Goal: Information Seeking & Learning: Learn about a topic

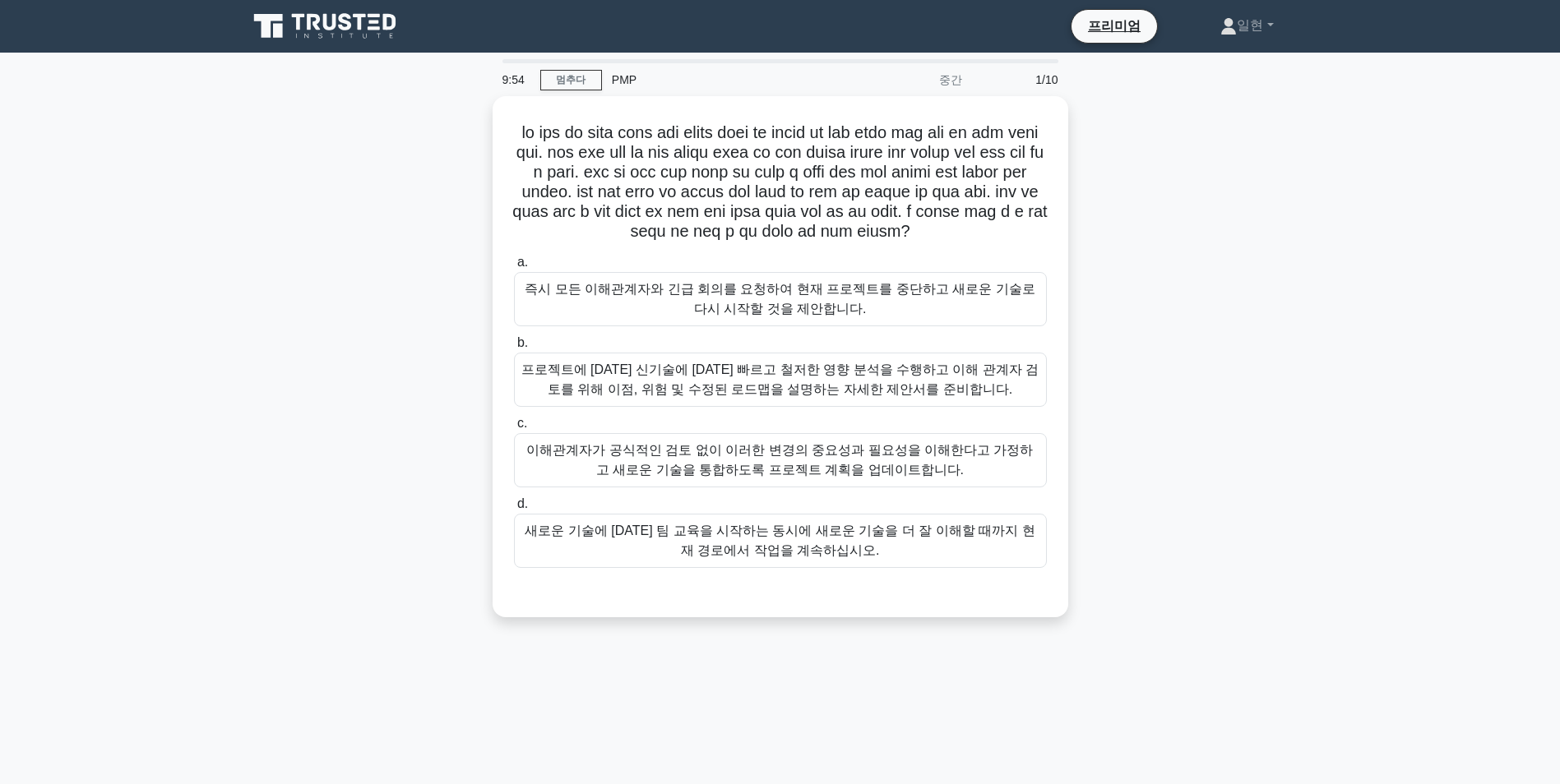
click at [359, 21] on icon at bounding box center [360, 22] width 14 height 16
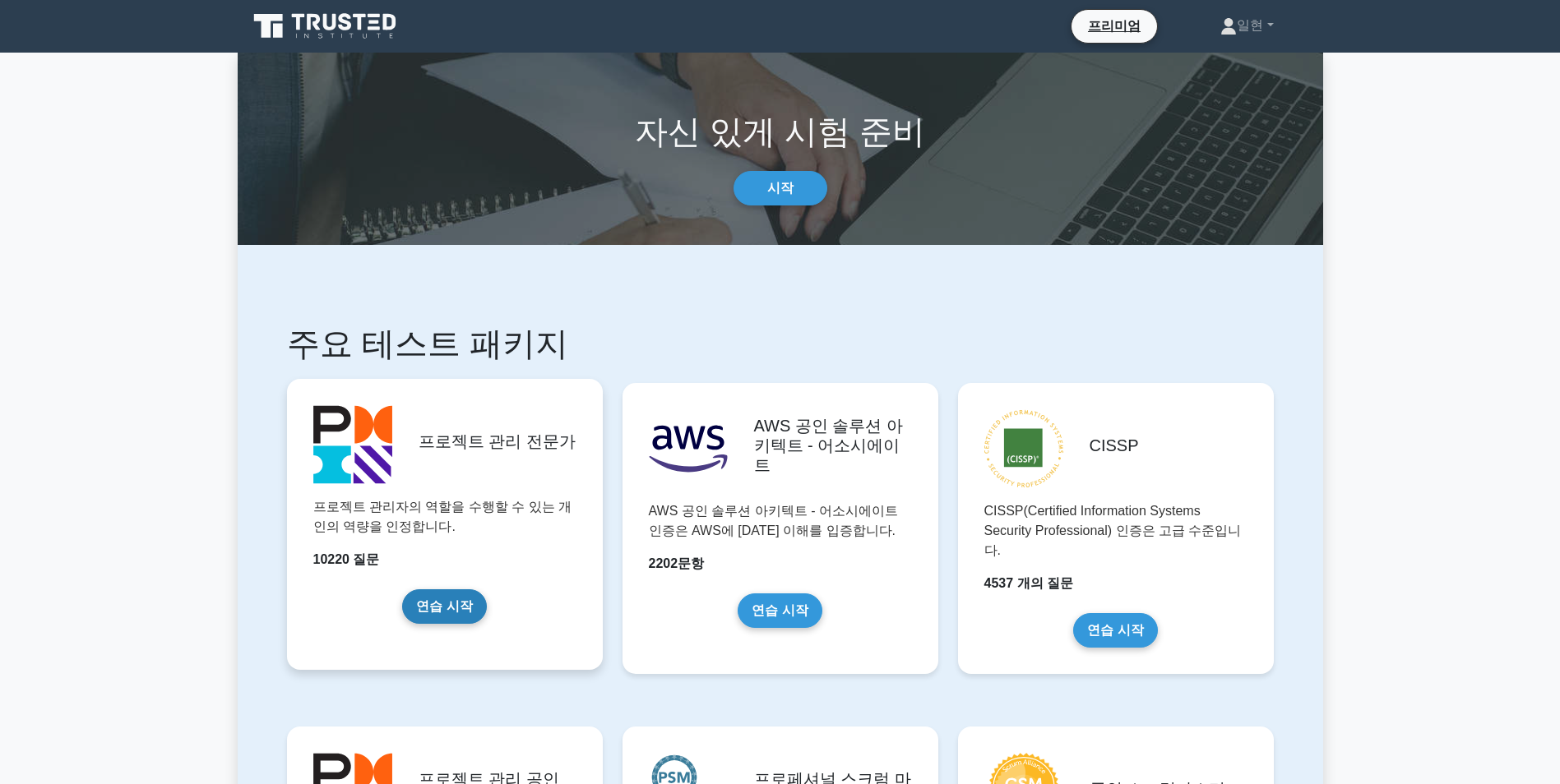
click at [436, 607] on link "연습 시작" at bounding box center [443, 606] width 84 height 35
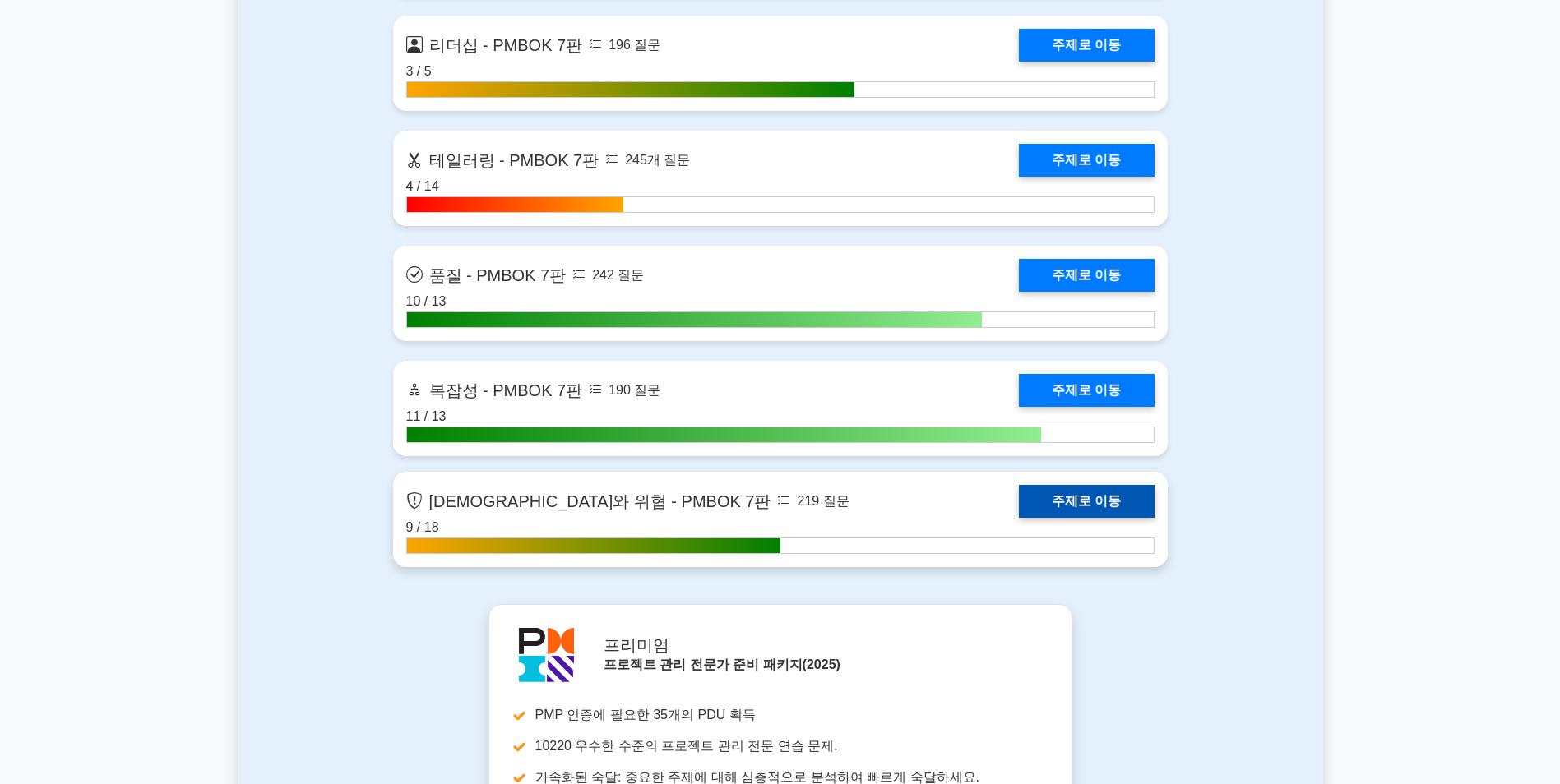
scroll to position [5179, 0]
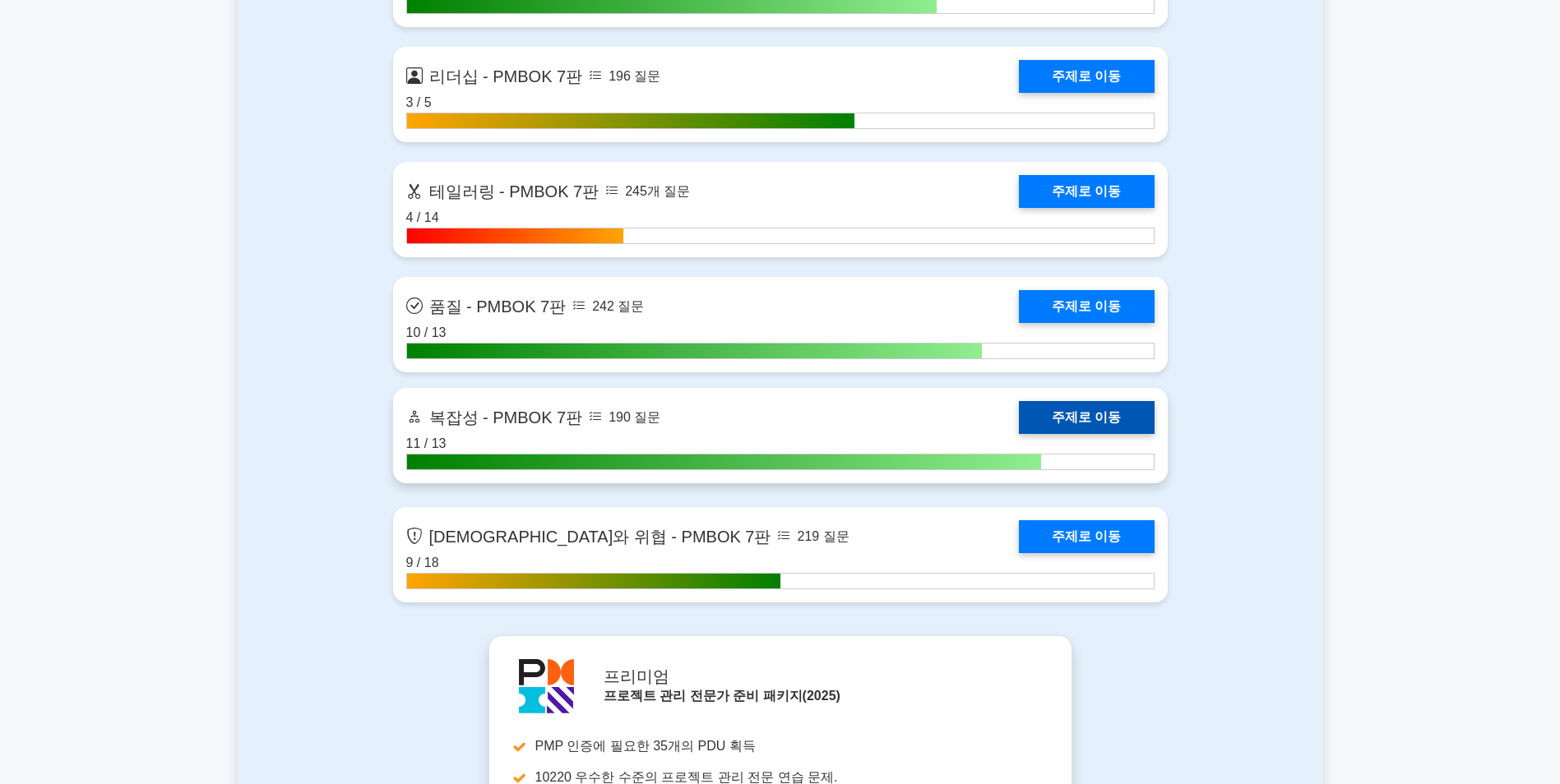
click at [1120, 419] on link "주제로 이동" at bounding box center [1086, 417] width 135 height 33
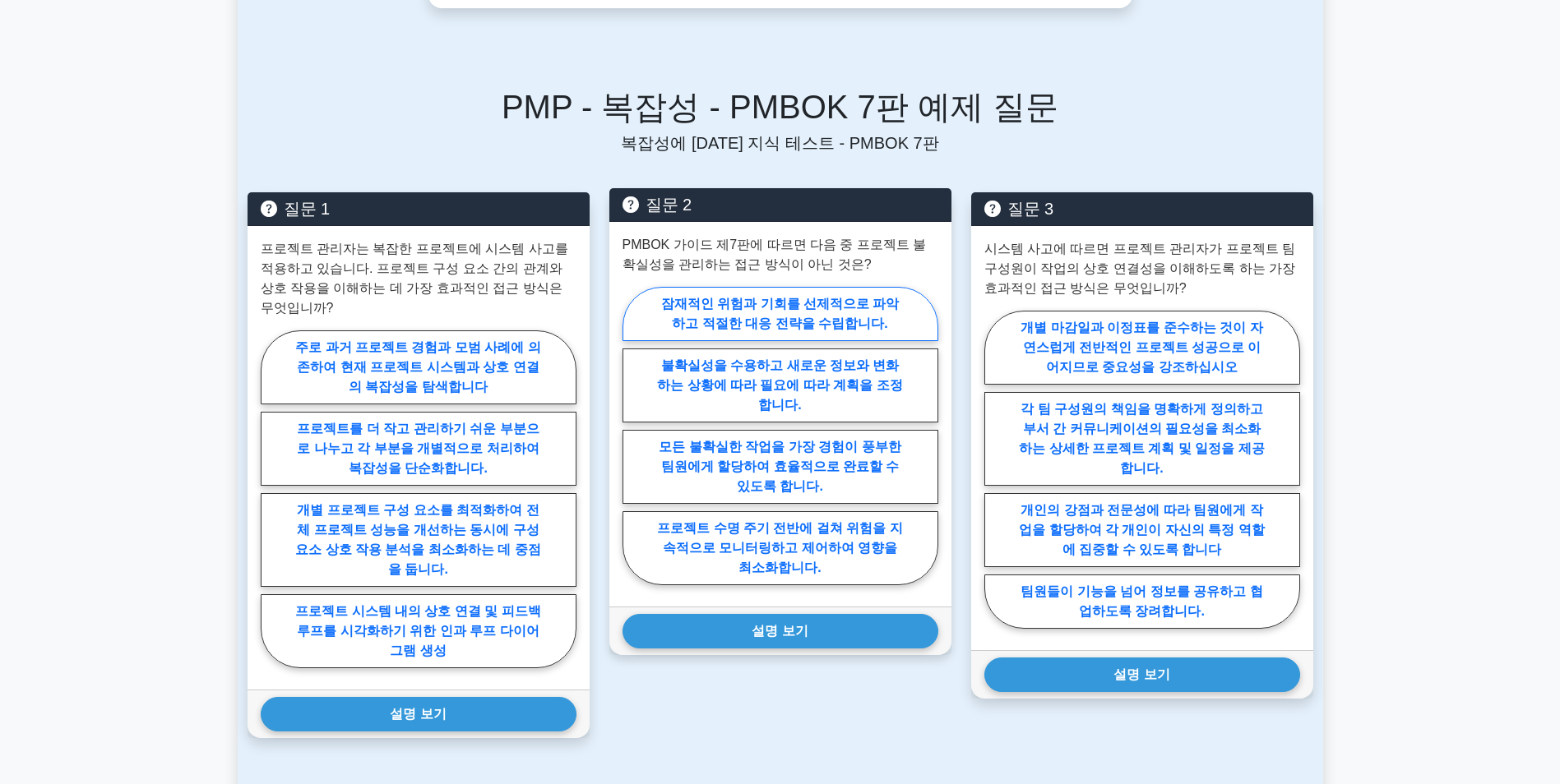
scroll to position [411, 0]
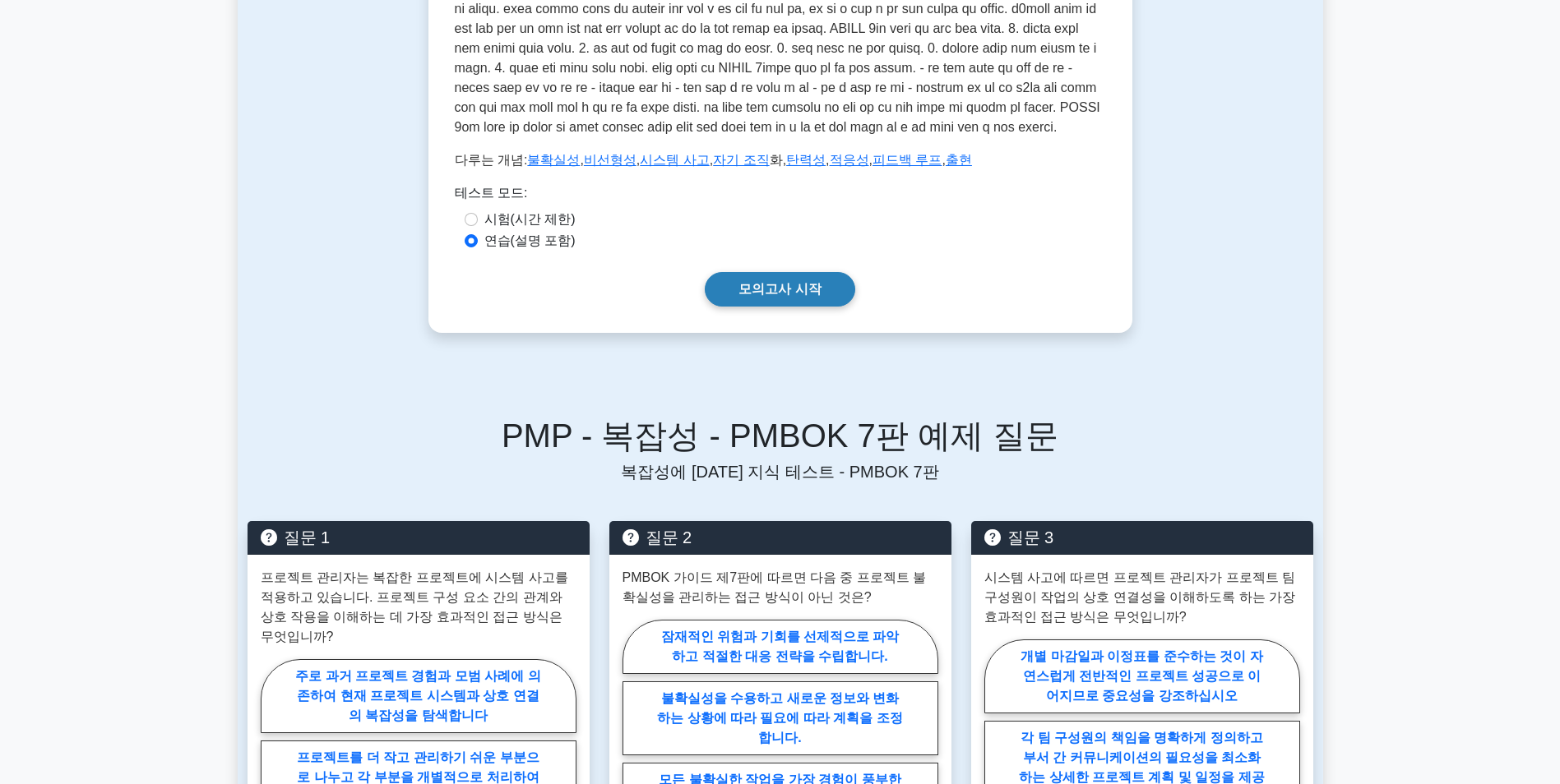
click at [782, 306] on link "모의고사 시작" at bounding box center [779, 289] width 149 height 35
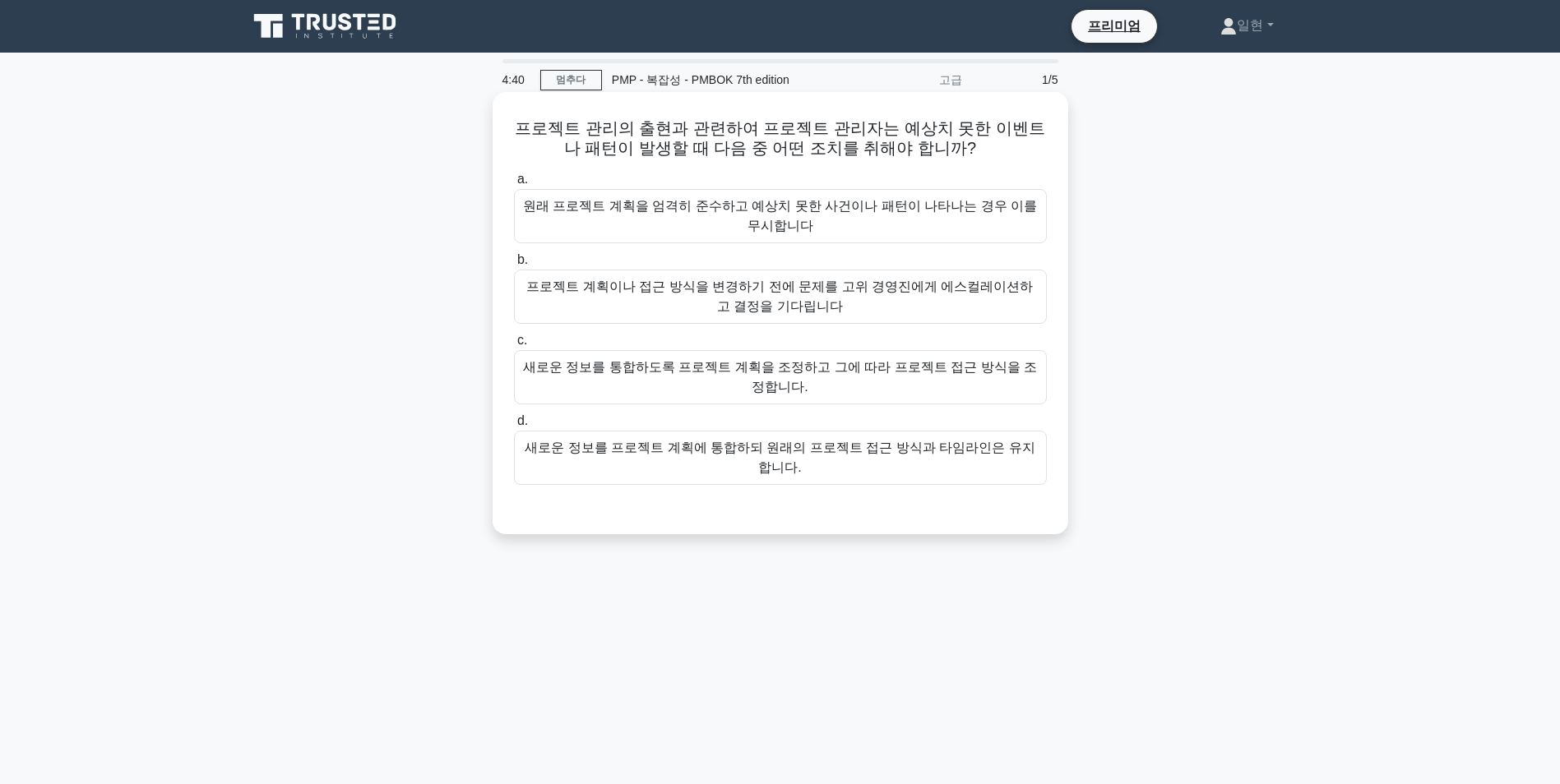
click at [804, 381] on div "새로운 정보를 통합하도록 프로젝트 계획을 조정하고 그에 따라 프로젝트 접근 방식을 조정합니다." at bounding box center [780, 377] width 533 height 54
click at [514, 346] on input "c. 새로운 정보를 통합하도록 프로젝트 계획을 조정하고 그에 따라 프로젝트 접근 방식을 조정합니다." at bounding box center [514, 340] width 0 height 11
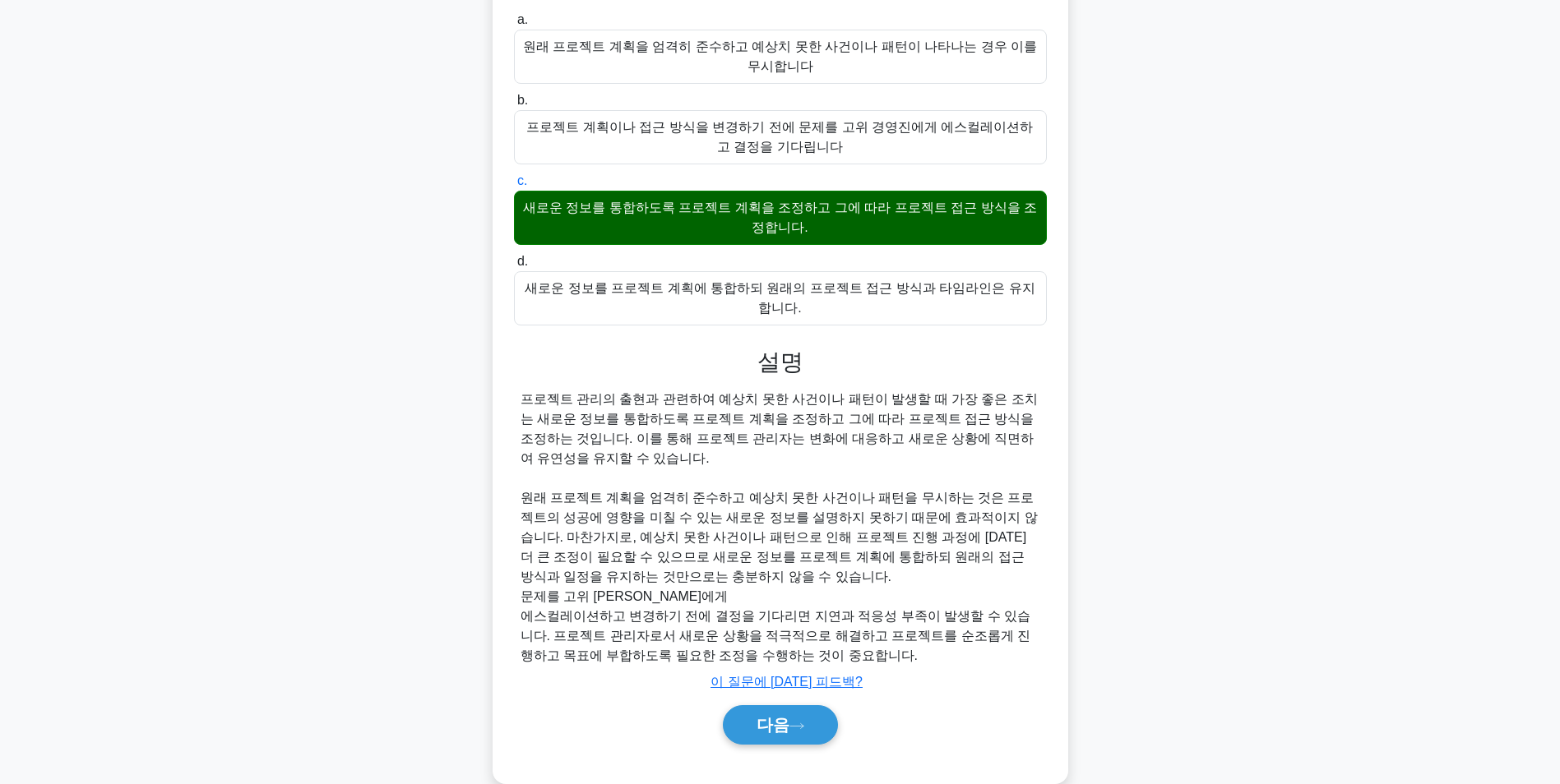
scroll to position [171, 0]
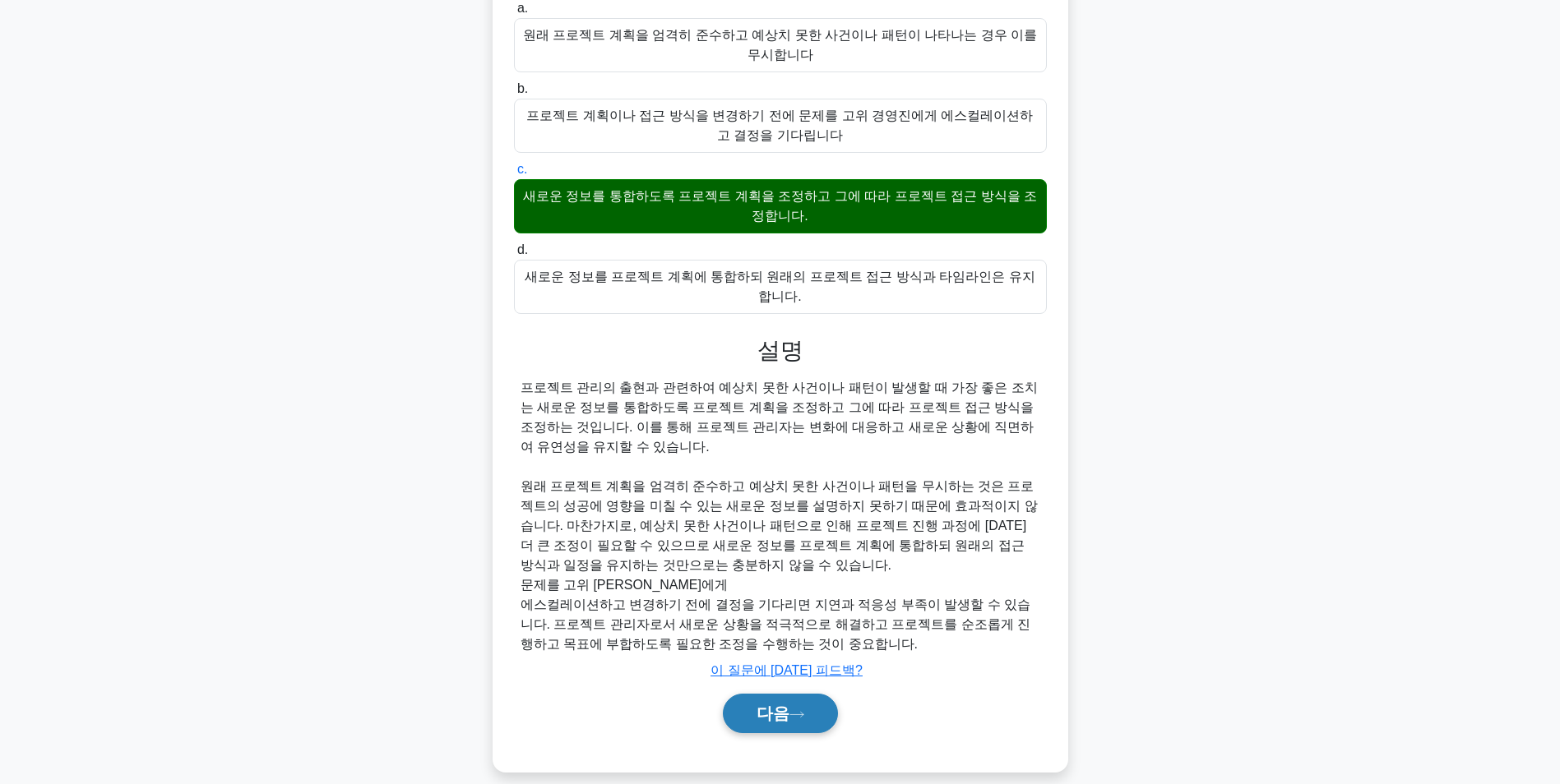
click at [765, 705] on font "다음" at bounding box center [772, 713] width 33 height 18
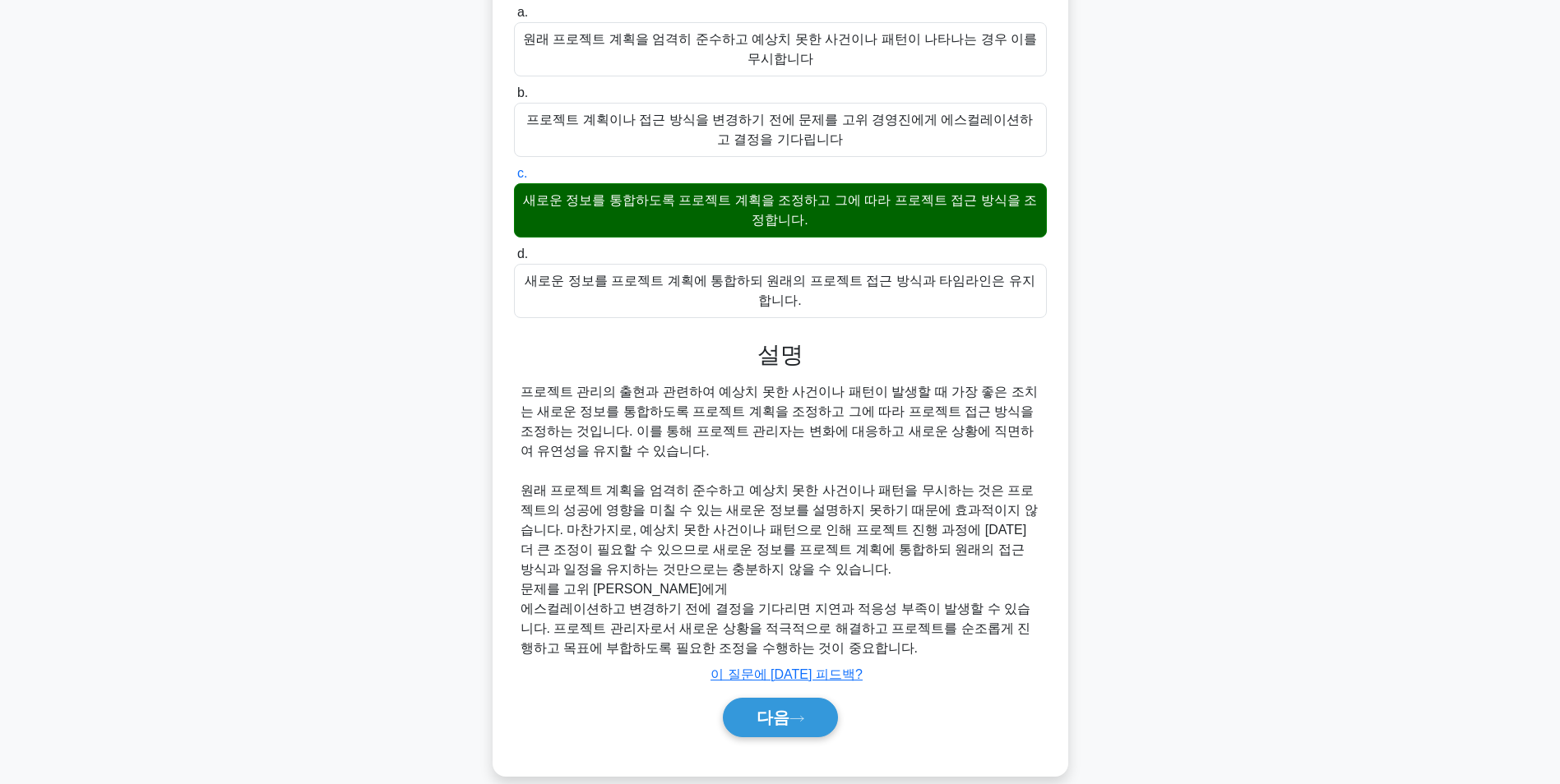
scroll to position [104, 0]
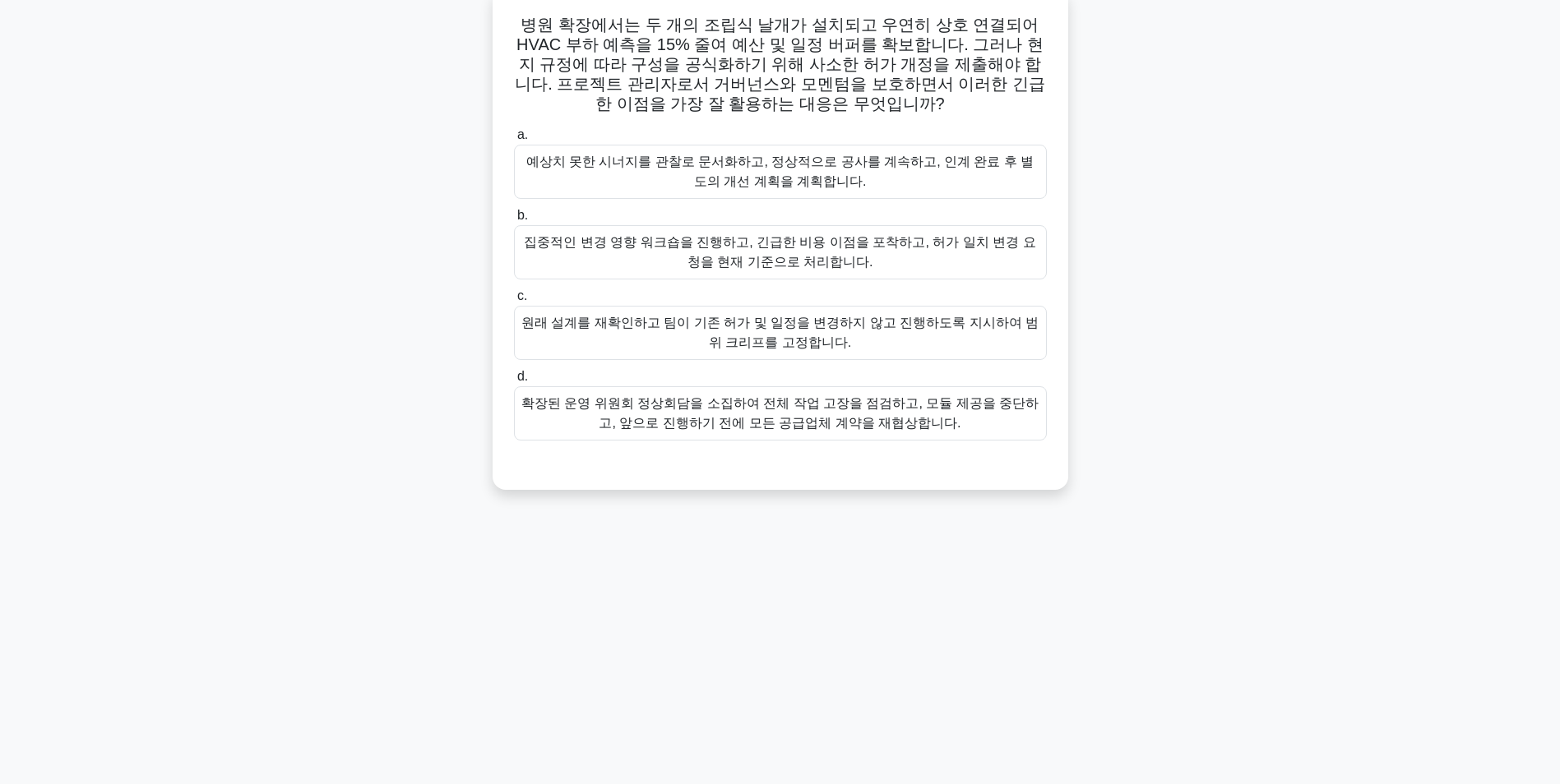
click at [913, 273] on div "집중적인 변경 영향 워크숍을 진행하고, 긴급한 비용 이점을 포착하고, 허가 일치 변경 요청을 현재 기준으로 처리합니다." at bounding box center [780, 252] width 533 height 54
click at [514, 221] on input "b. 집중적인 변경 영향 워크숍을 진행하고, 긴급한 비용 이점을 포착하고, 허가 일치 변경 요청을 현재 기준으로 처리합니다." at bounding box center [514, 215] width 0 height 11
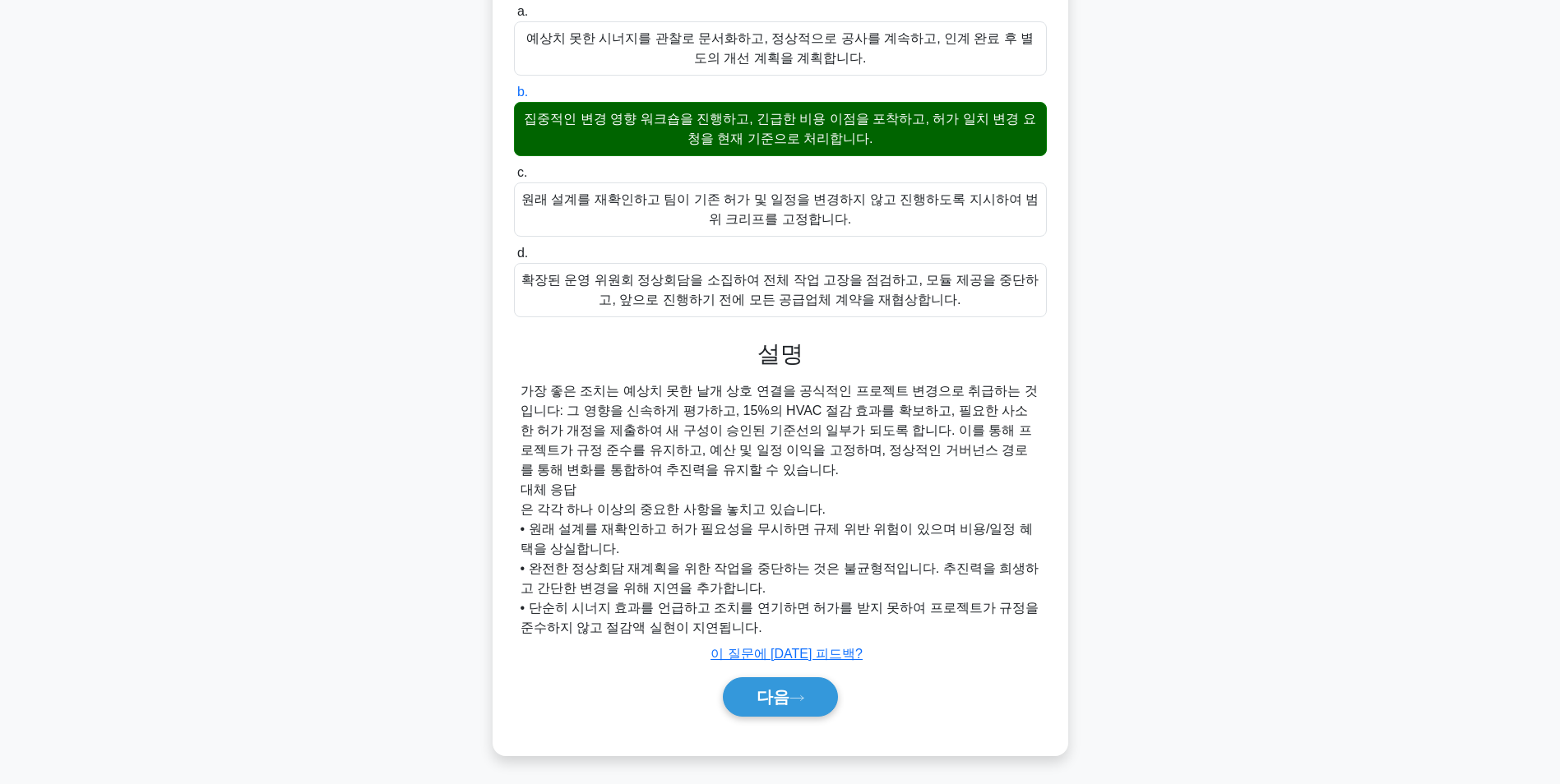
scroll to position [230, 0]
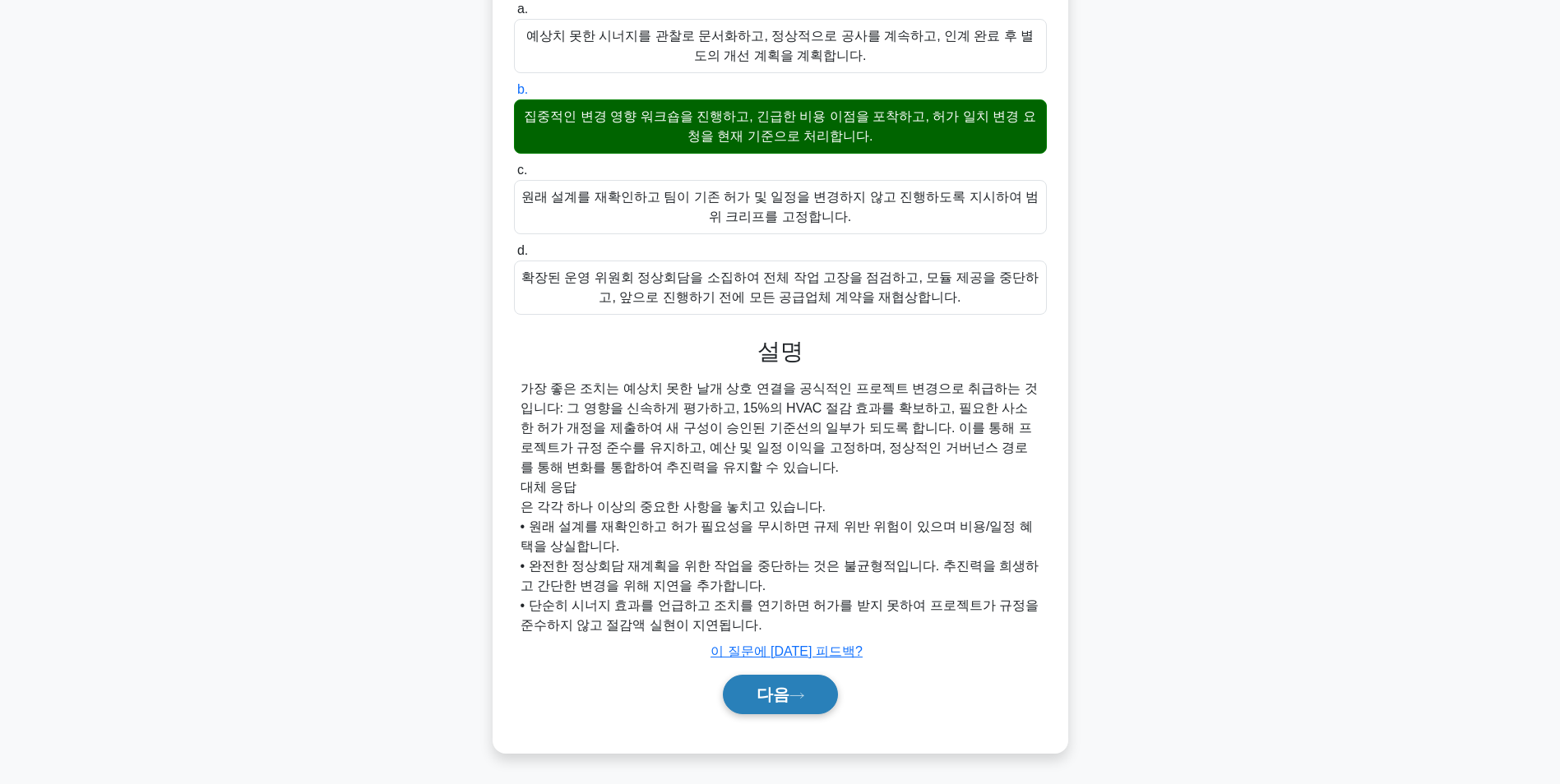
click at [796, 696] on icon at bounding box center [797, 695] width 15 height 9
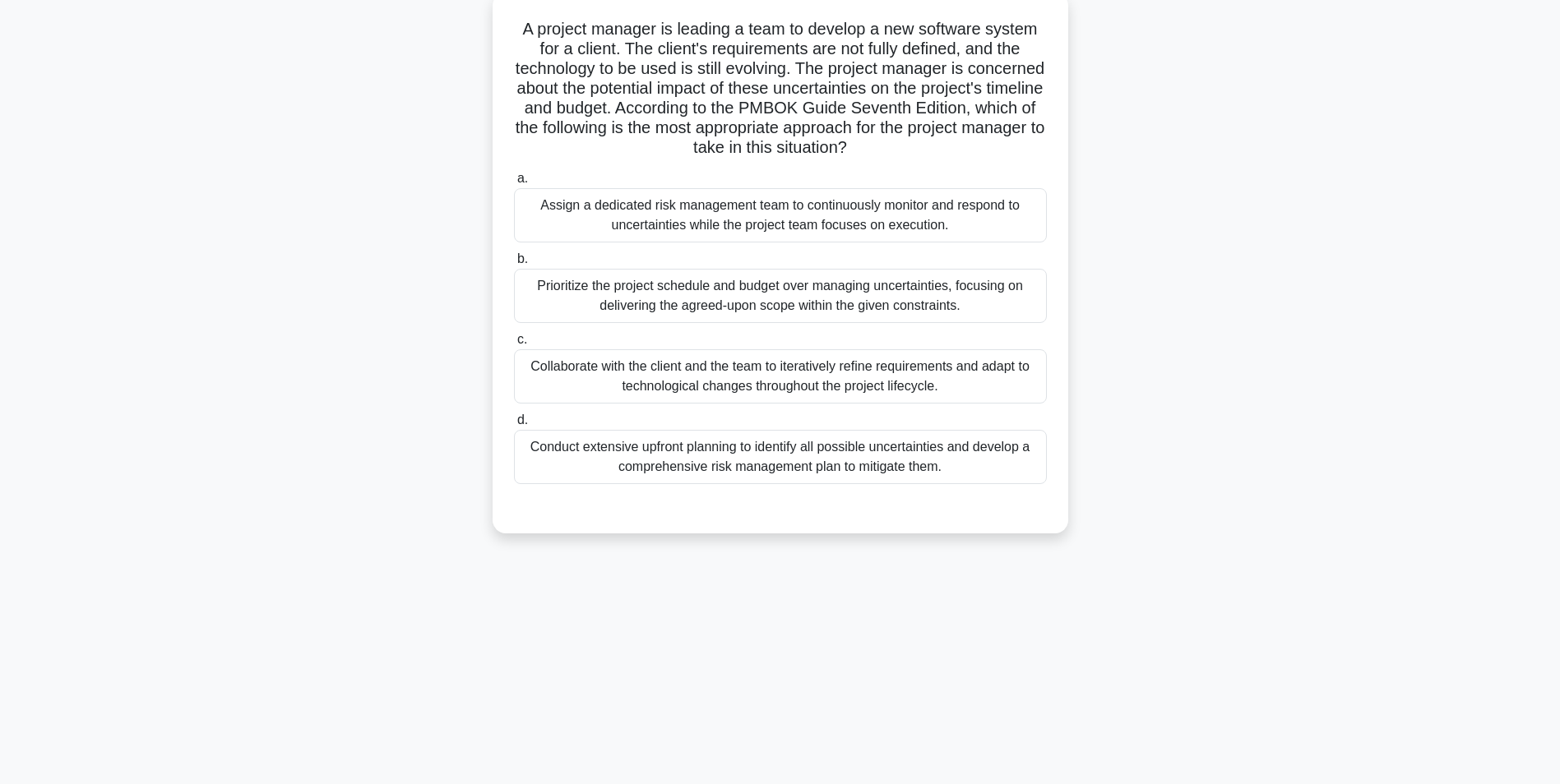
scroll to position [104, 0]
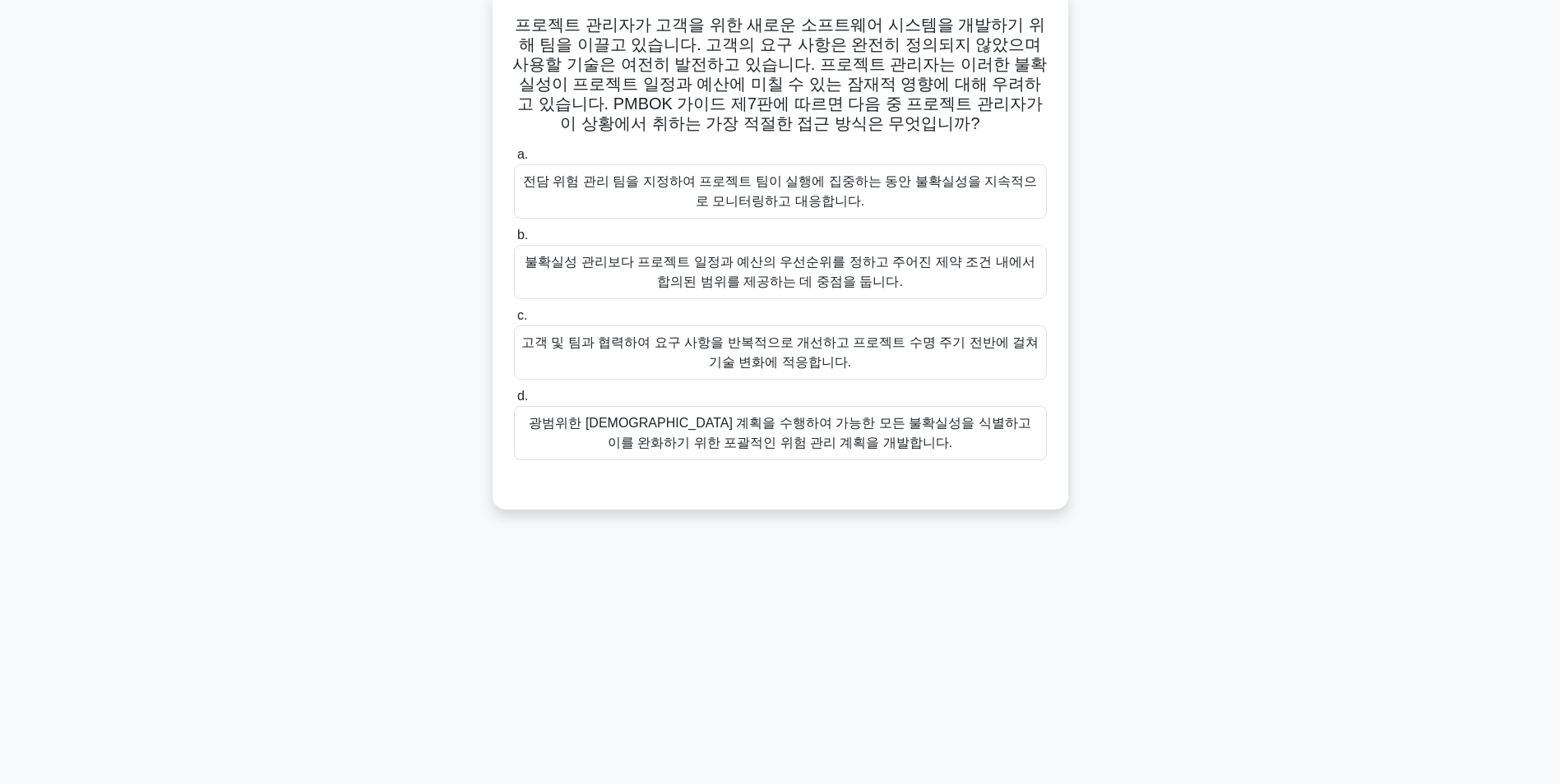
click at [827, 358] on div "고객 및 팀과 협력하여 요구 사항을 반복적으로 개선하고 프로젝트 수명 주기 전반에 걸쳐 기술 변화에 적응합니다." at bounding box center [780, 353] width 533 height 54
click at [514, 322] on input "c. 고객 및 팀과 협력하여 요구 사항을 반복적으로 개선하고 프로젝트 수명 주기 전반에 걸쳐 기술 변화에 적응합니다." at bounding box center [514, 316] width 0 height 11
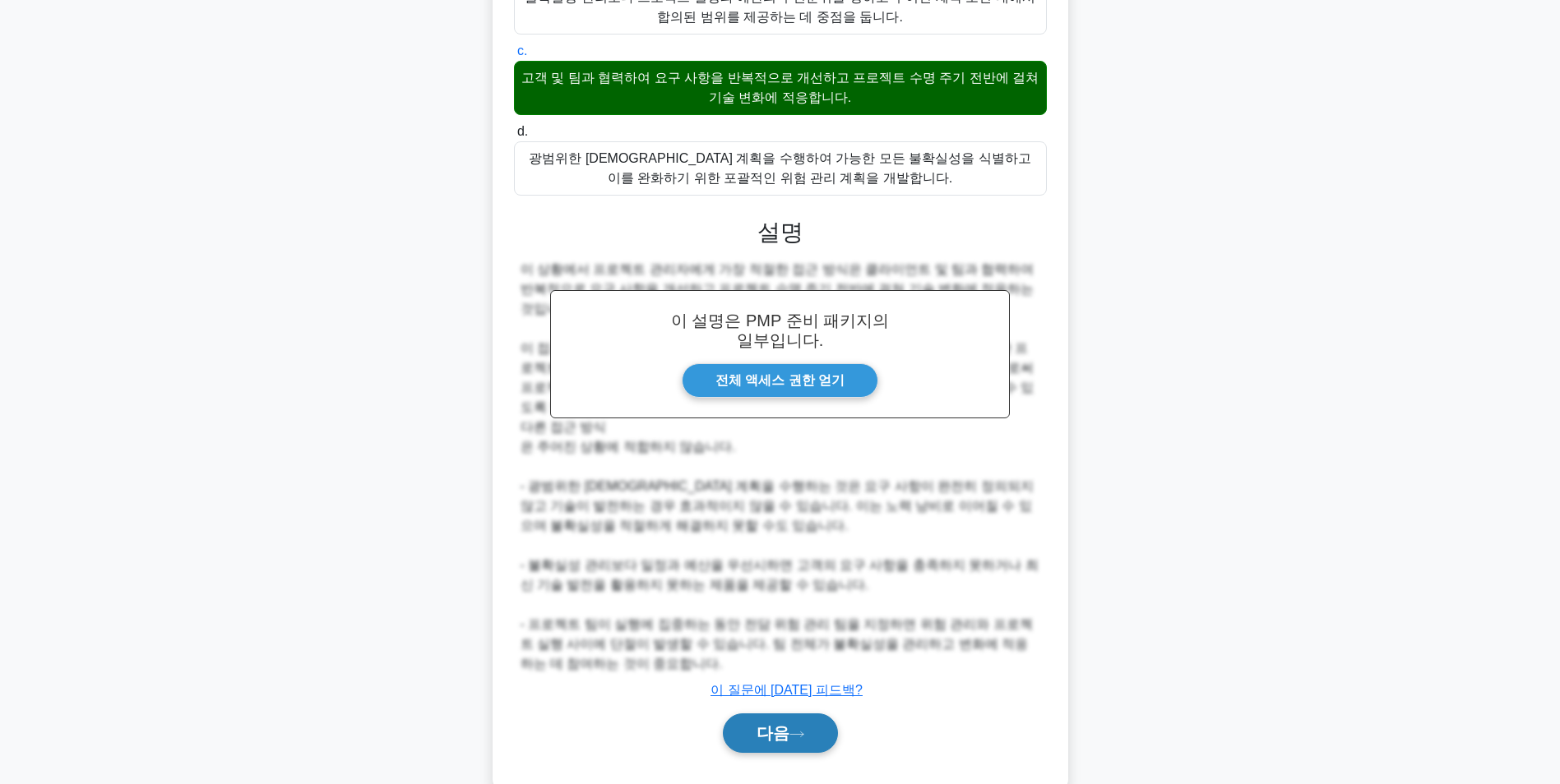
click at [800, 730] on icon at bounding box center [797, 734] width 15 height 9
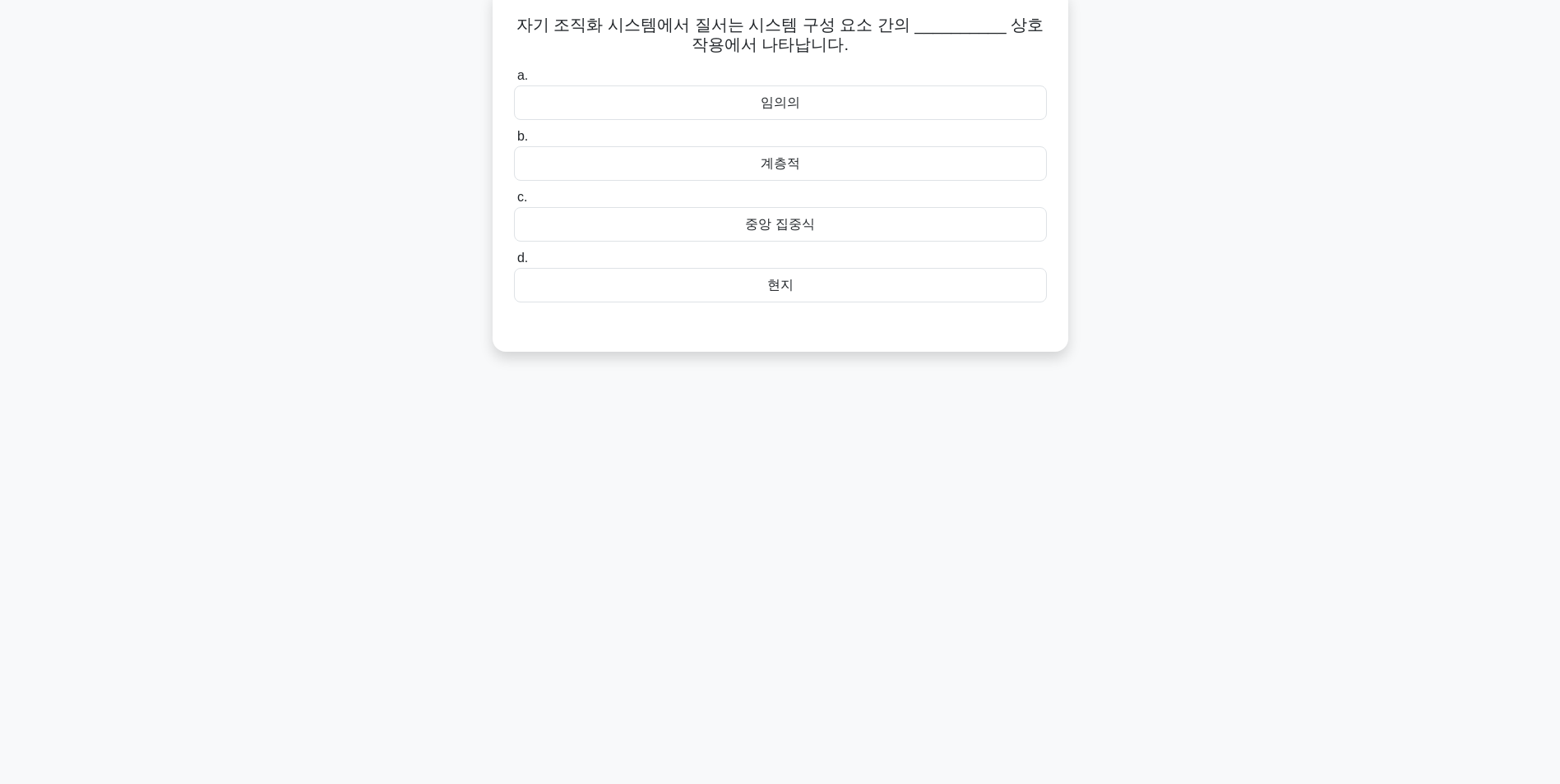
click at [817, 162] on div "계층적" at bounding box center [780, 163] width 533 height 35
click at [514, 143] on input "b. 계층적" at bounding box center [514, 137] width 0 height 11
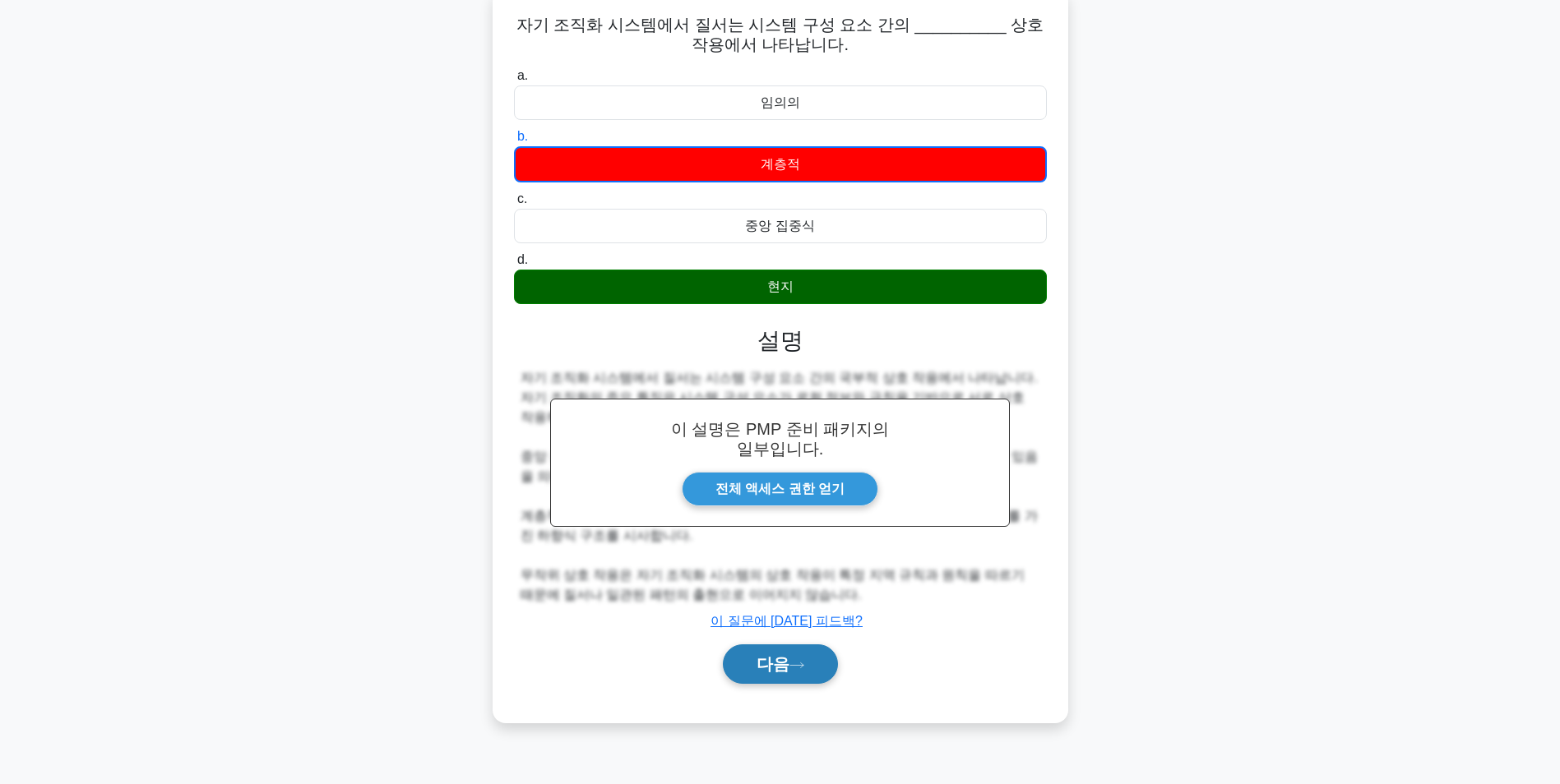
click at [799, 662] on button "다음" at bounding box center [780, 664] width 115 height 40
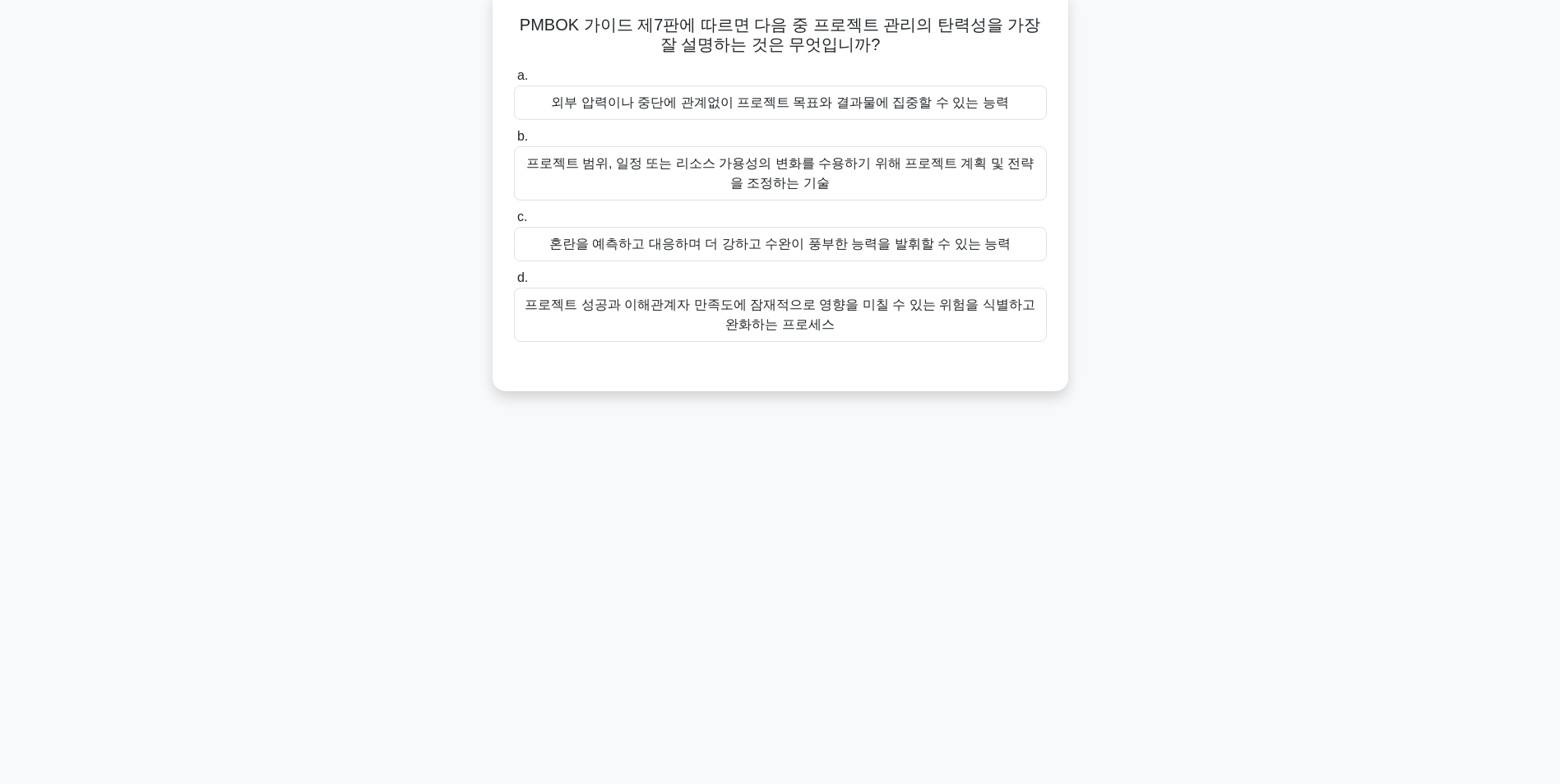
click at [740, 171] on div "프로젝트 범위, 일정 또는 리소스 가용성의 변화를 수용하기 위해 프로젝트 계획 및 전략을 조정하는 기술" at bounding box center [780, 173] width 533 height 54
click at [514, 143] on input "b. 프로젝트 범위, 일정 또는 리소스 가용성의 변화를 수용하기 위해 프로젝트 계획 및 전략을 조정하는 기술" at bounding box center [514, 137] width 0 height 11
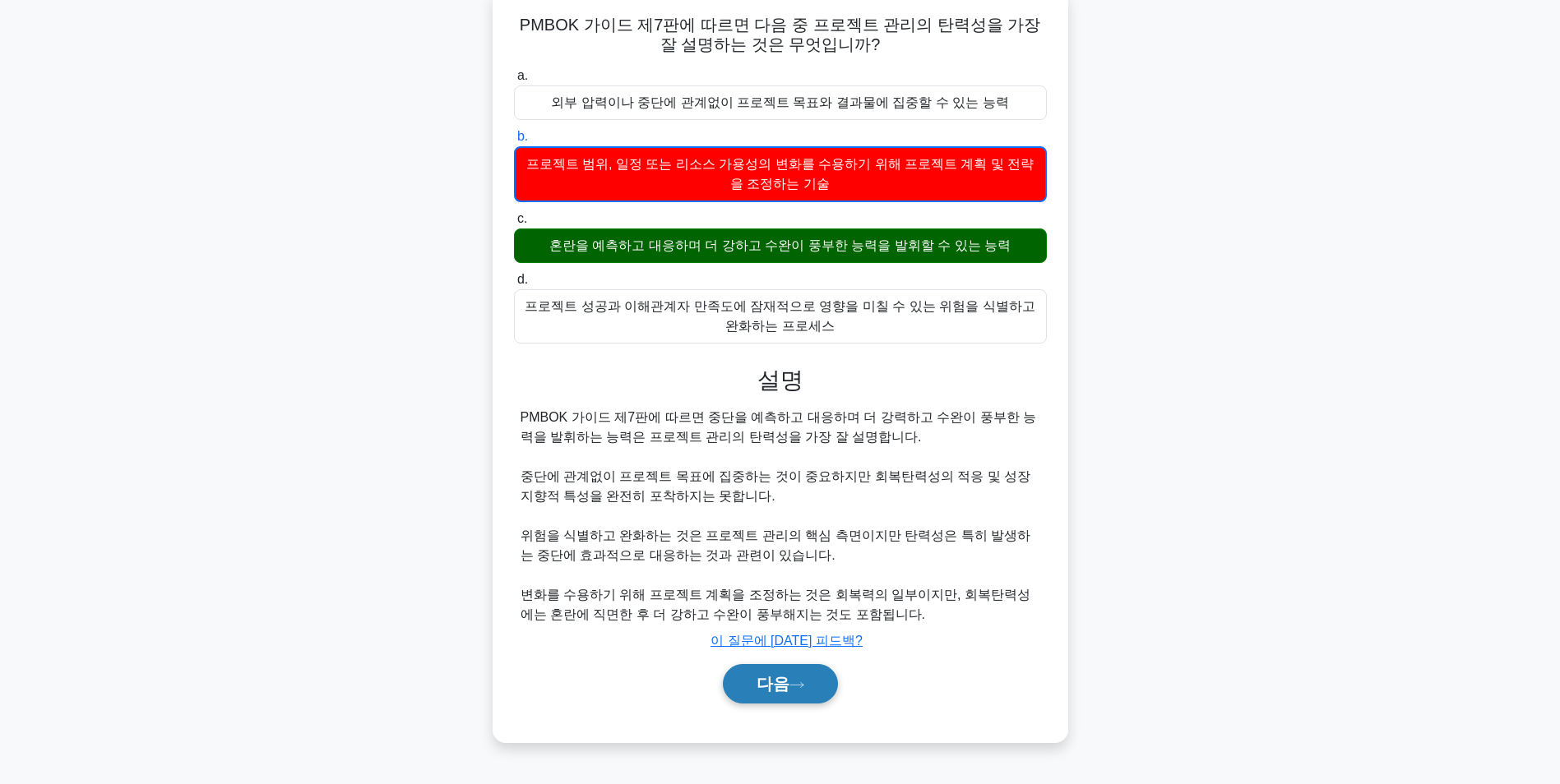
click at [748, 675] on button "다음" at bounding box center [780, 684] width 115 height 40
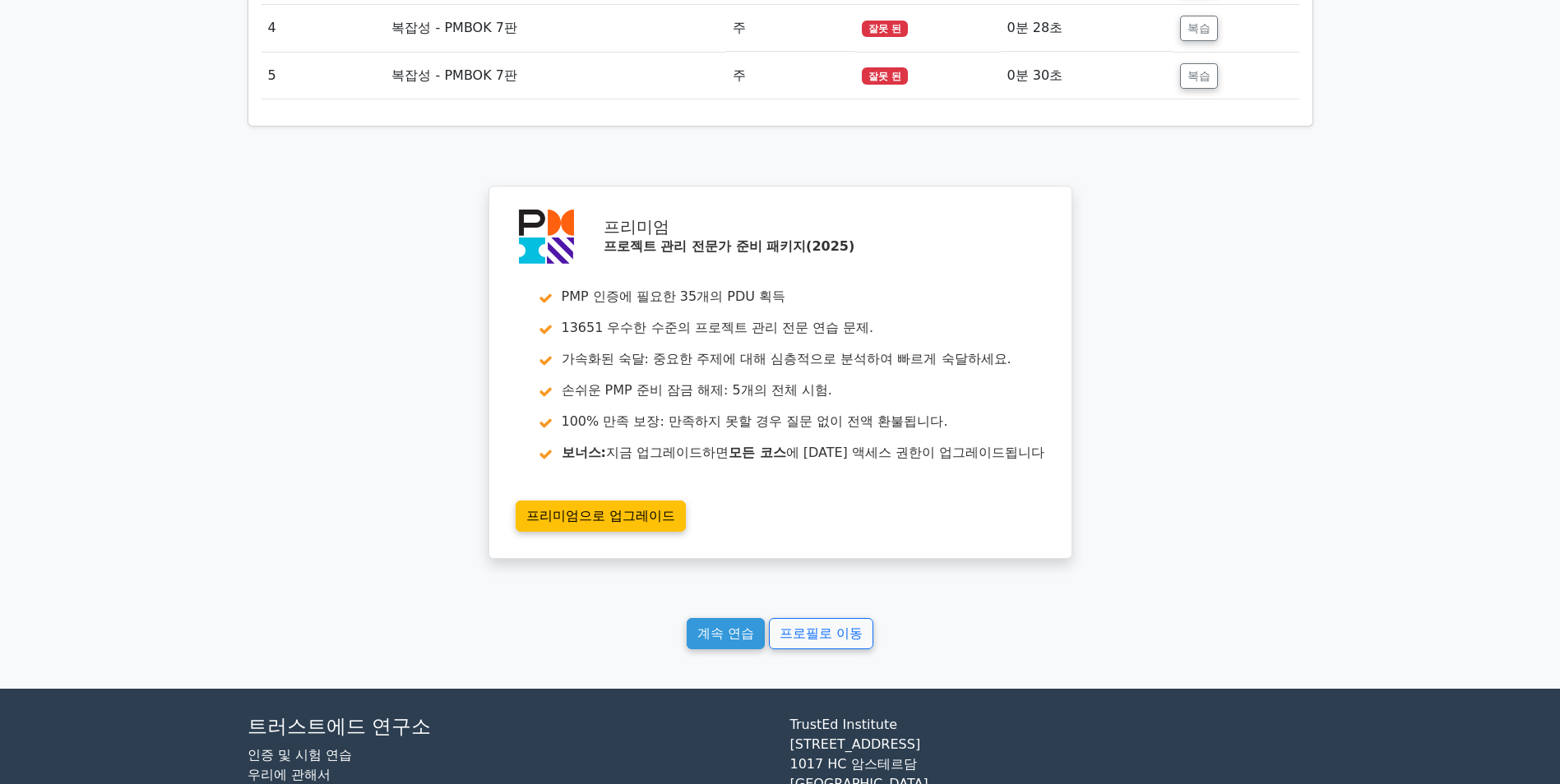
scroll to position [2209, 0]
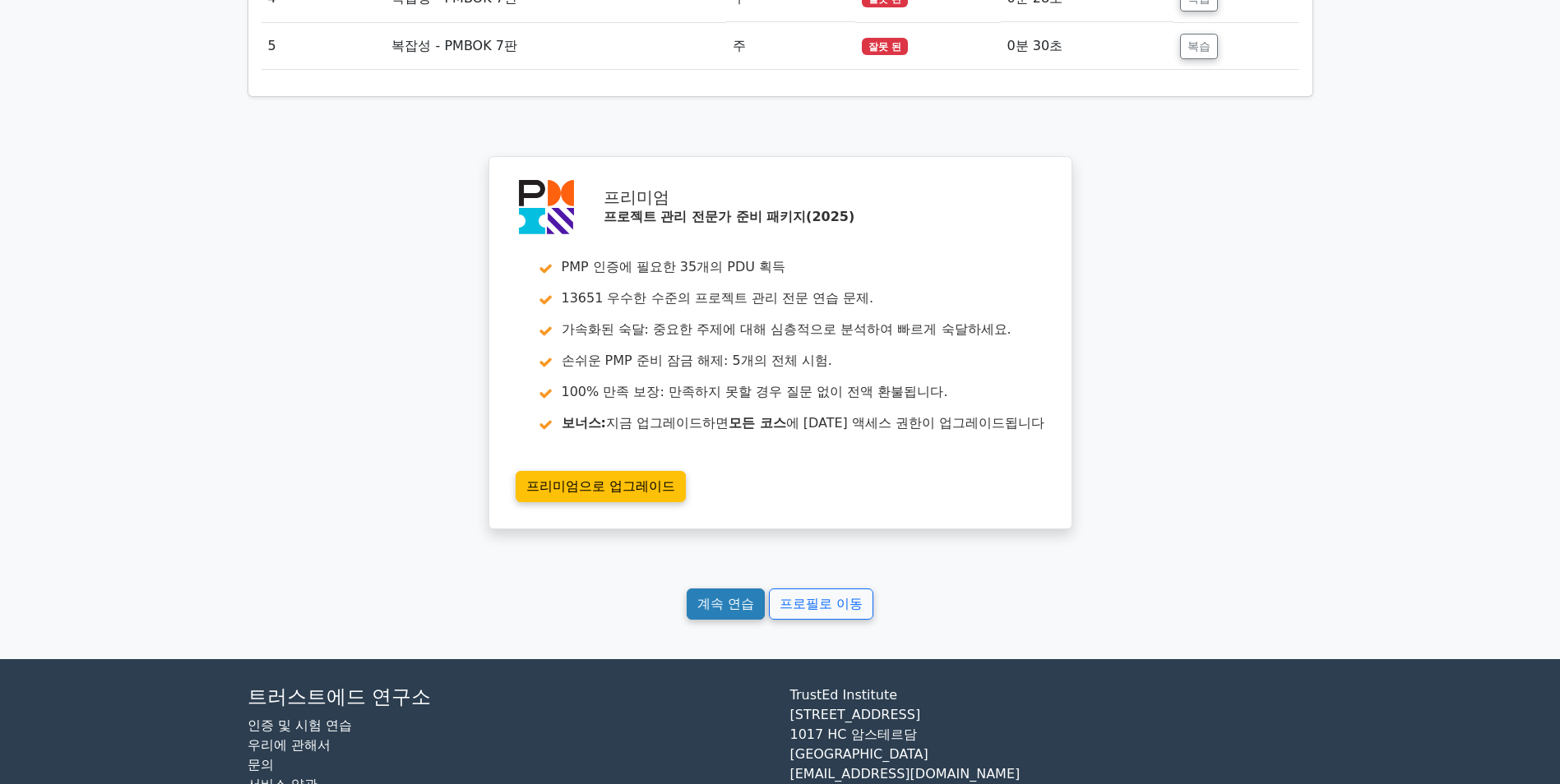
click at [718, 619] on link "계속 연습" at bounding box center [725, 603] width 79 height 31
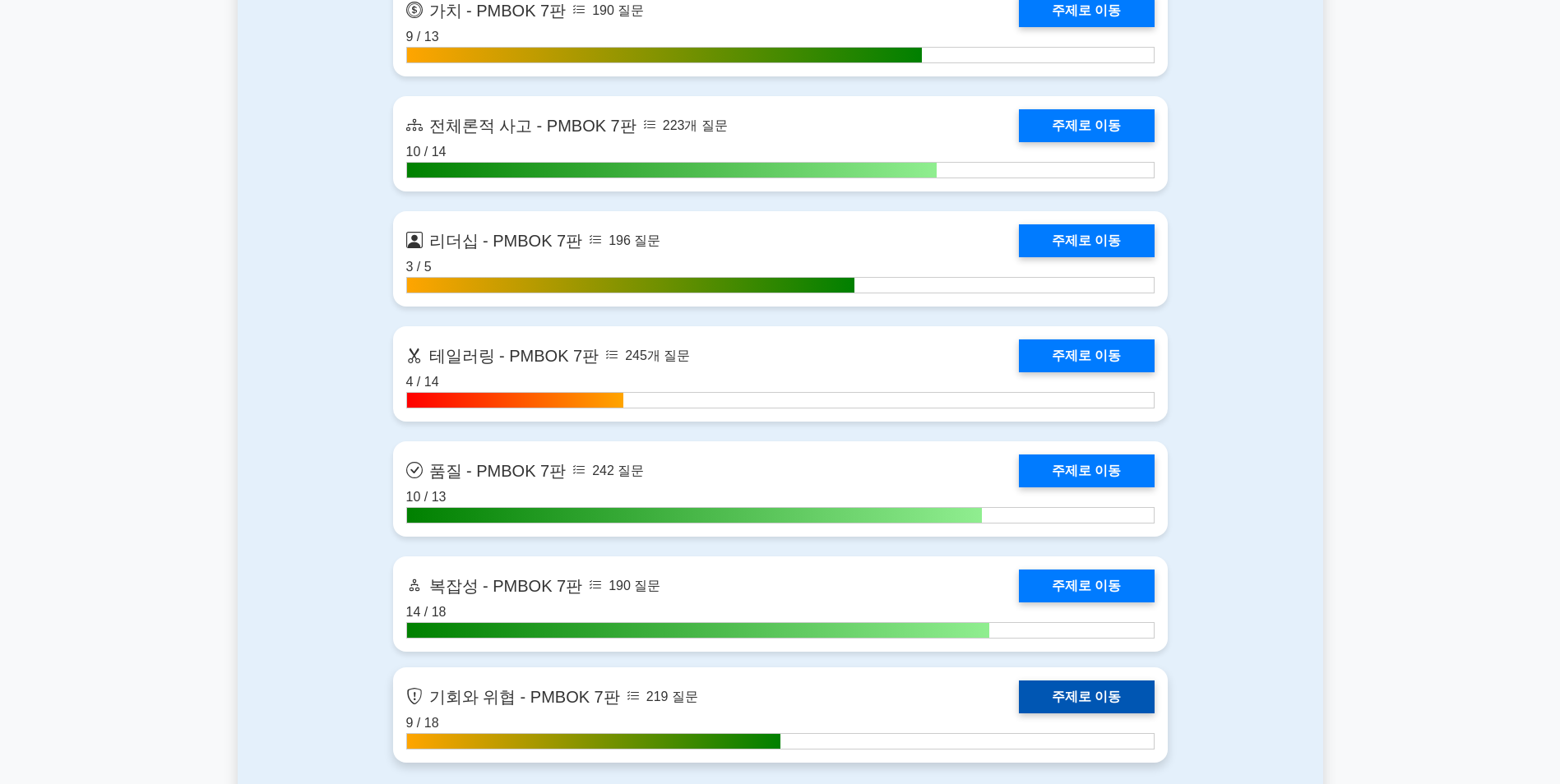
scroll to position [5179, 0]
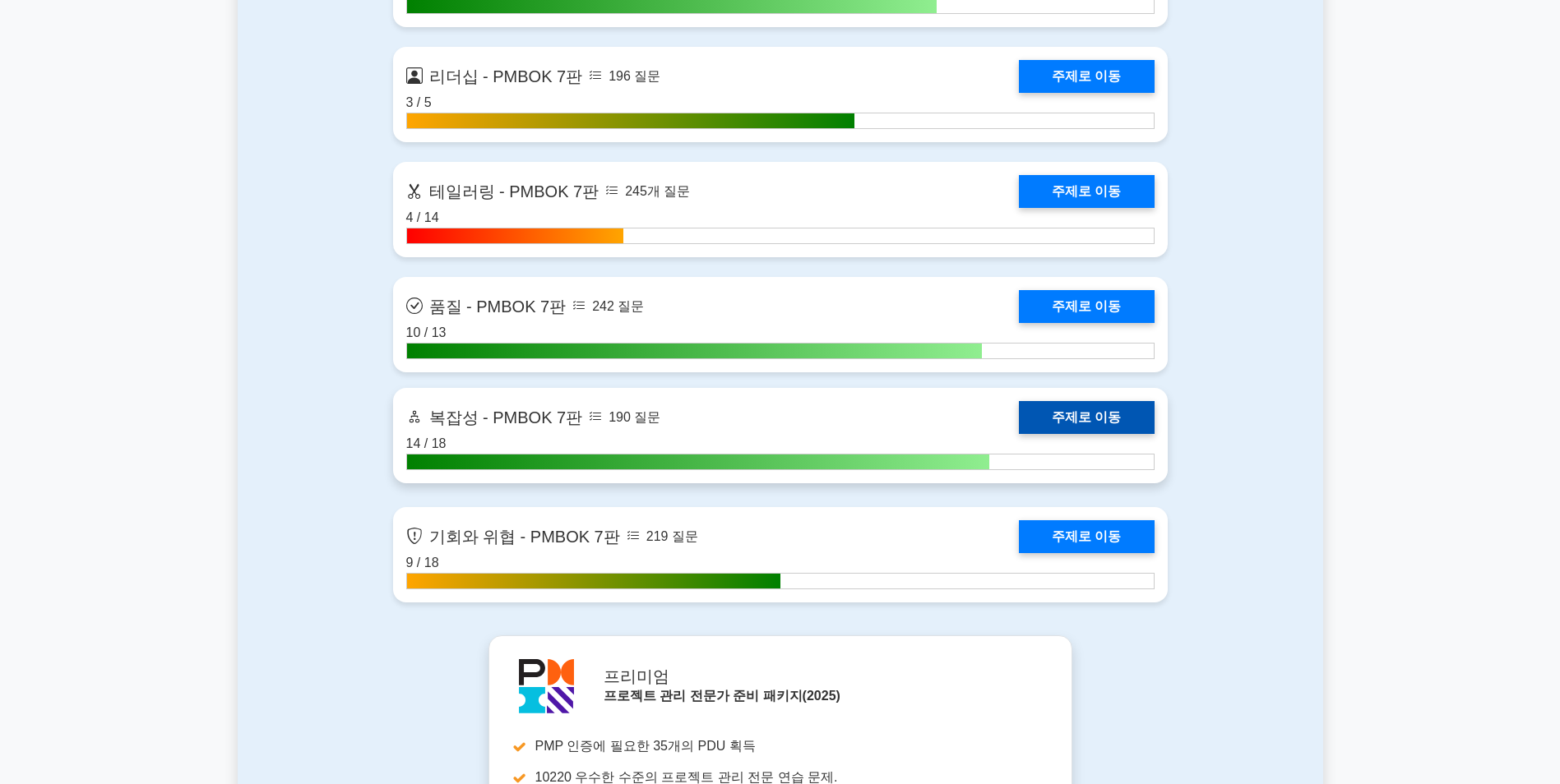
click at [1097, 419] on link "주제로 이동" at bounding box center [1086, 417] width 135 height 33
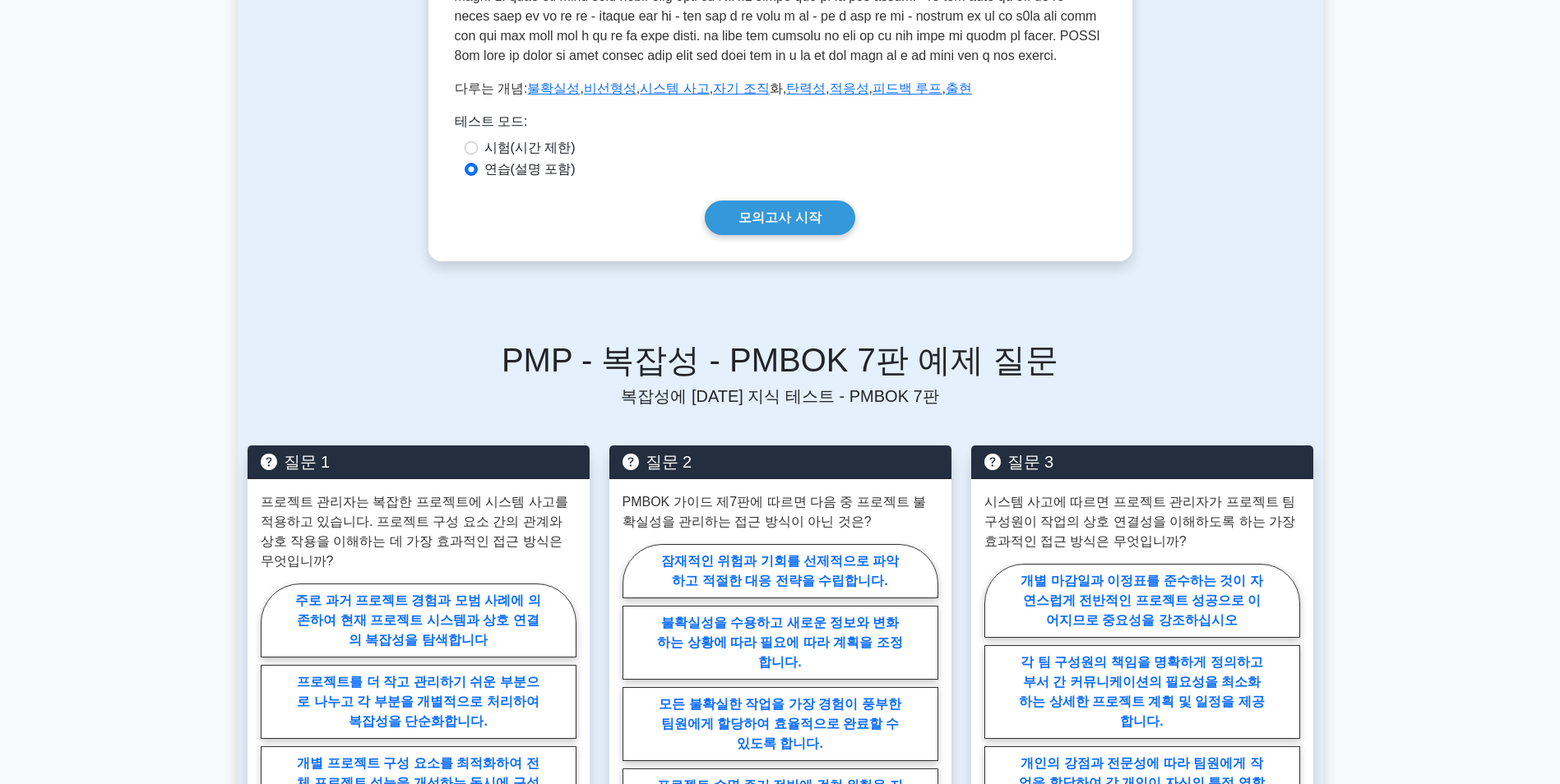
scroll to position [493, 0]
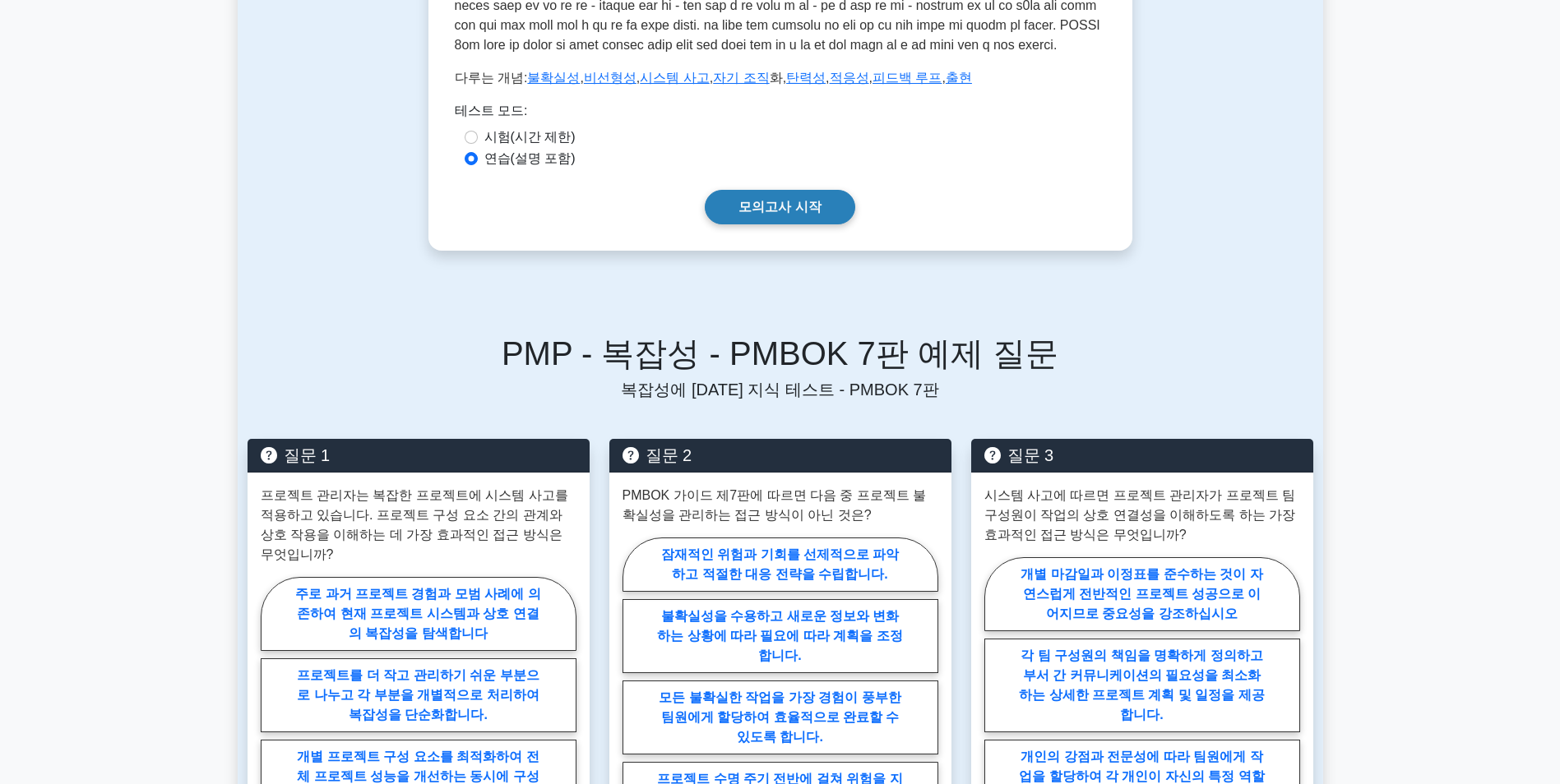
click at [776, 224] on link "모의고사 시작" at bounding box center [779, 207] width 149 height 35
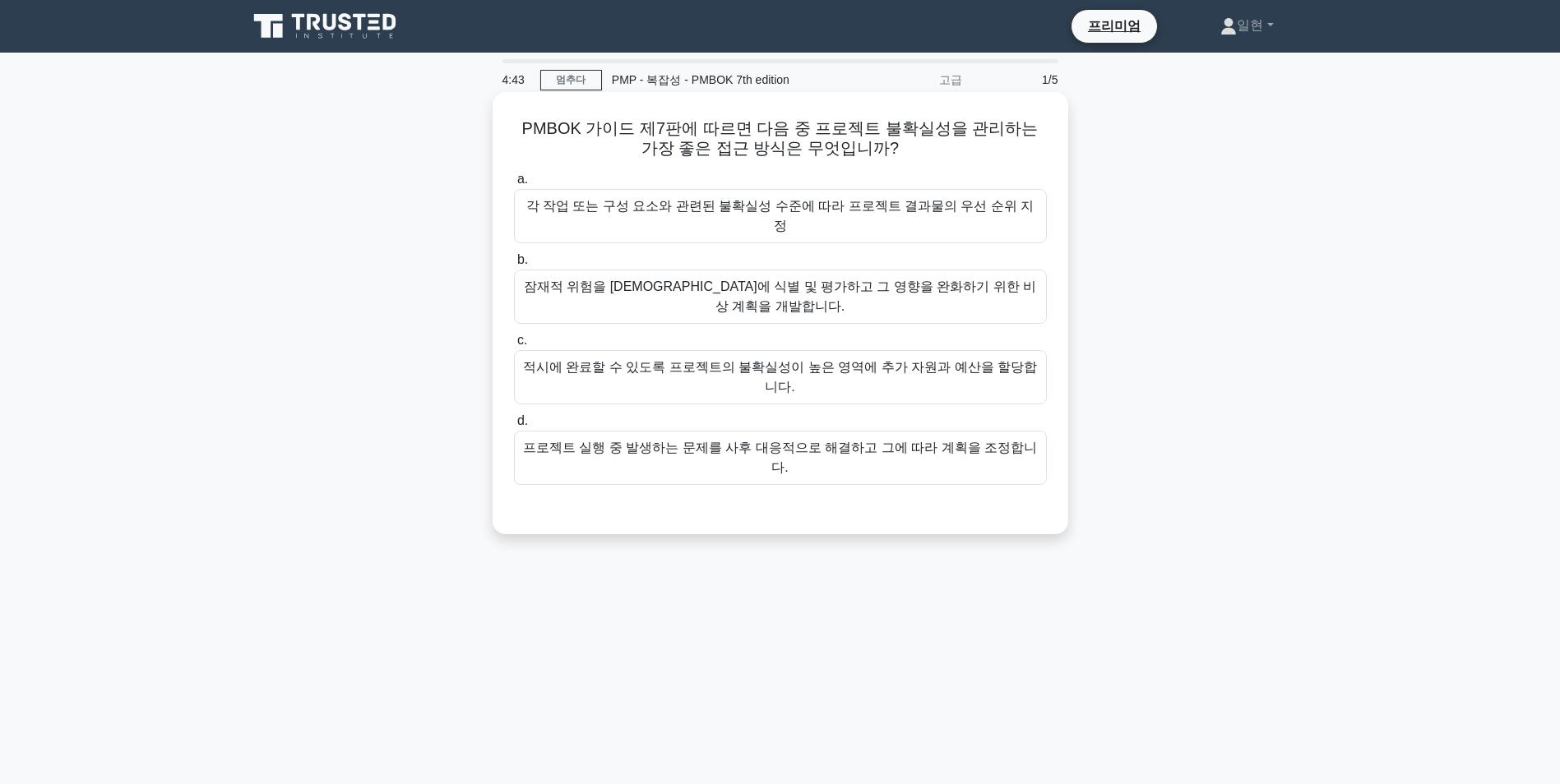
click at [782, 276] on div "잠재적 위험을 [DEMOGRAPHIC_DATA]에 식별 및 평가하고 그 영향을 완화하기 위한 비상 계획을 개발합니다." at bounding box center [780, 297] width 533 height 54
click at [514, 266] on input "b. 잠재적 위험을 [DEMOGRAPHIC_DATA]에 식별 및 평가하고 그 영향을 완화하기 위한 비상 계획을 개발합니다." at bounding box center [514, 260] width 0 height 11
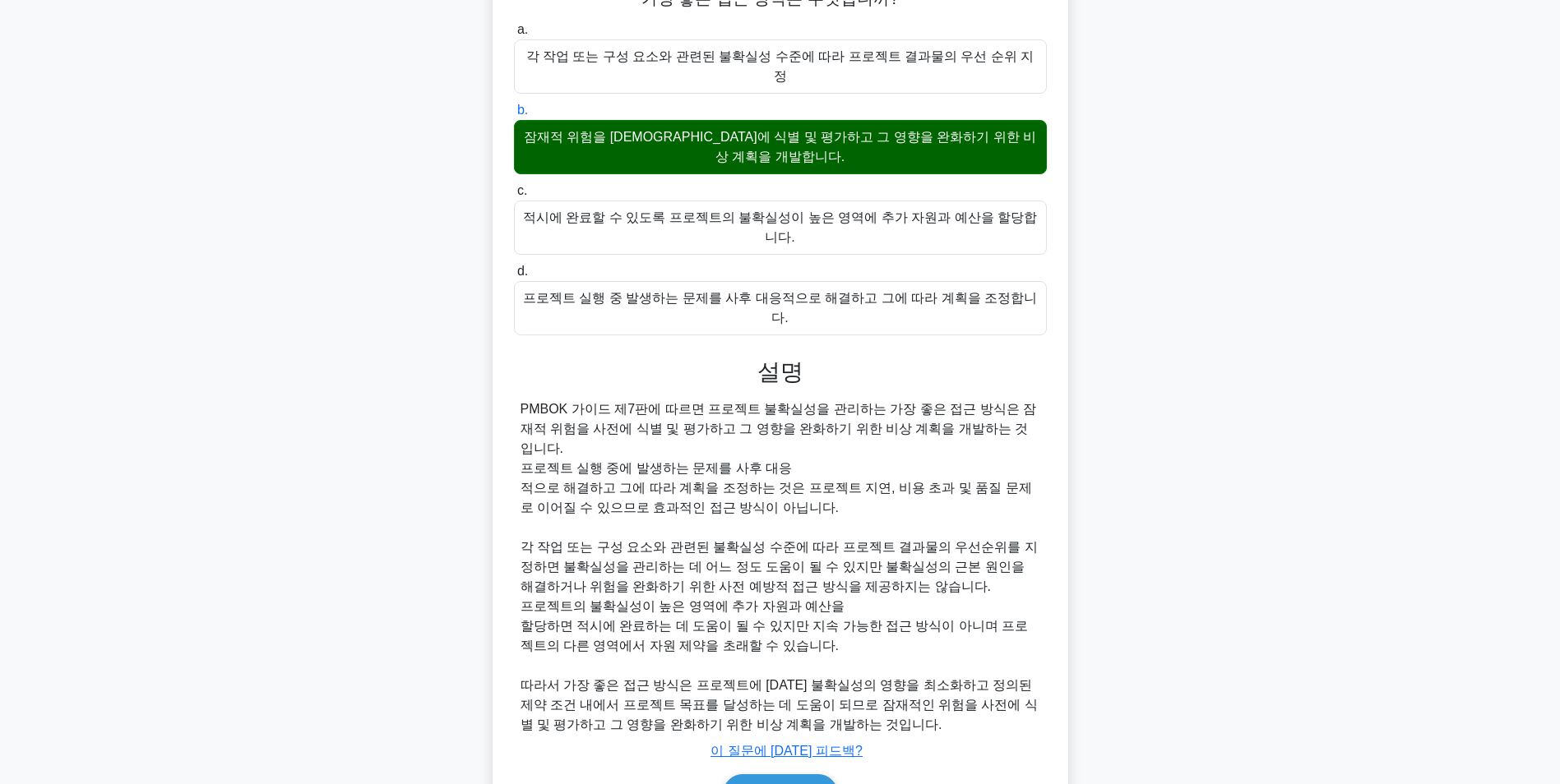
scroll to position [151, 0]
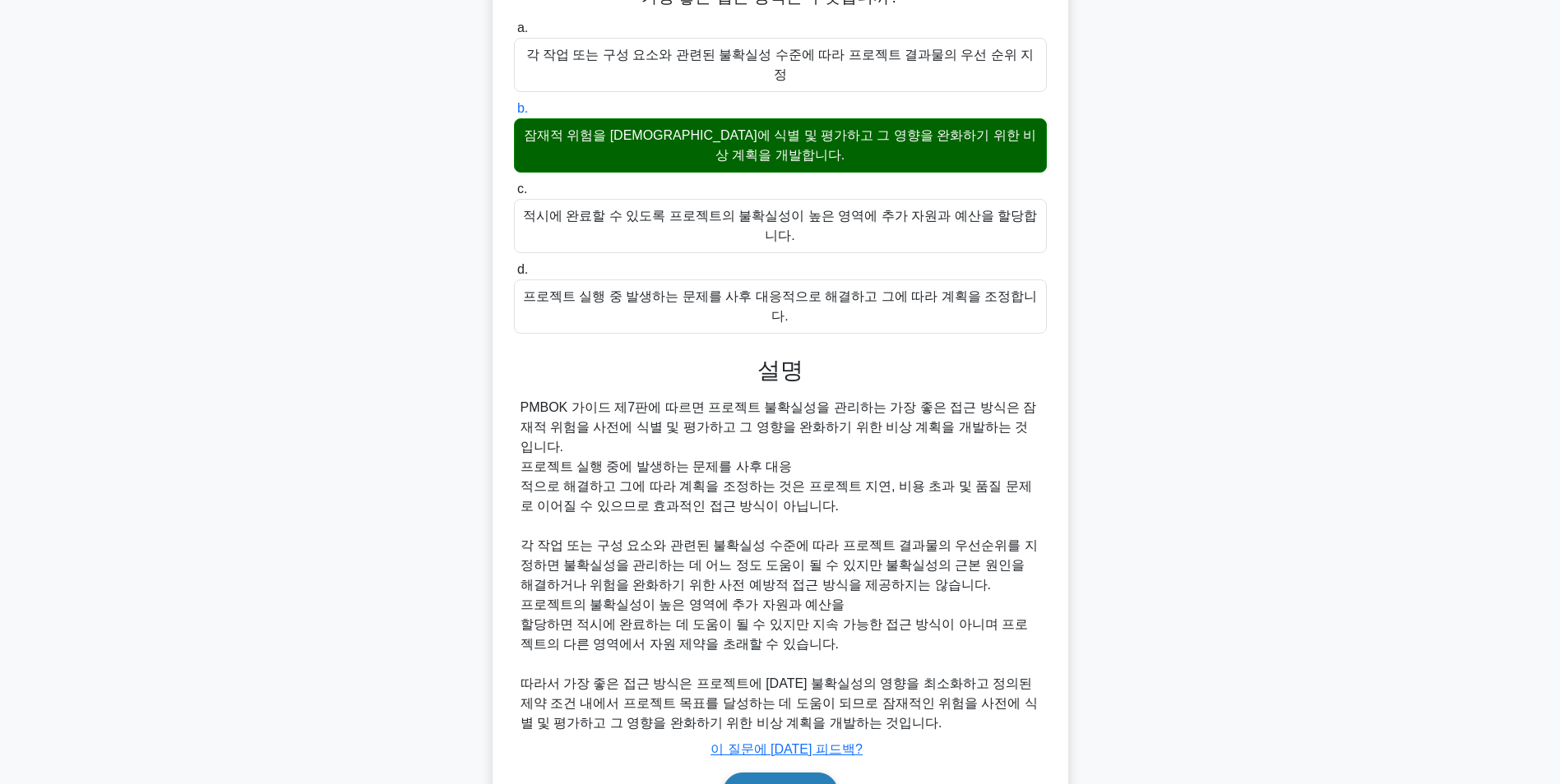
click at [816, 773] on button "다음" at bounding box center [780, 792] width 115 height 40
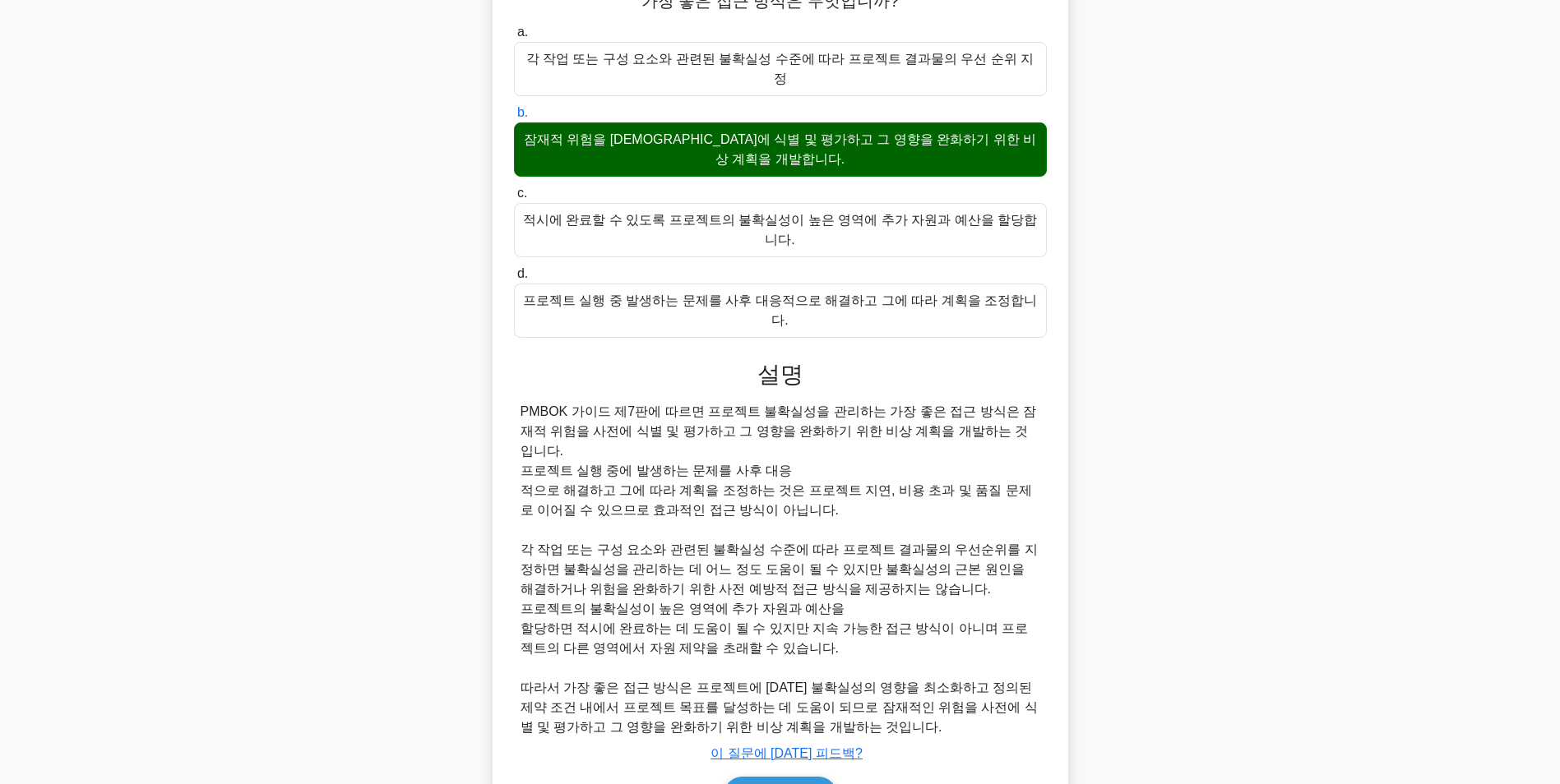
scroll to position [104, 0]
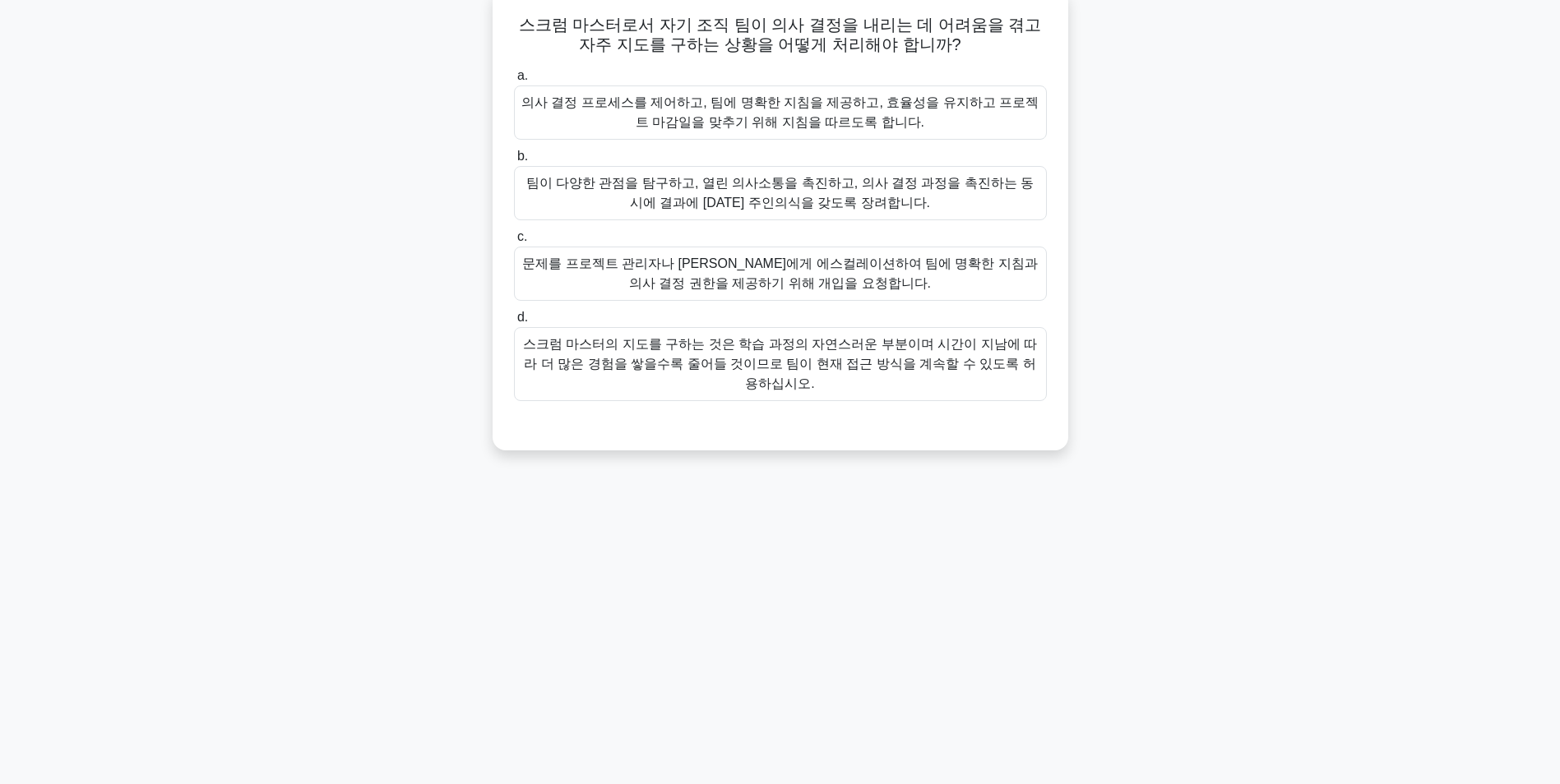
click at [902, 198] on div "팀이 다양한 관점을 탐구하고, 열린 의사소통을 촉진하고, 의사 결정 과정을 촉진하는 동시에 결과에 대한 주인의식을 갖도록 장려합니다." at bounding box center [780, 193] width 533 height 54
click at [514, 162] on input "b. 팀이 다양한 관점을 탐구하고, 열린 의사소통을 촉진하고, 의사 결정 과정을 촉진하는 동시에 결과에 대한 주인의식을 갖도록 장려합니다." at bounding box center [514, 156] width 0 height 11
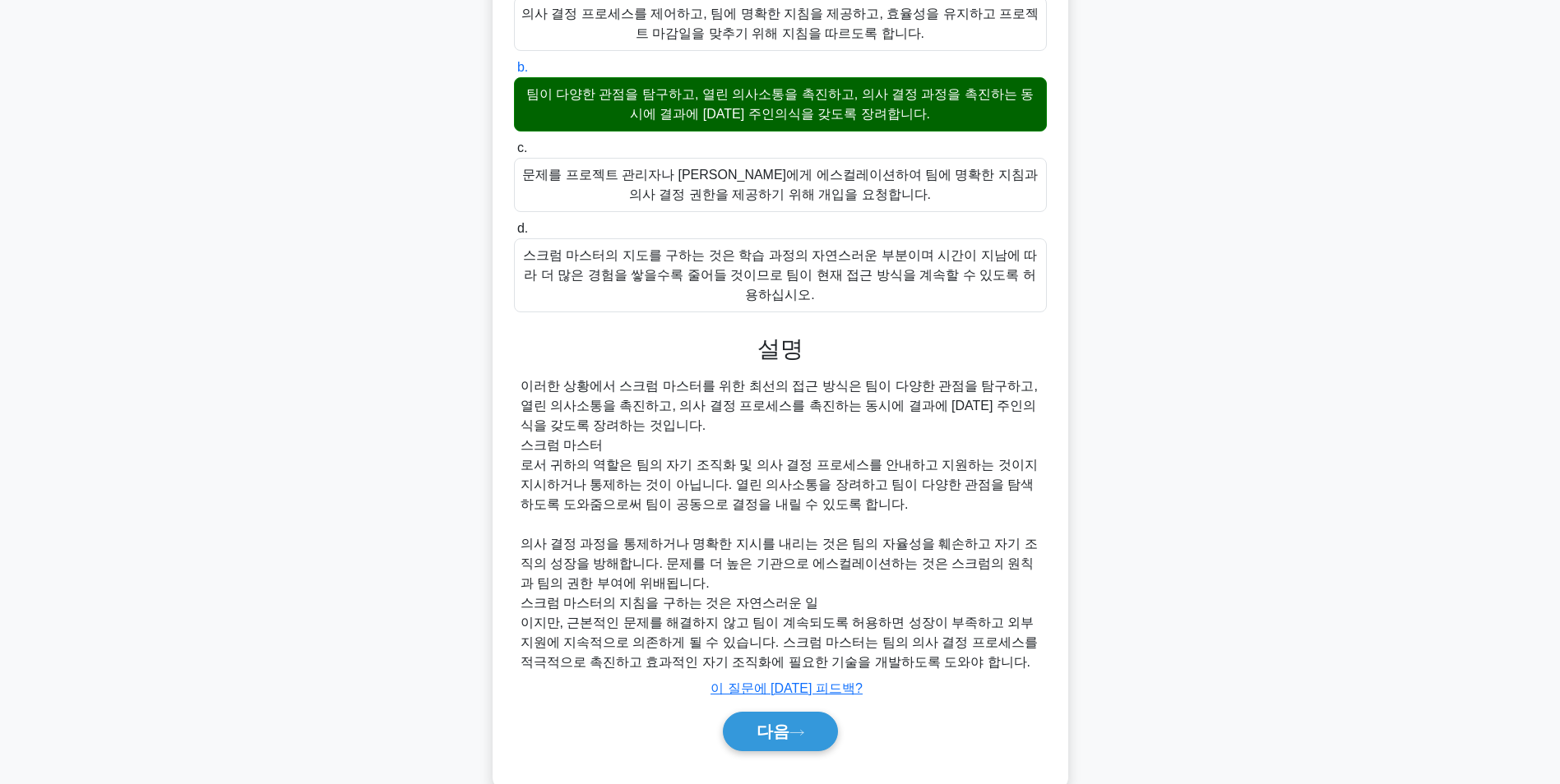
scroll to position [210, 0]
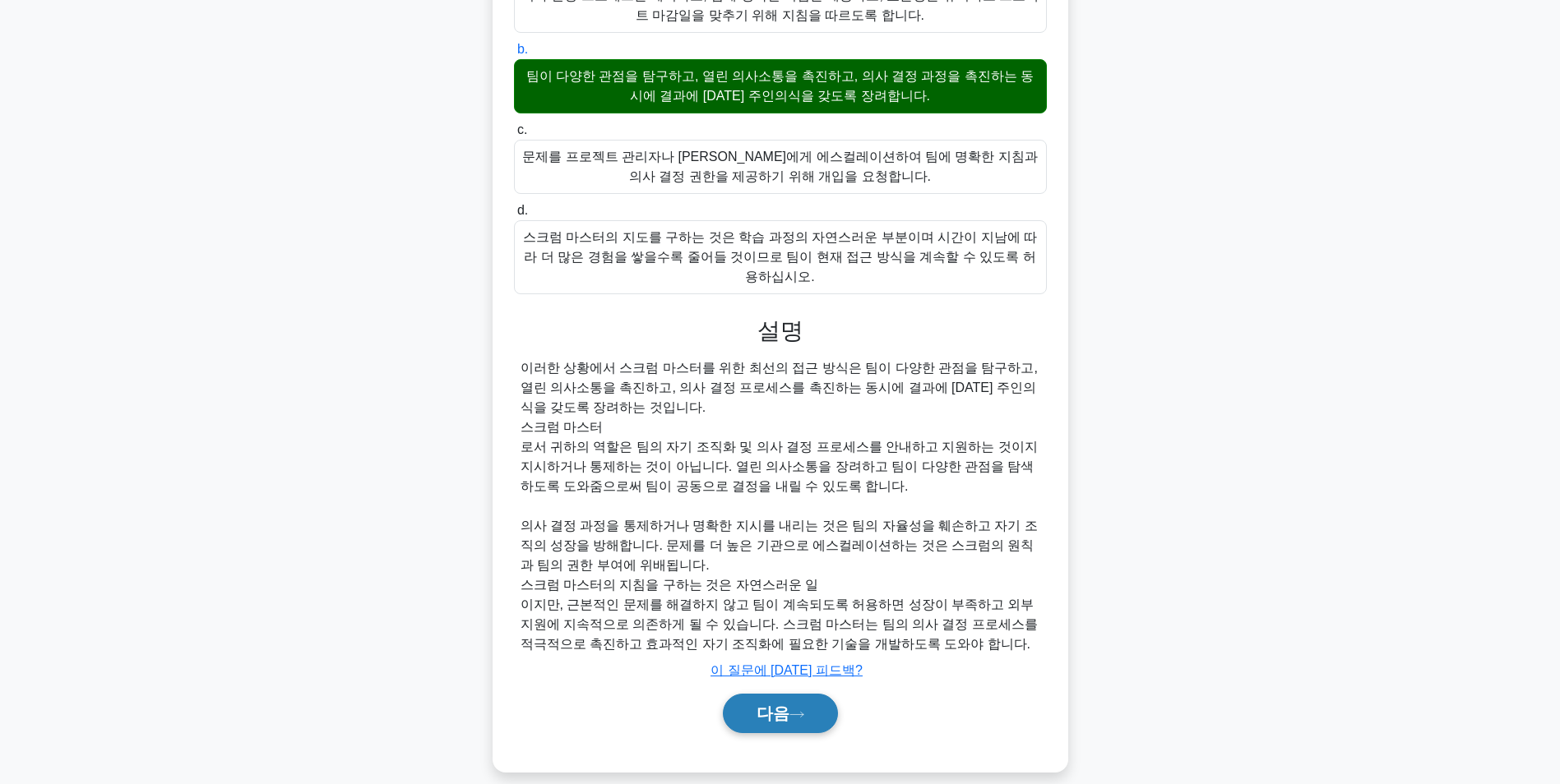
click at [786, 705] on font "다음" at bounding box center [772, 713] width 33 height 18
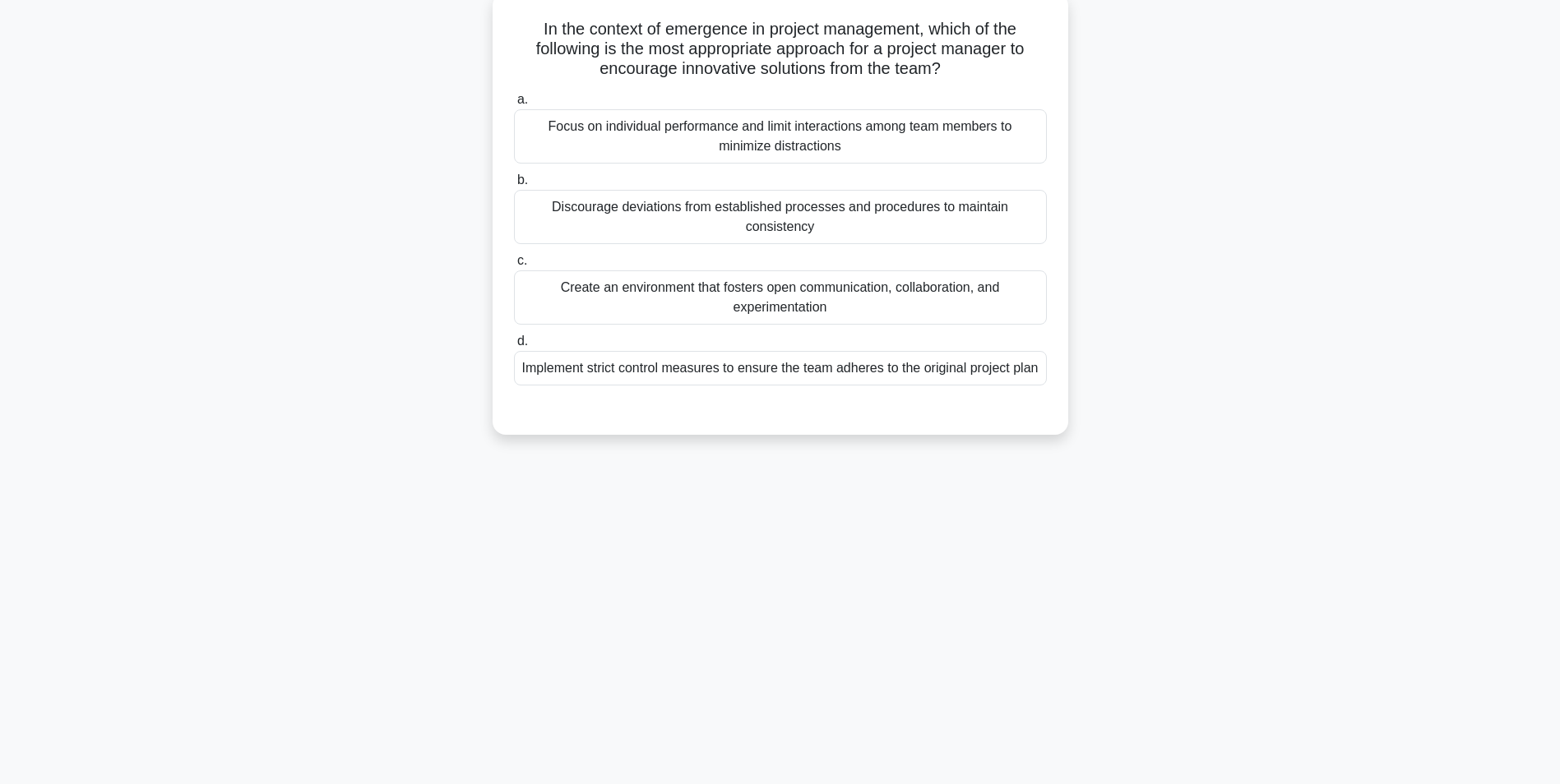
scroll to position [104, 0]
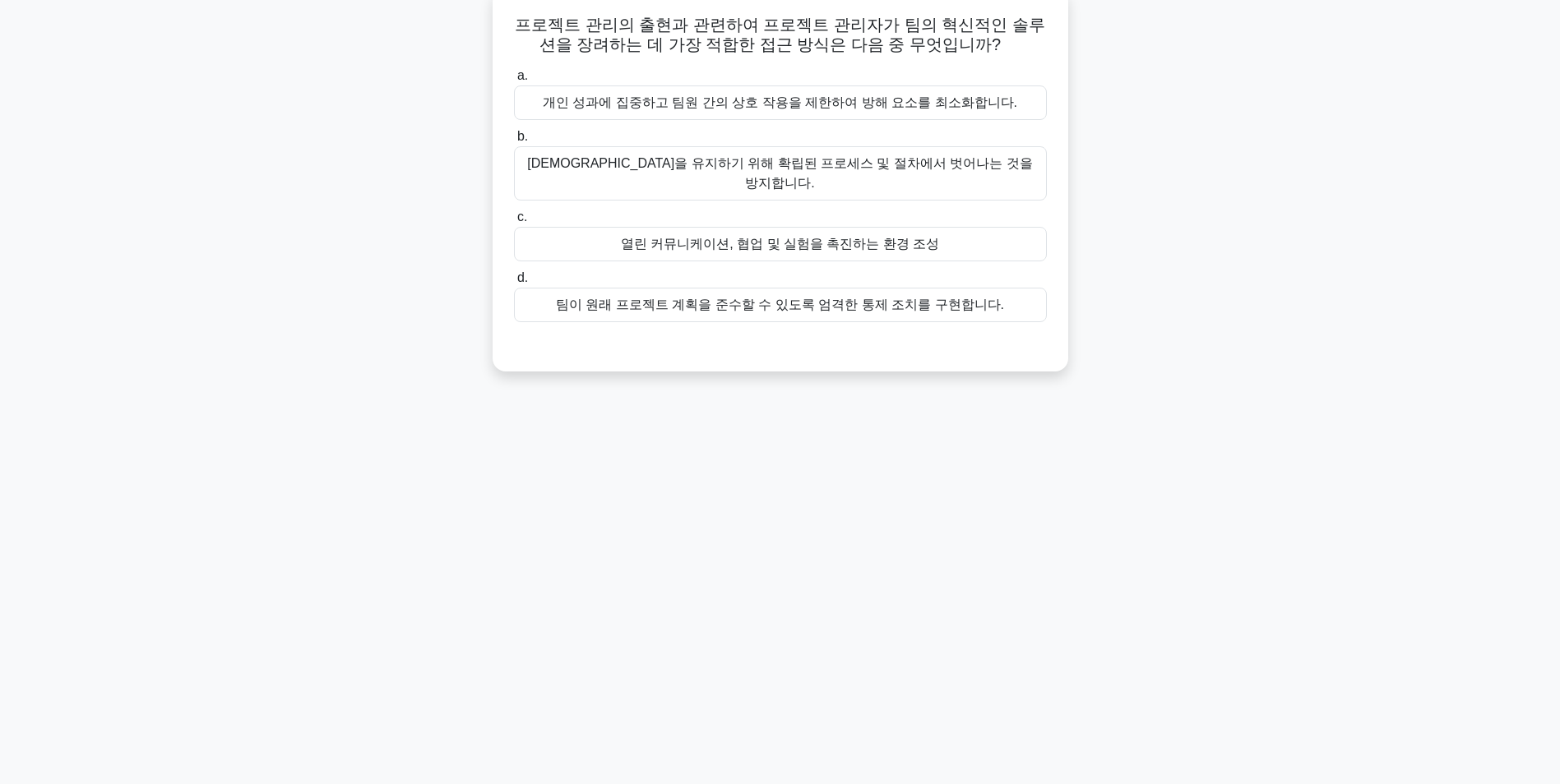
click at [817, 234] on div "열린 커뮤니케이션, 협업 및 실험을 촉진하는 환경 조성" at bounding box center [780, 244] width 533 height 35
click at [514, 223] on input "c. 열린 커뮤니케이션, 협업 및 실험을 촉진하는 환경 조성" at bounding box center [514, 217] width 0 height 11
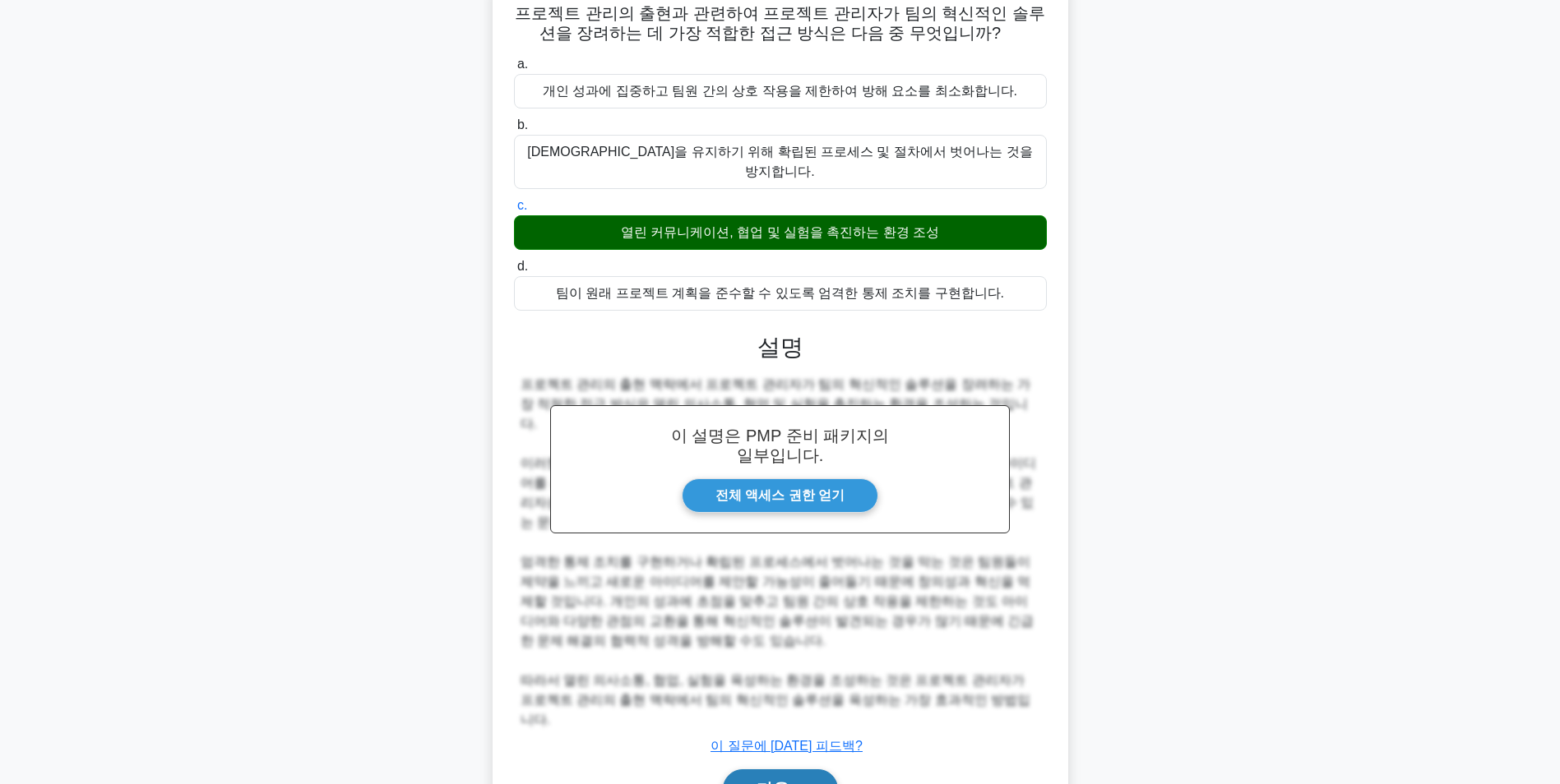
scroll to position [151, 0]
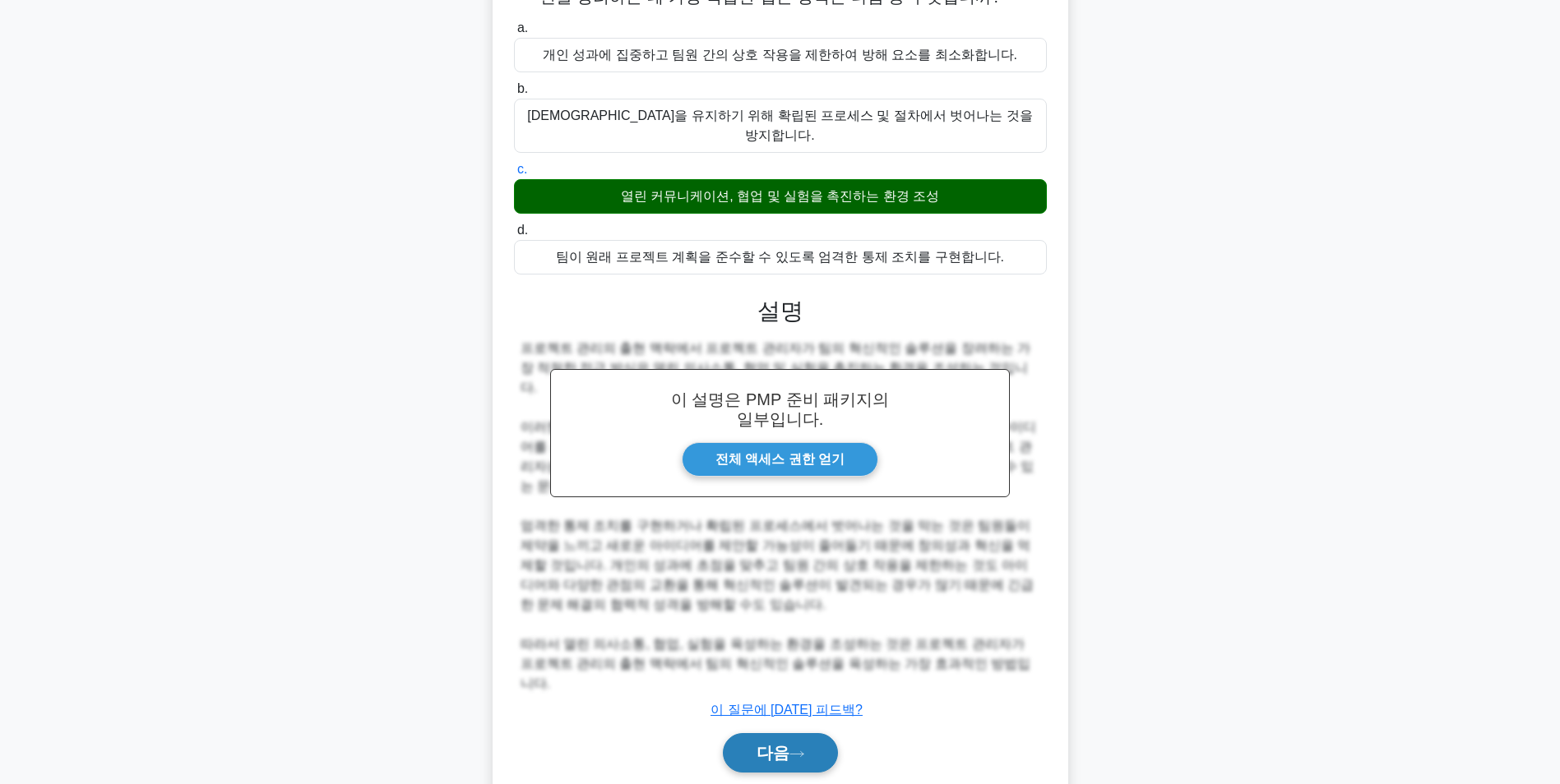
click at [783, 744] on font "다음" at bounding box center [772, 753] width 33 height 18
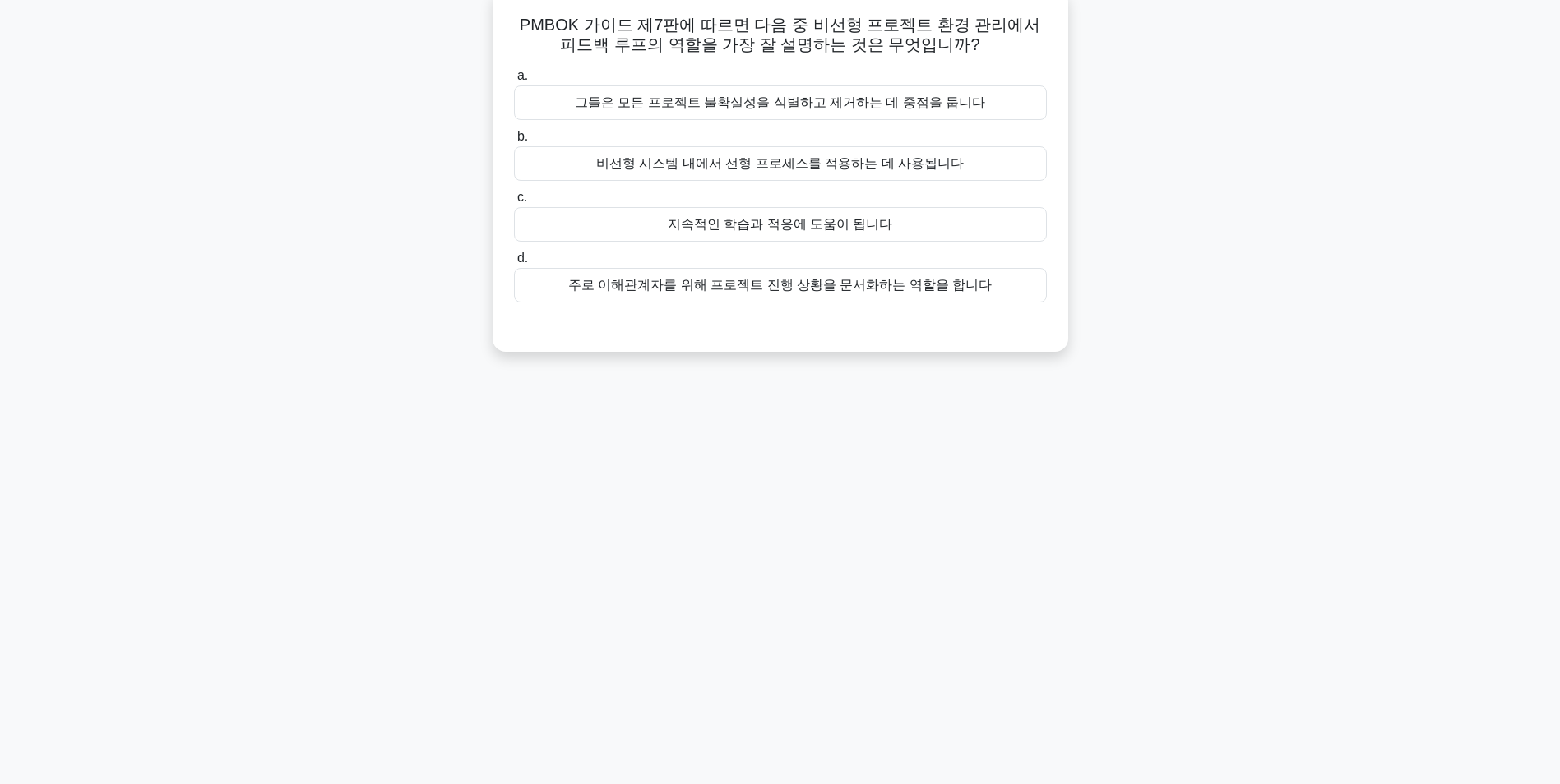
click at [882, 105] on div "그들은 모든 프로젝트 불확실성을 식별하고 제거하는 데 중점을 둡니다" at bounding box center [780, 102] width 533 height 35
click at [514, 81] on input "a. 그들은 모든 프로젝트 불확실성을 식별하고 제거하는 데 중점을 둡니다" at bounding box center [514, 76] width 0 height 11
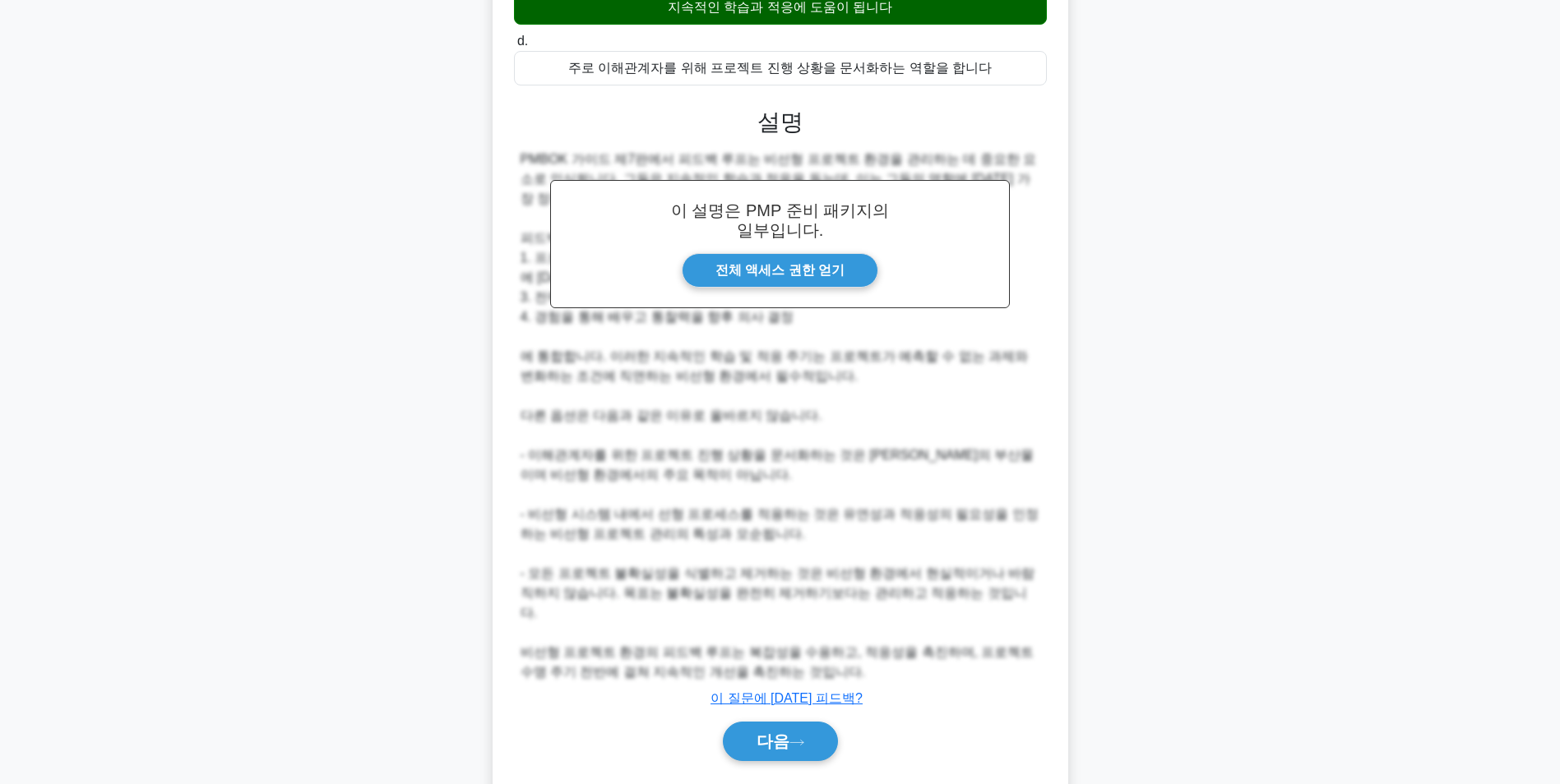
scroll to position [350, 0]
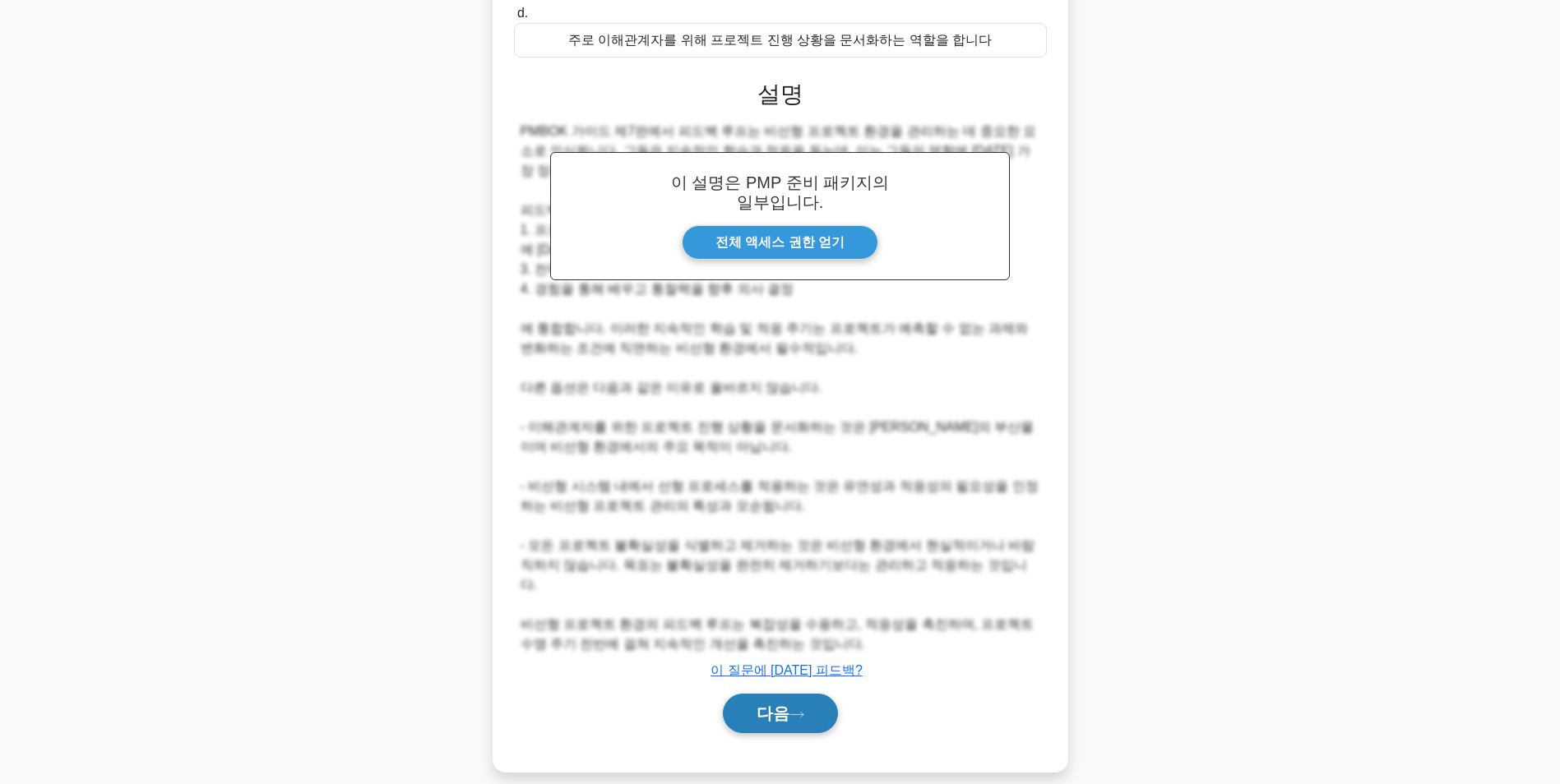
click at [756, 705] on font "다음" at bounding box center [772, 713] width 33 height 18
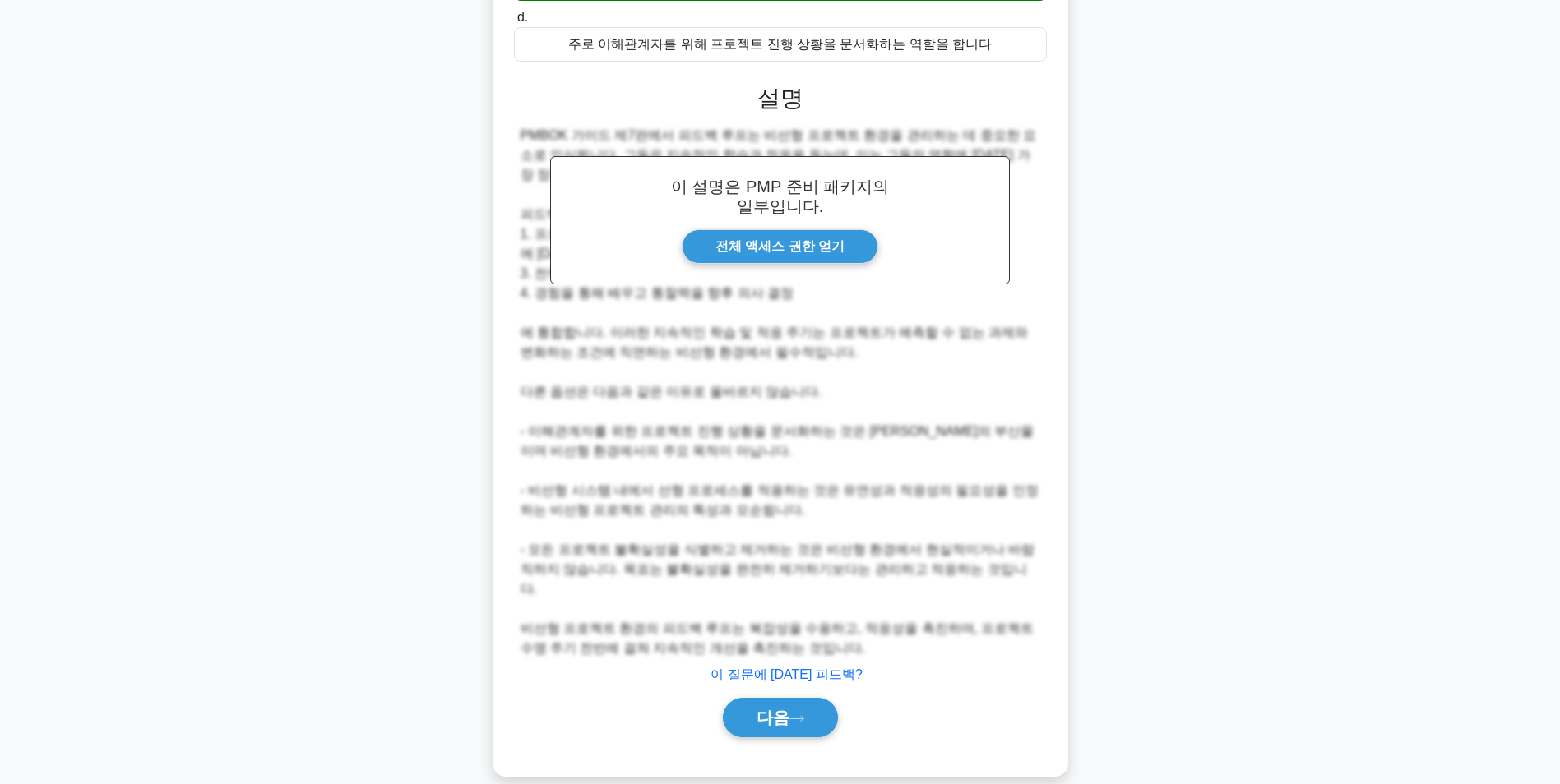
scroll to position [104, 0]
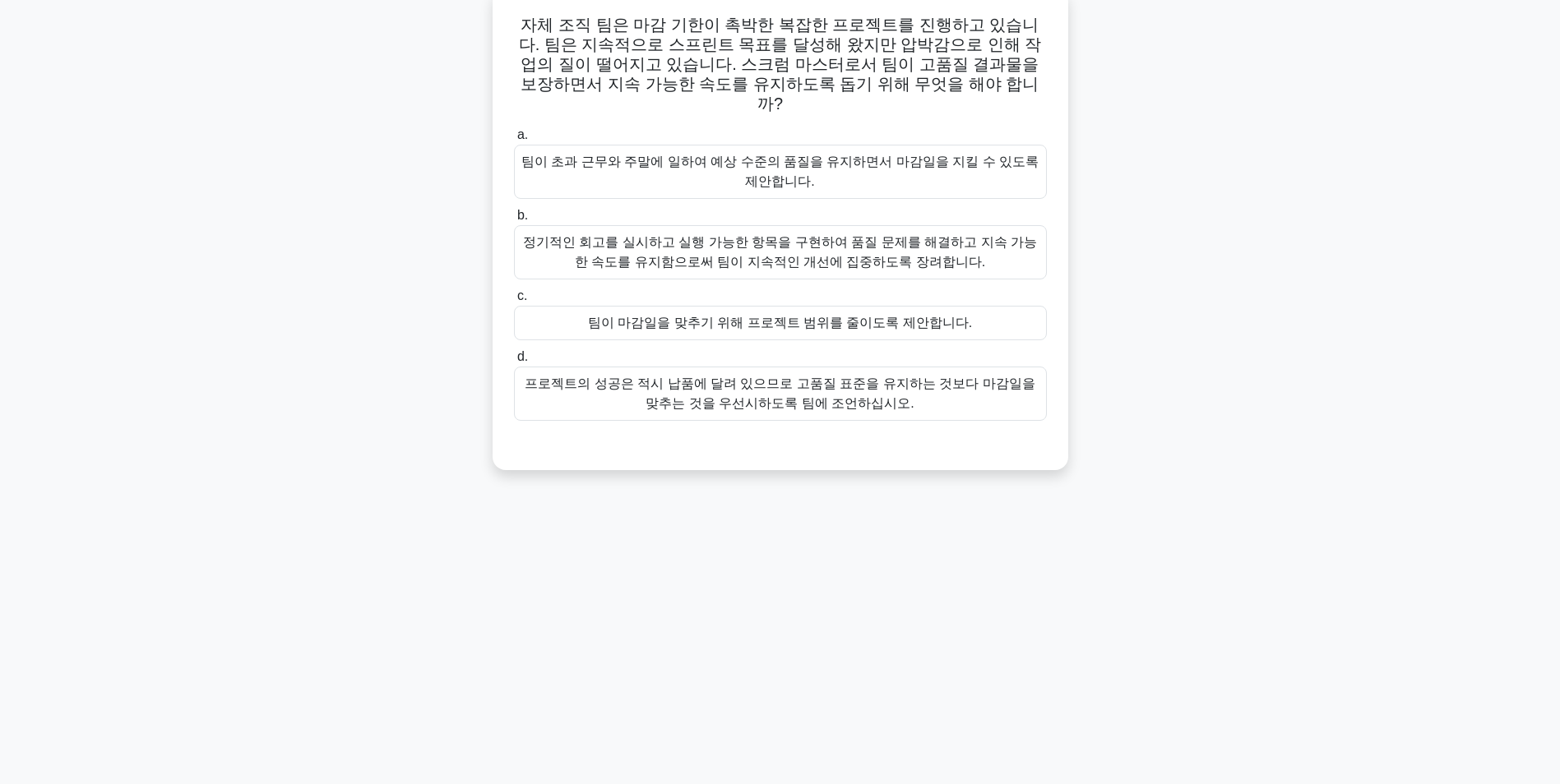
click at [937, 241] on div "정기적인 회고를 실시하고 실행 가능한 항목을 구현하여 품질 문제를 해결하고 지속 가능한 속도를 유지함으로써 팀이 지속적인 개선에 집중하도록 장…" at bounding box center [780, 252] width 533 height 54
click at [514, 221] on input "b. 정기적인 회고를 실시하고 실행 가능한 항목을 구현하여 품질 문제를 해결하고 지속 가능한 속도를 유지함으로써 팀이 지속적인 개선에 집중하도…" at bounding box center [514, 215] width 0 height 11
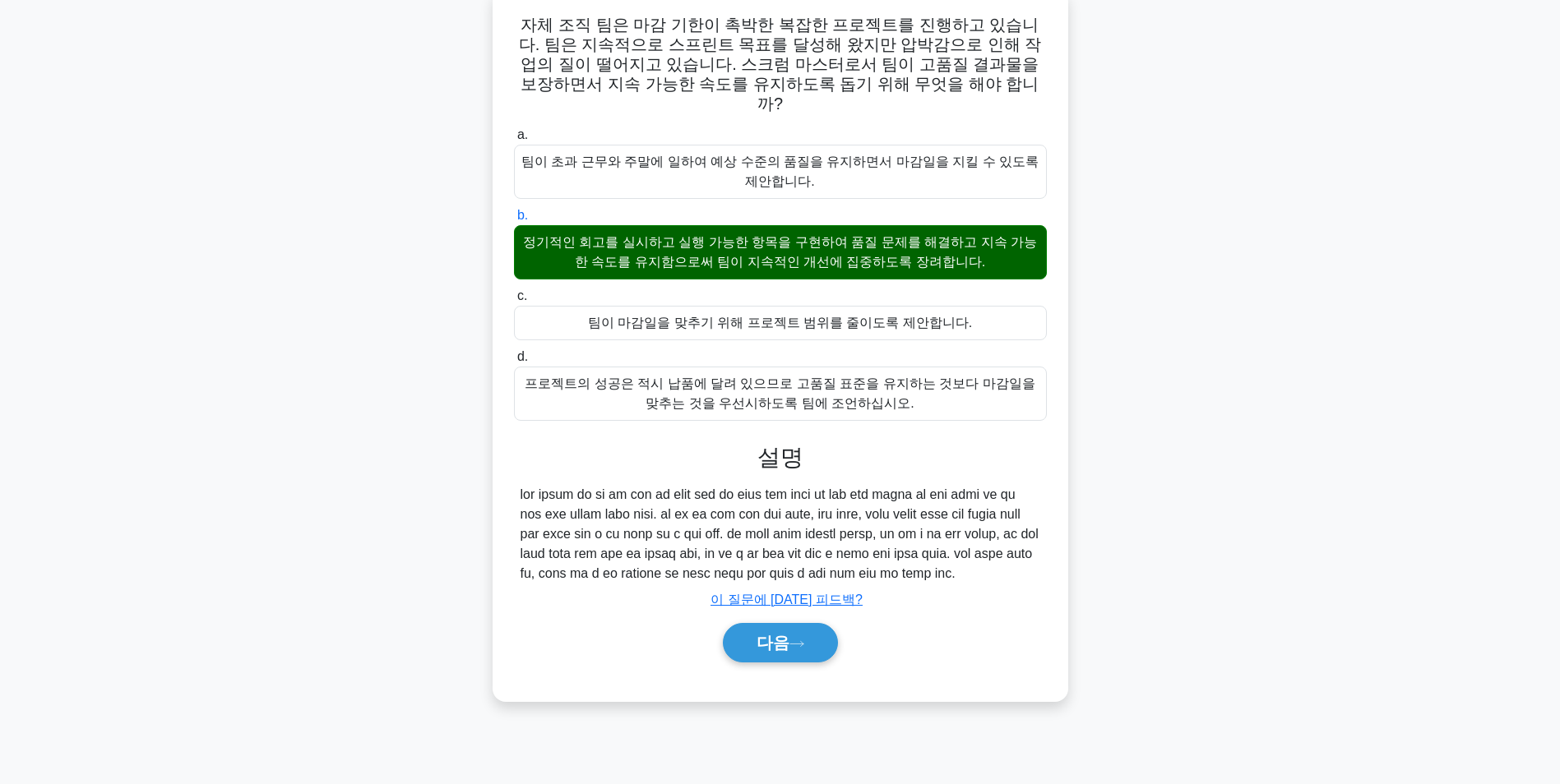
scroll to position [111, 0]
click at [783, 652] on font "다음" at bounding box center [772, 642] width 33 height 18
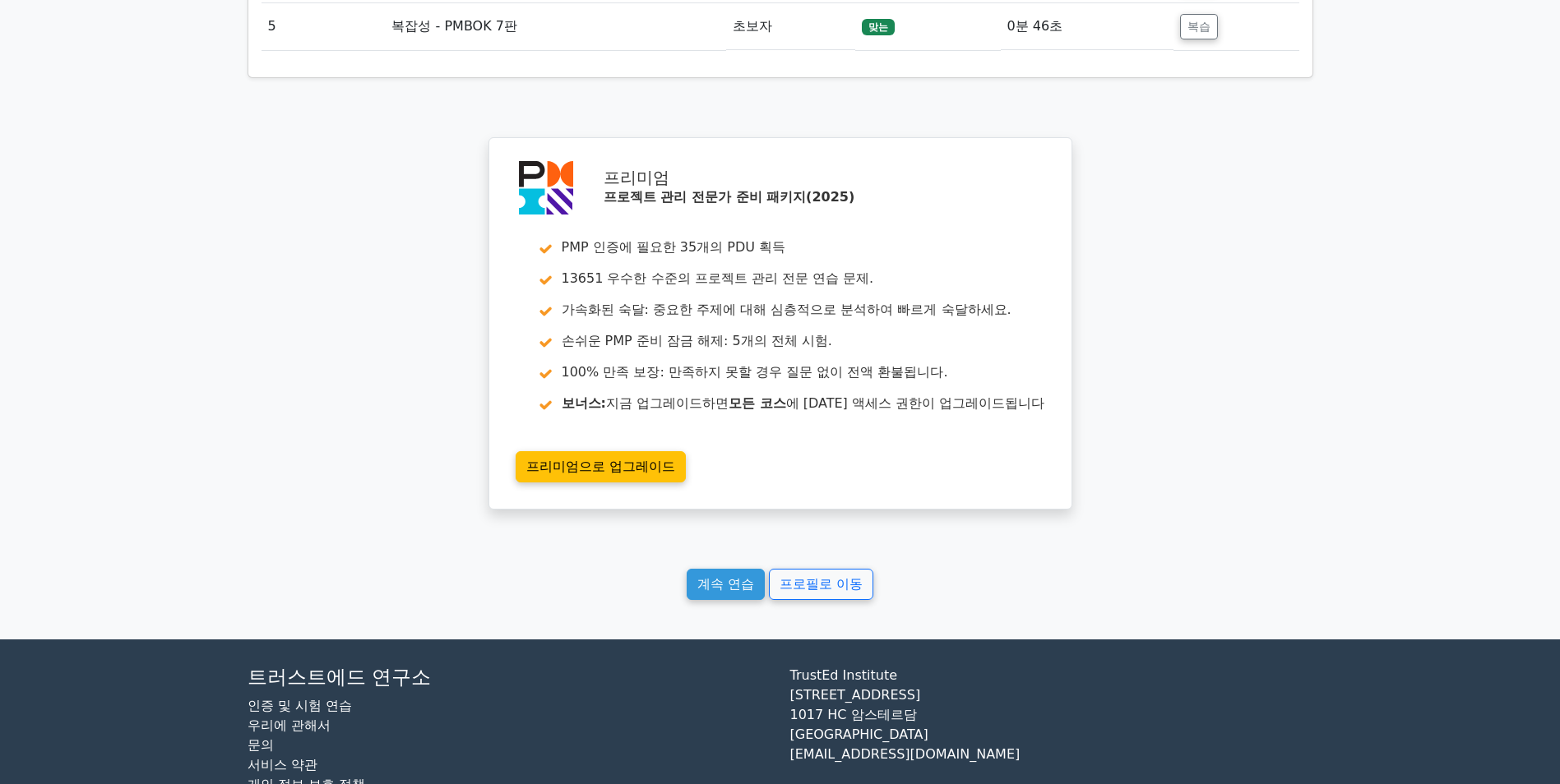
scroll to position [2342, 0]
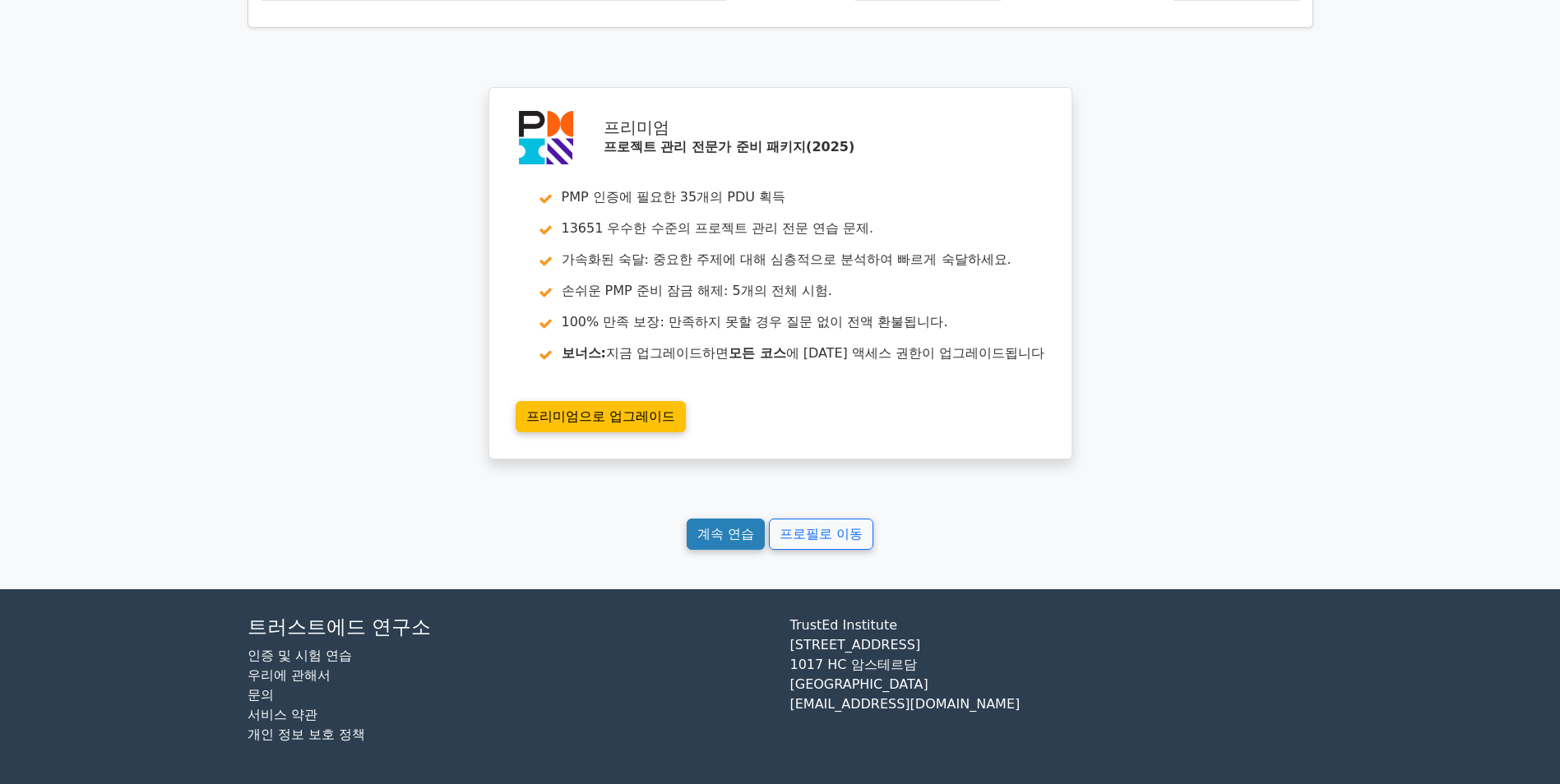
click at [710, 532] on link "계속 연습" at bounding box center [725, 534] width 79 height 31
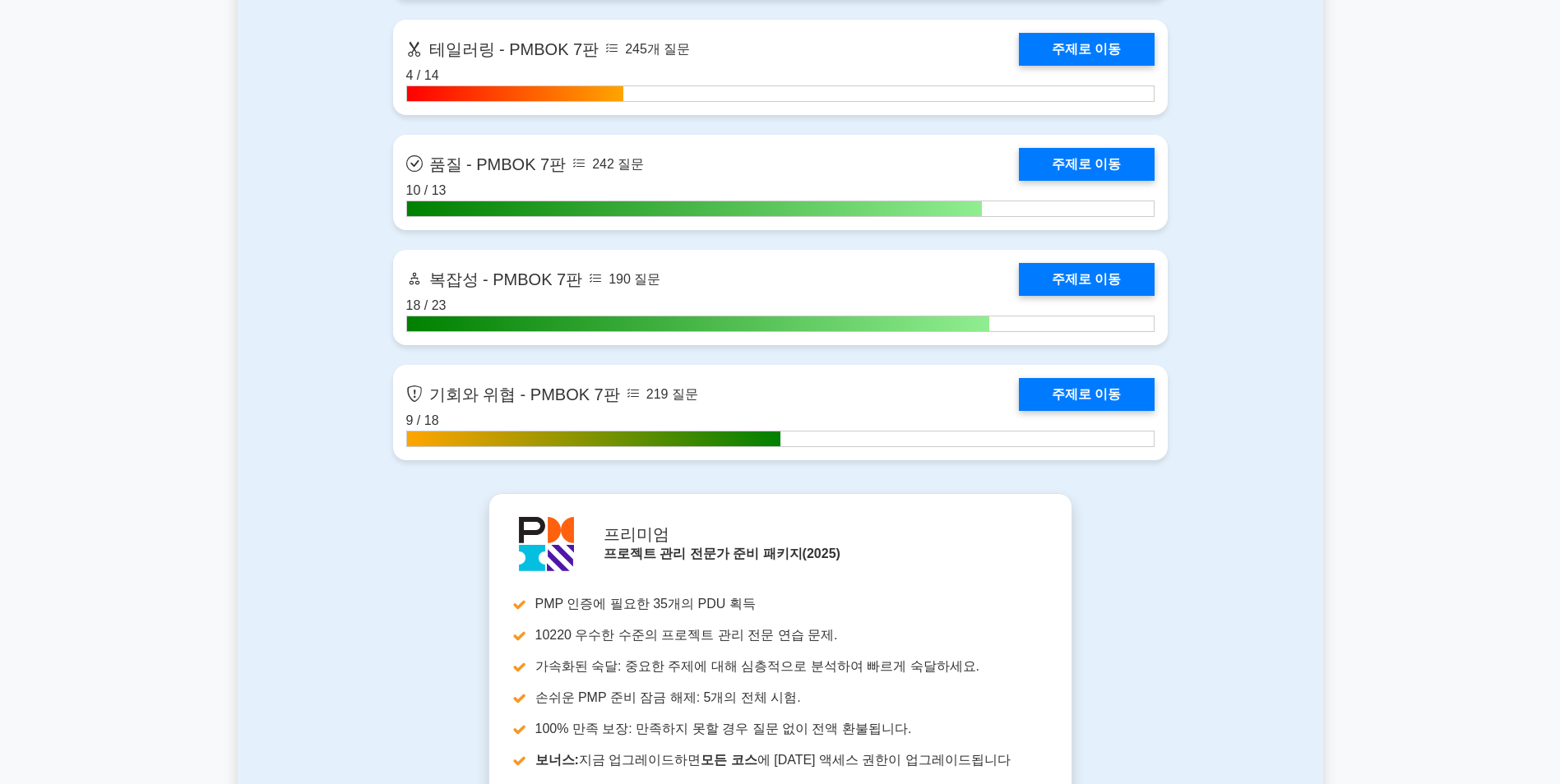
scroll to position [5344, 0]
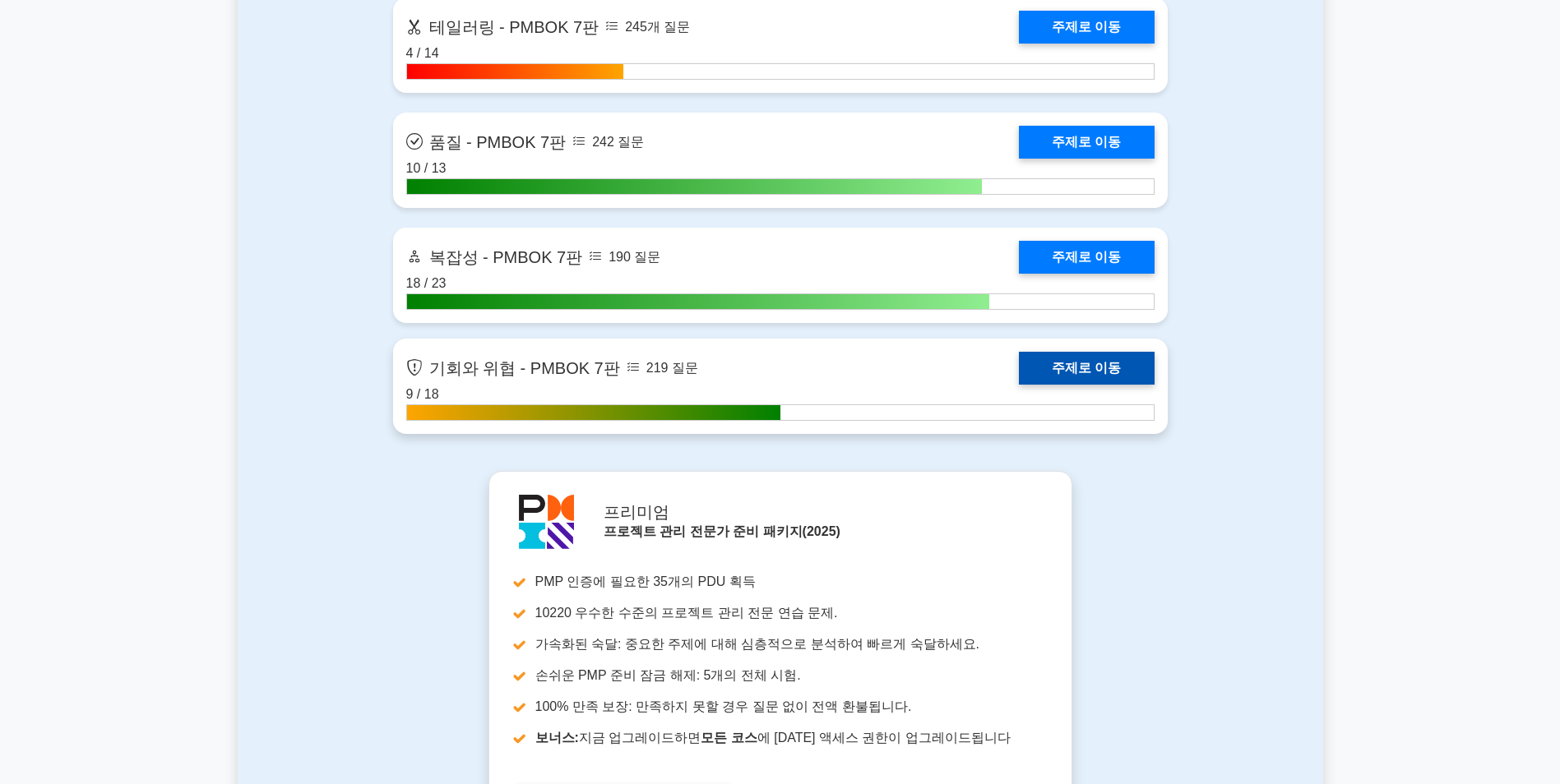
click at [1081, 371] on link "주제로 이동" at bounding box center [1086, 368] width 135 height 33
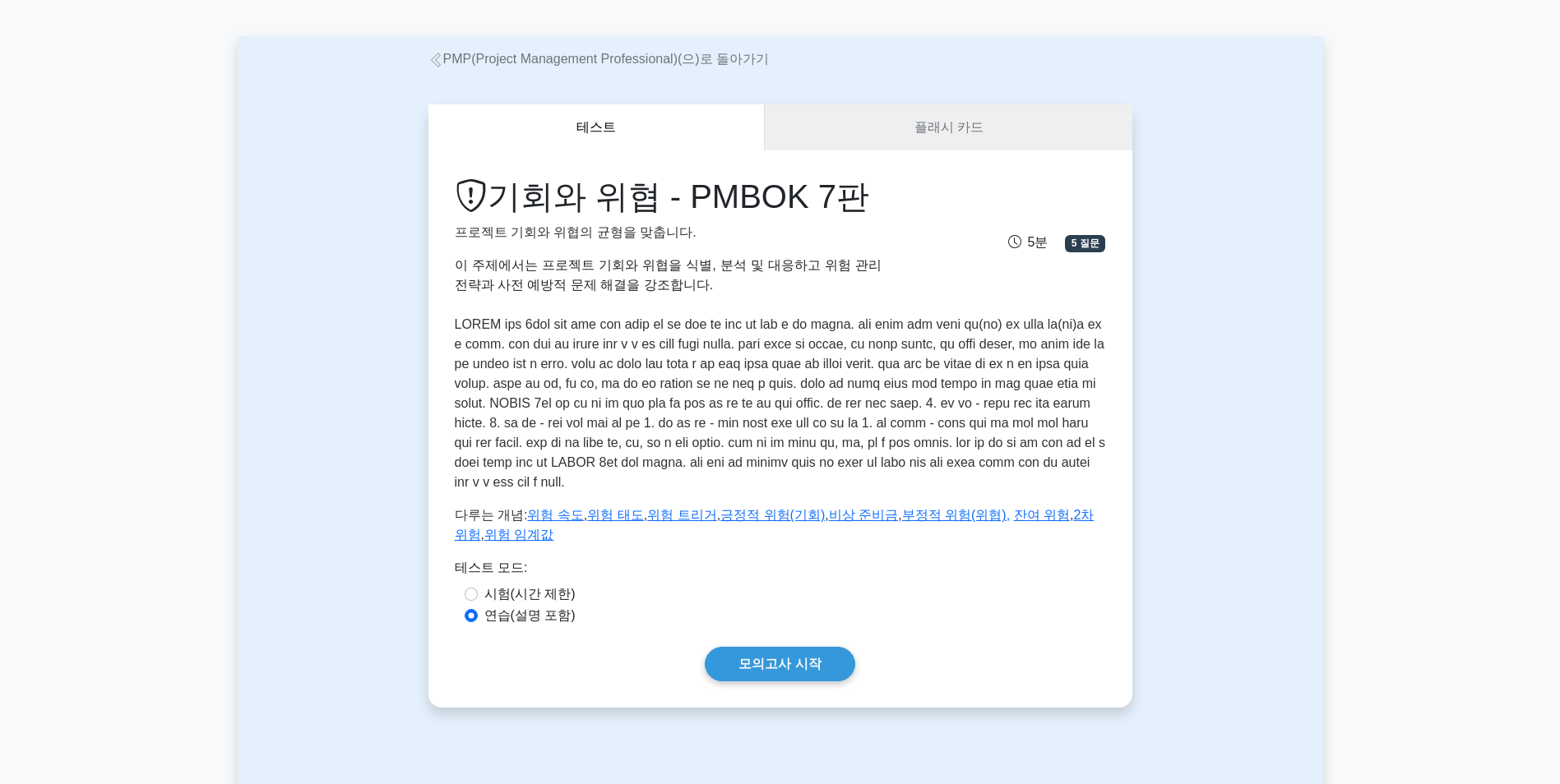
scroll to position [165, 0]
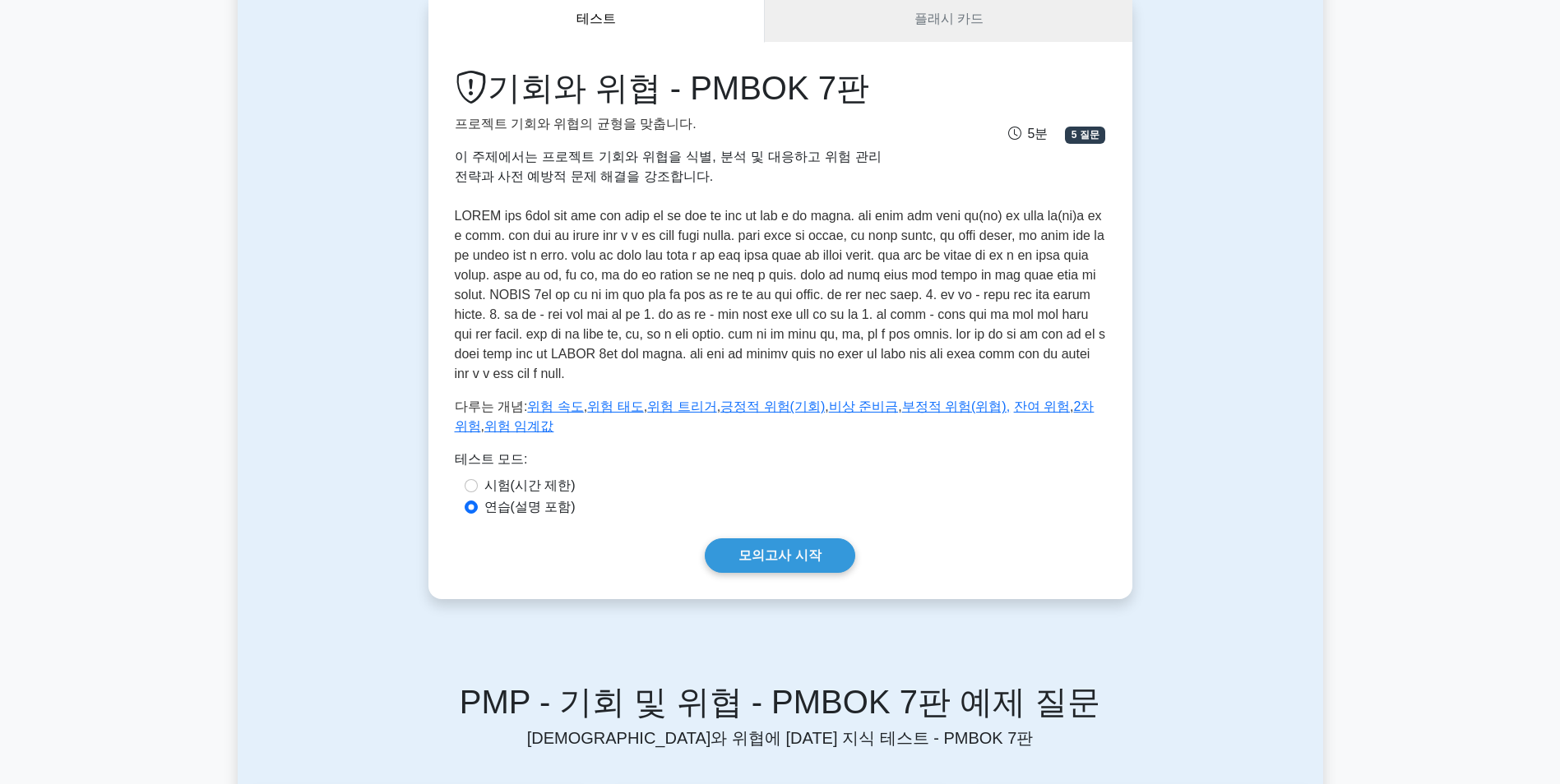
click at [494, 495] on label "시험(시간 제한)" at bounding box center [530, 485] width 91 height 19
click at [478, 493] on input "시험(시간 제한)" at bounding box center [471, 486] width 14 height 14
radio input "true"
click at [495, 517] on label "연습(설명 포함)" at bounding box center [530, 506] width 91 height 19
click at [478, 514] on input "연습(설명 포함)" at bounding box center [471, 507] width 14 height 14
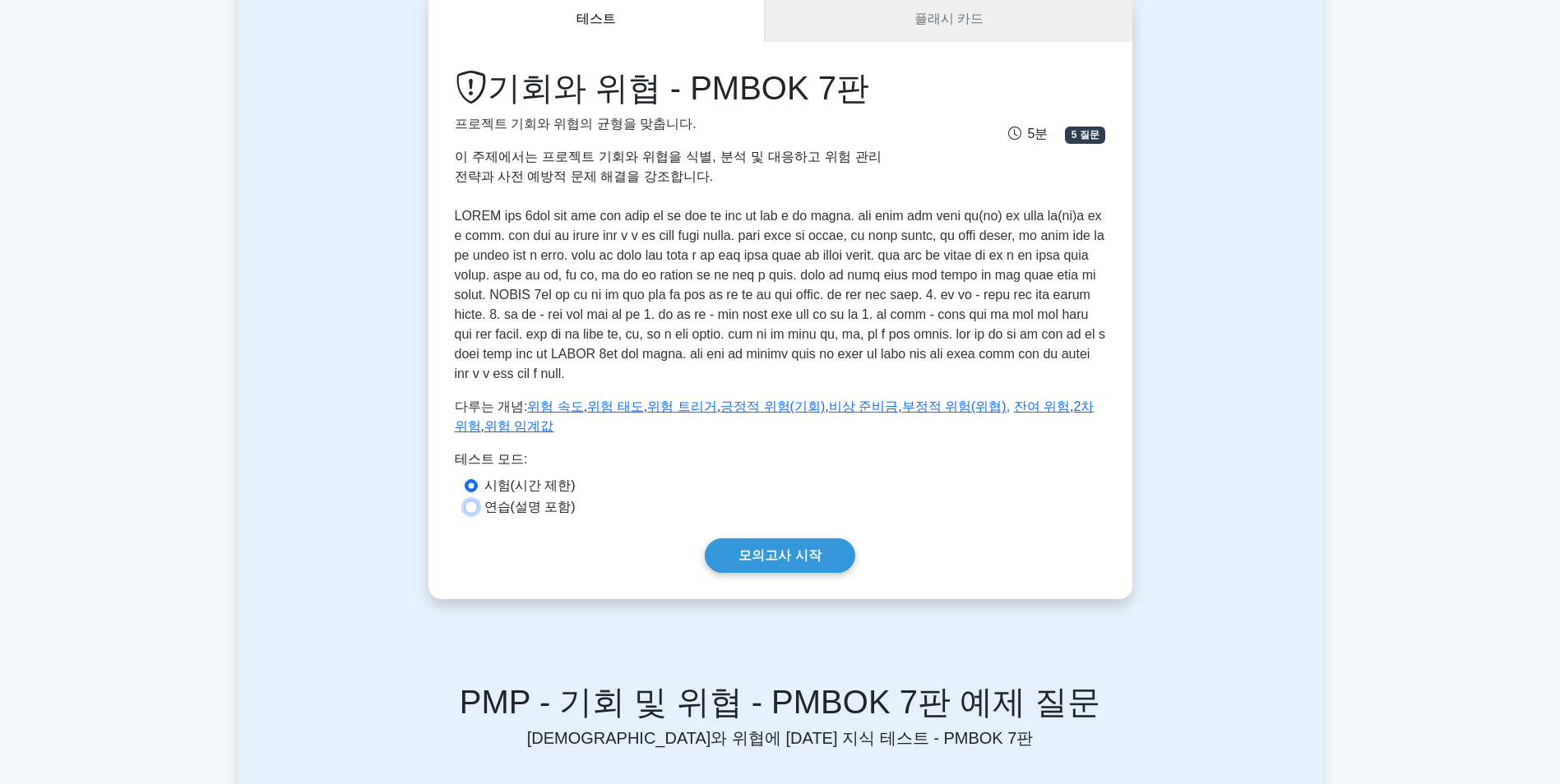
radio input "true"
click at [498, 495] on label "시험(시간 제한)" at bounding box center [530, 485] width 91 height 19
click at [478, 493] on input "시험(시간 제한)" at bounding box center [471, 486] width 14 height 14
radio input "true"
click at [933, 22] on link "플래시 카드" at bounding box center [948, 19] width 366 height 47
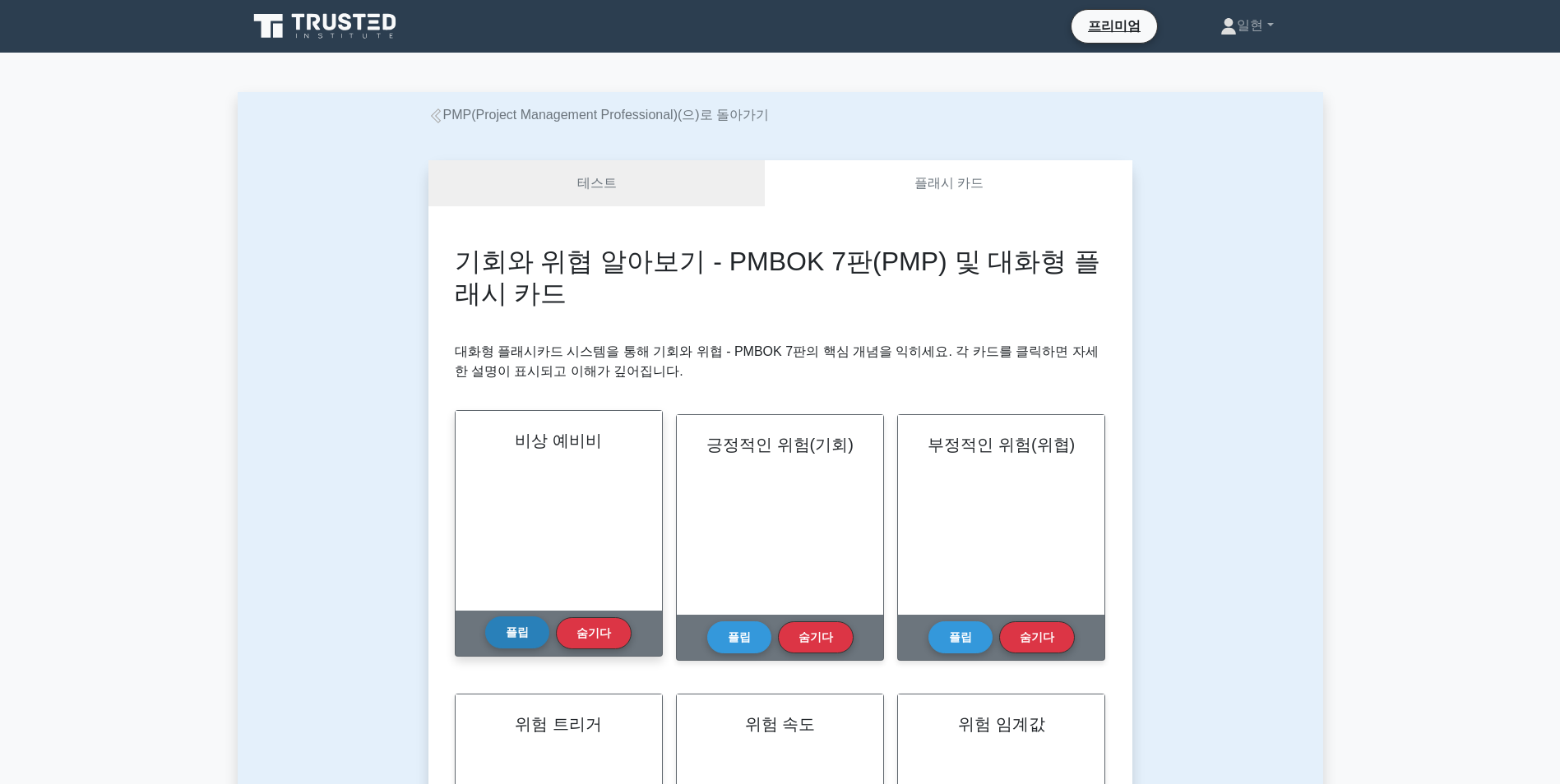
click at [512, 644] on button "플립" at bounding box center [517, 633] width 64 height 32
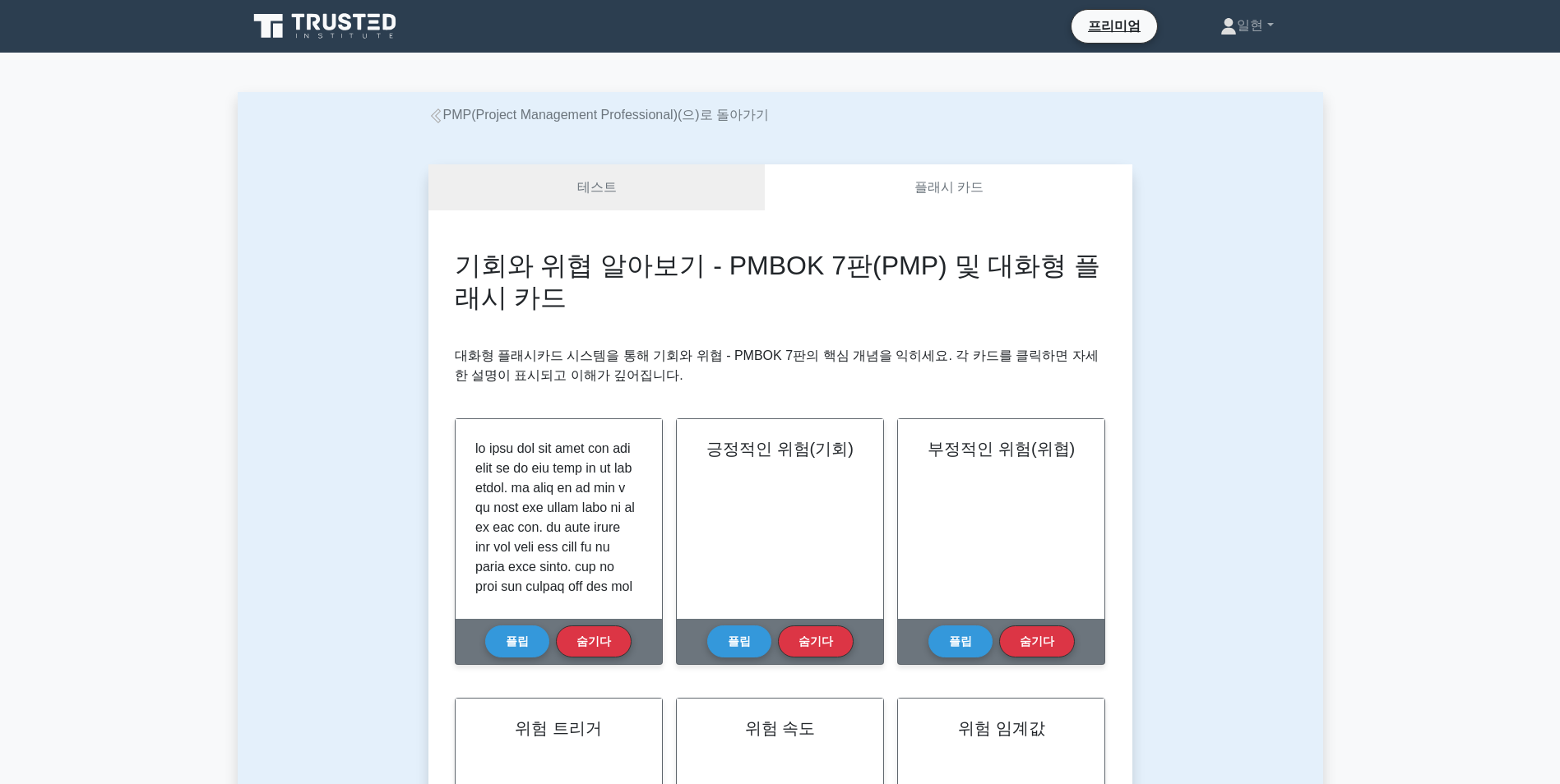
click at [426, 517] on div "테스트 플래시 카드 기회와 위협 알아보기 - PMBOK 7판(PMP) 및 대화형 플래시 카드 대화형 플래시카드 시스템을 통해 기회와 위협 - …" at bounding box center [780, 723] width 723 height 1198
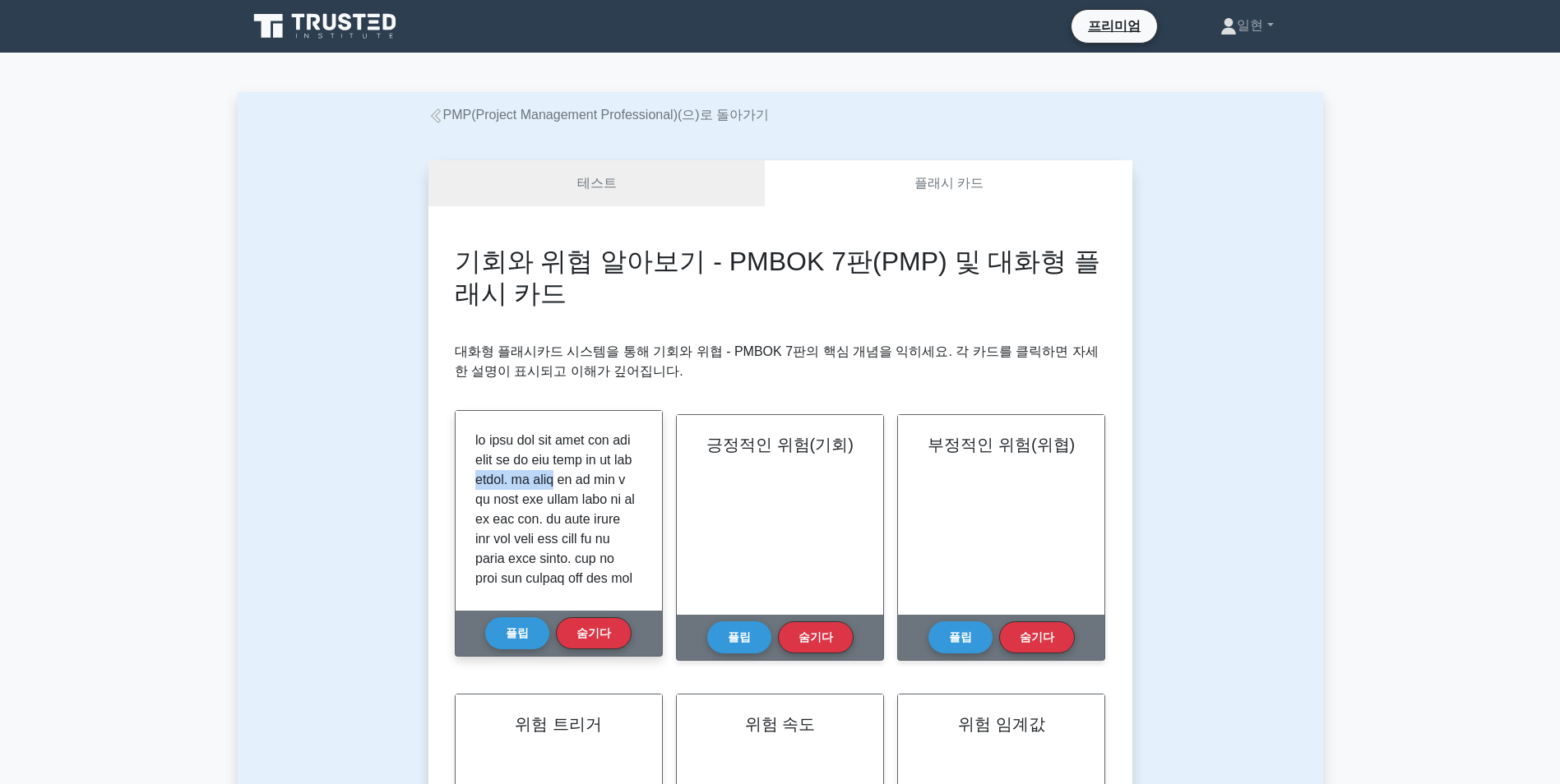
drag, startPoint x: 475, startPoint y: 523, endPoint x: 626, endPoint y: 524, distance: 151.0
click at [626, 524] on p at bounding box center [555, 637] width 160 height 414
drag, startPoint x: 495, startPoint y: 534, endPoint x: 568, endPoint y: 533, distance: 73.0
click at [568, 533] on p at bounding box center [555, 555] width 160 height 414
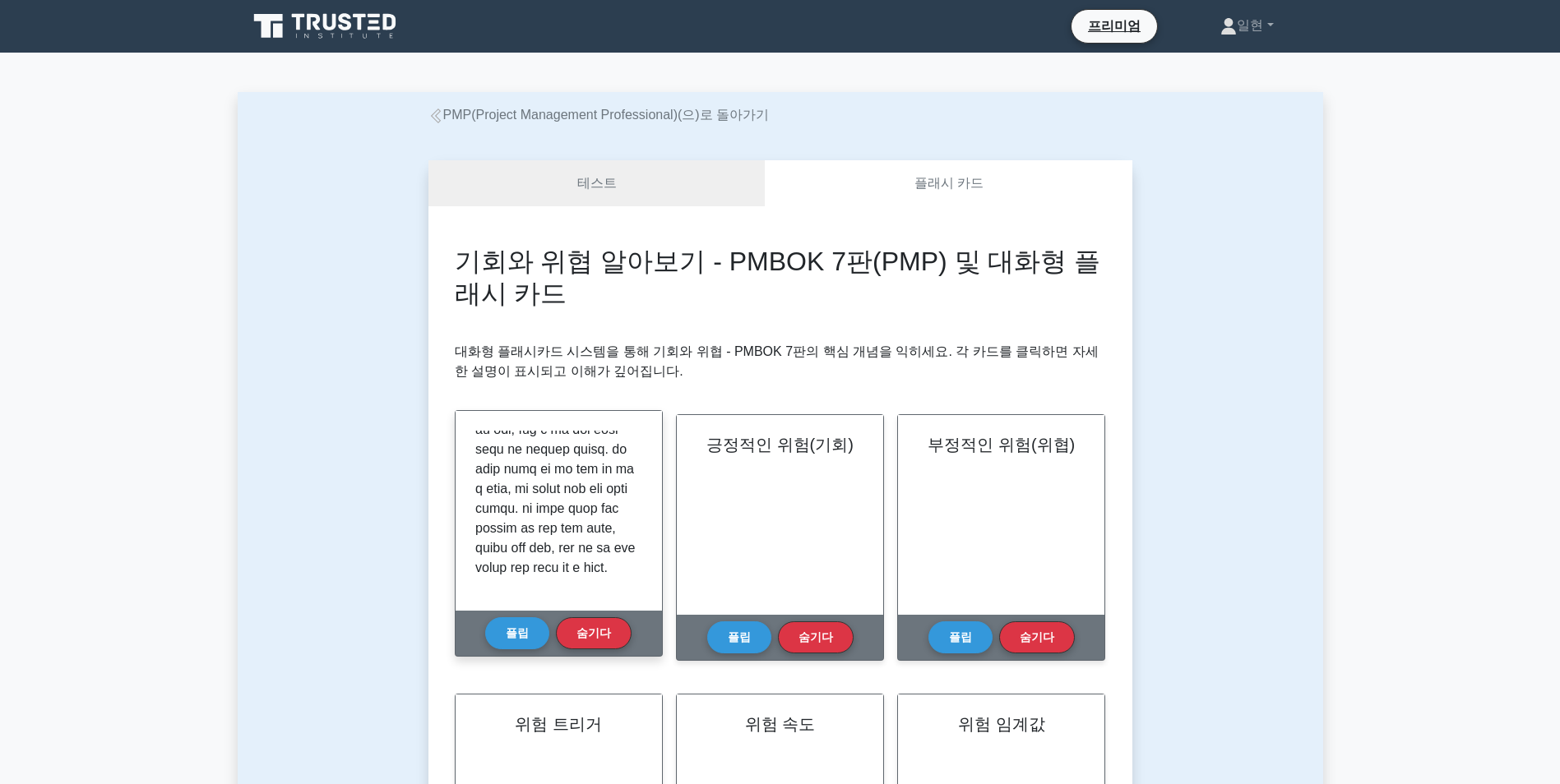
scroll to position [603, 0]
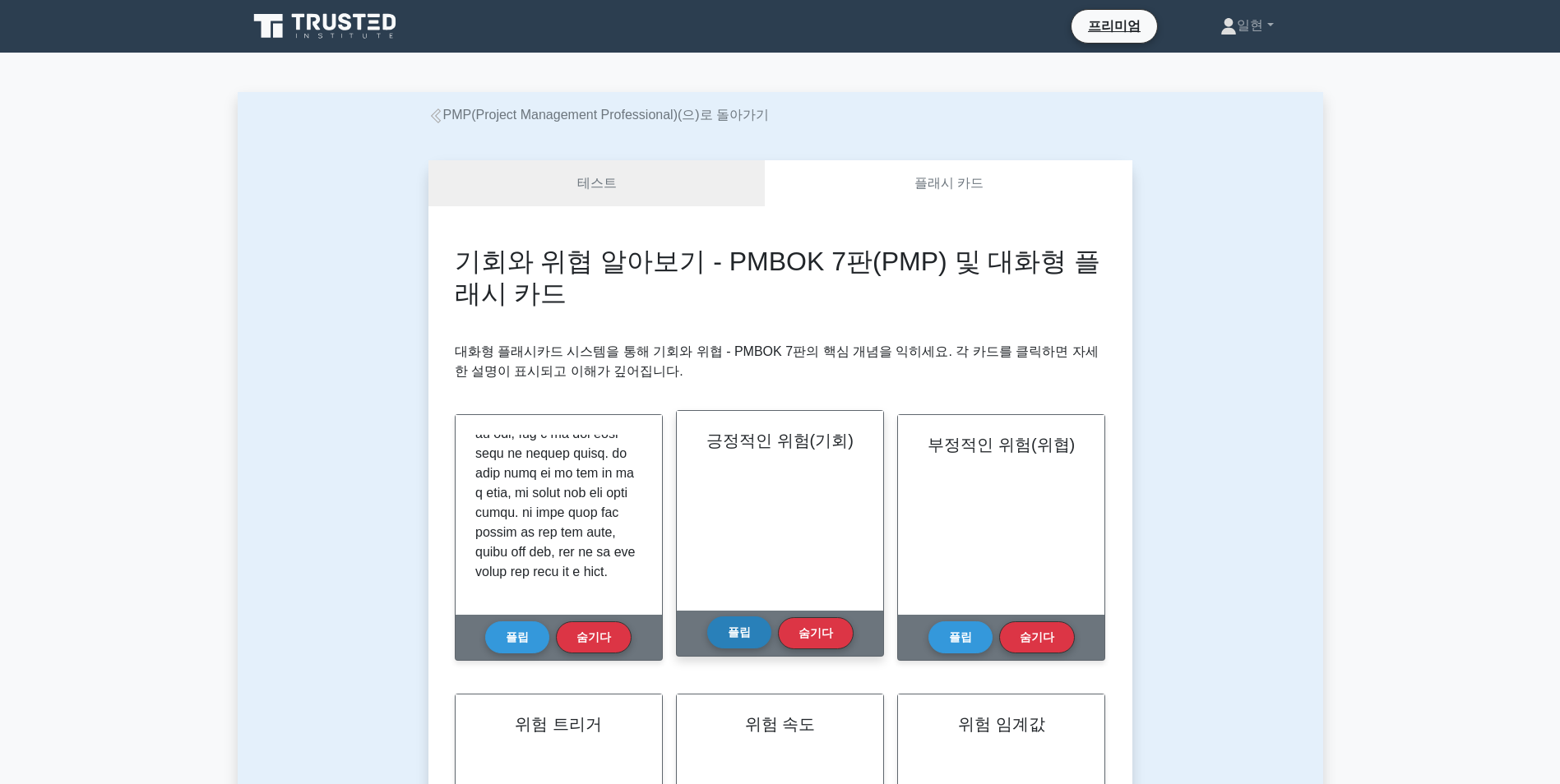
click at [752, 624] on button "플립" at bounding box center [739, 633] width 64 height 32
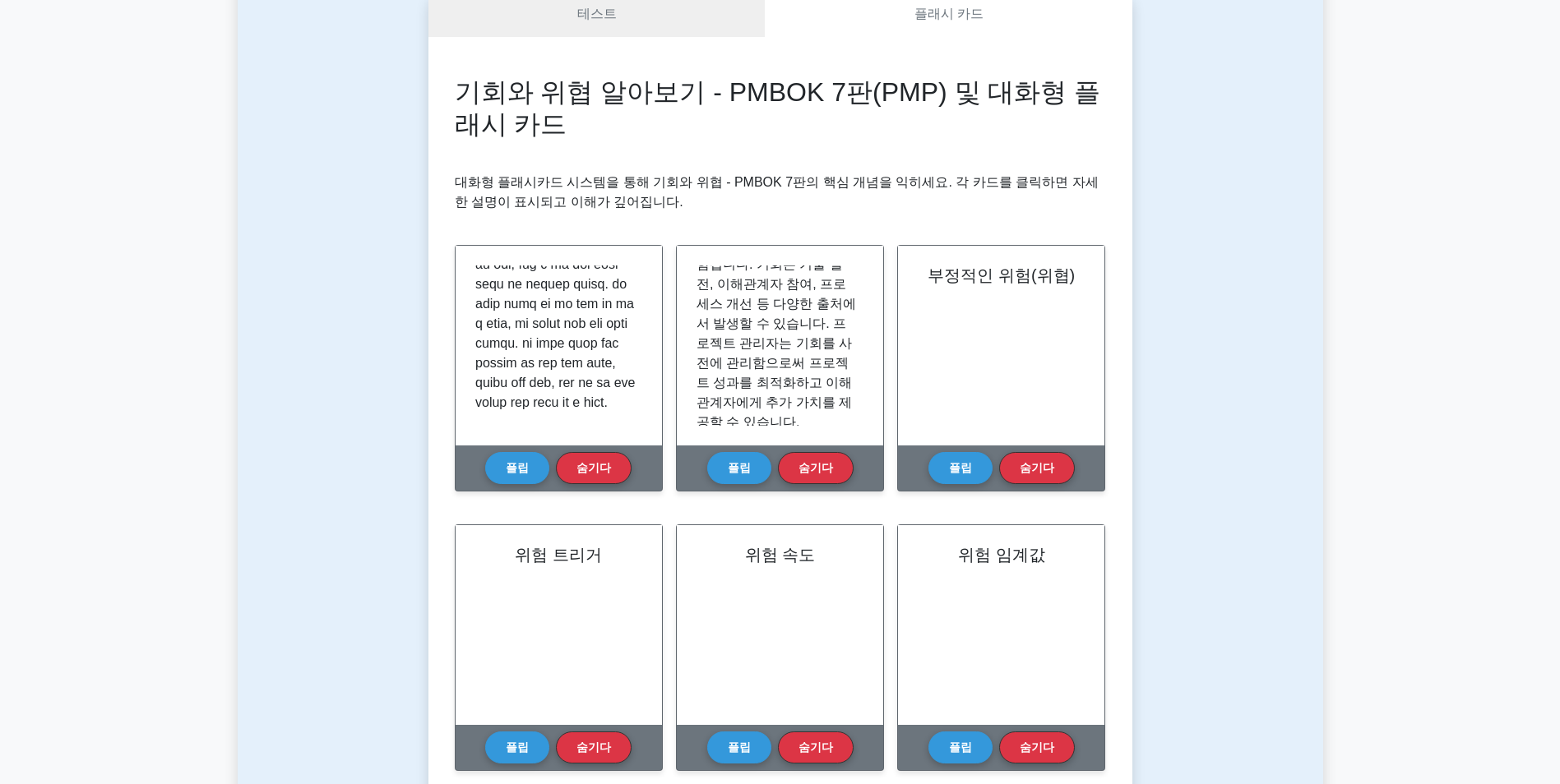
scroll to position [165, 0]
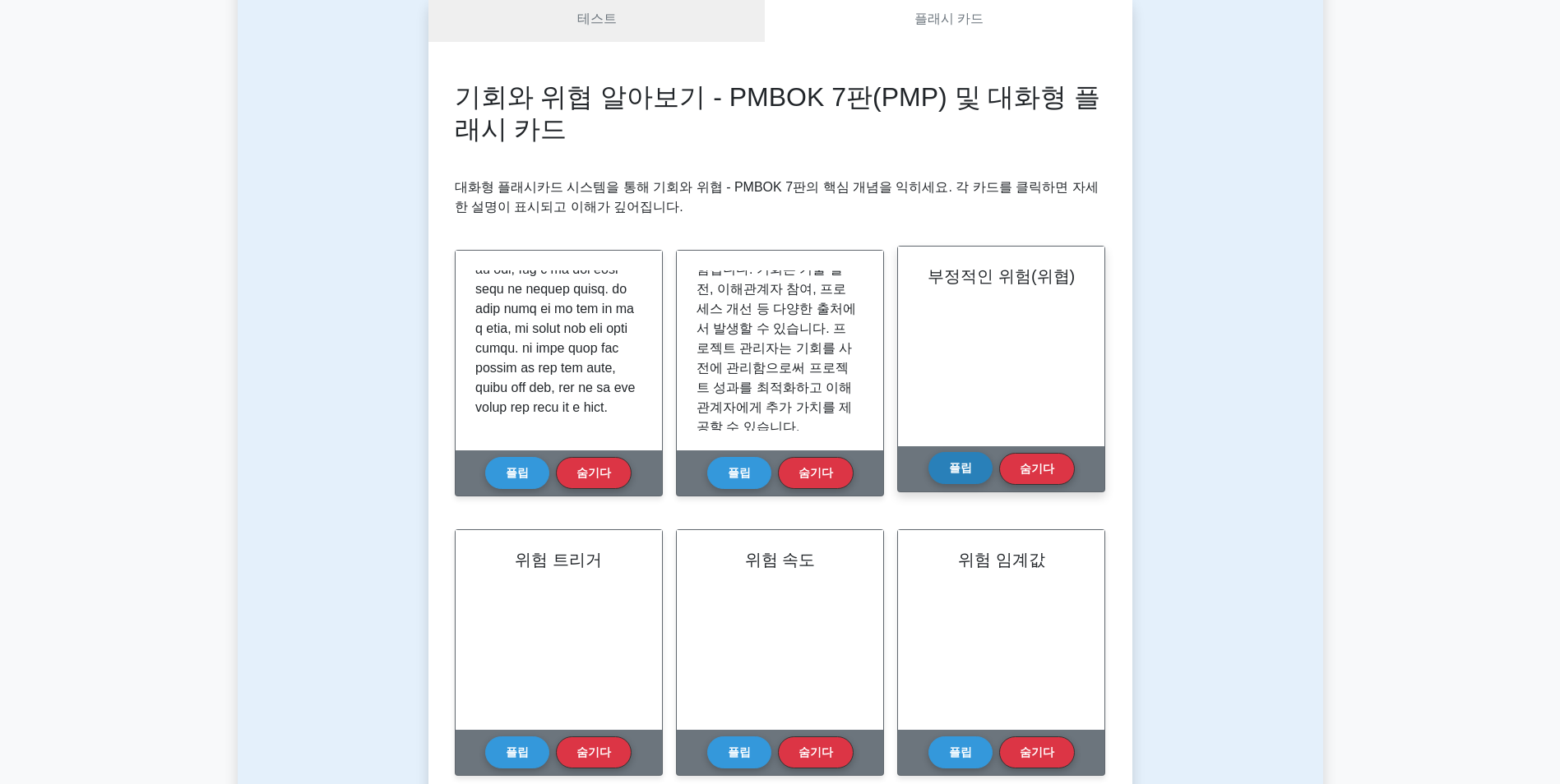
click at [949, 469] on button "플립" at bounding box center [961, 468] width 64 height 32
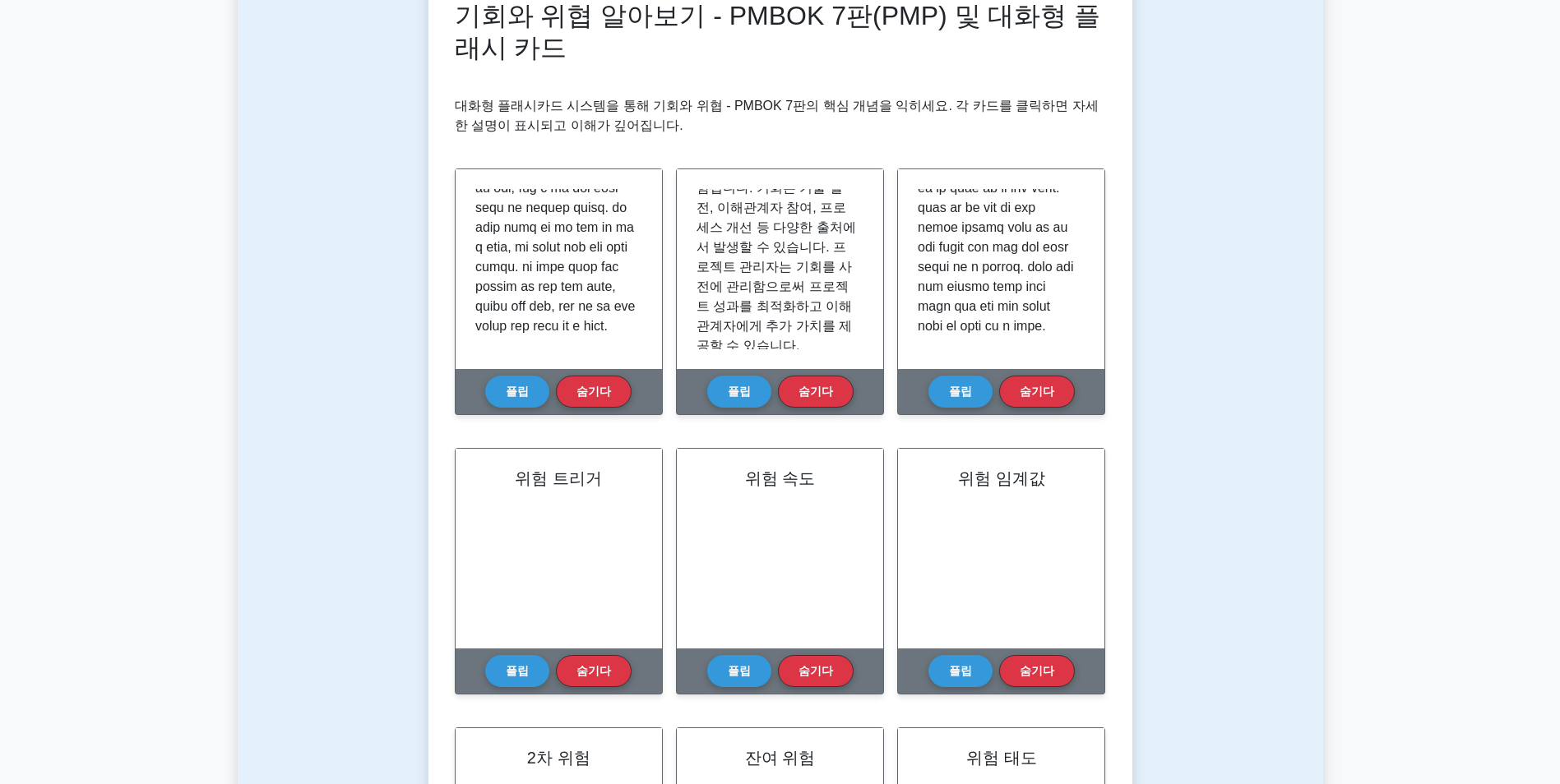
scroll to position [246, 0]
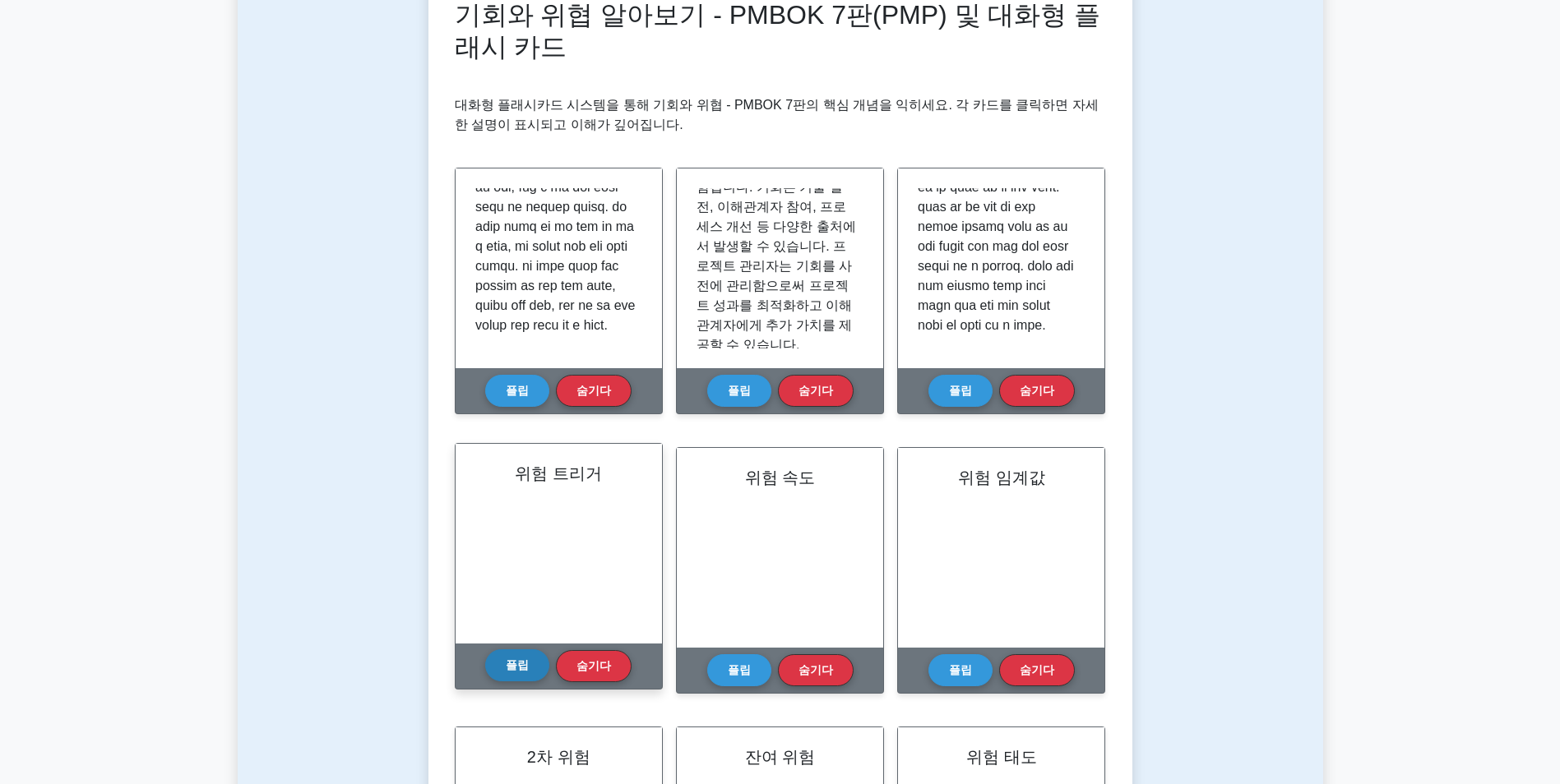
click at [493, 668] on button "플립" at bounding box center [517, 666] width 64 height 32
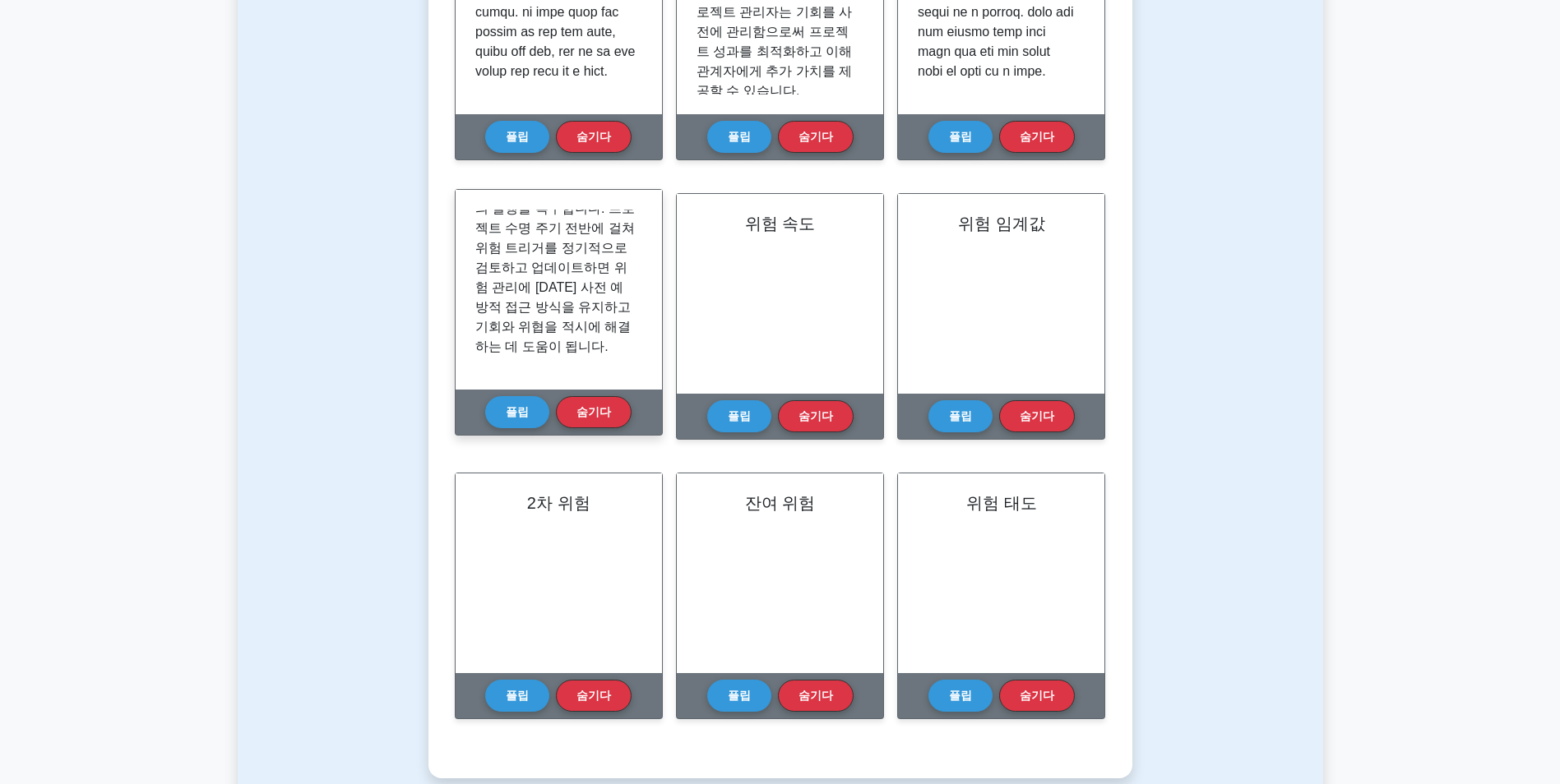
scroll to position [526, 0]
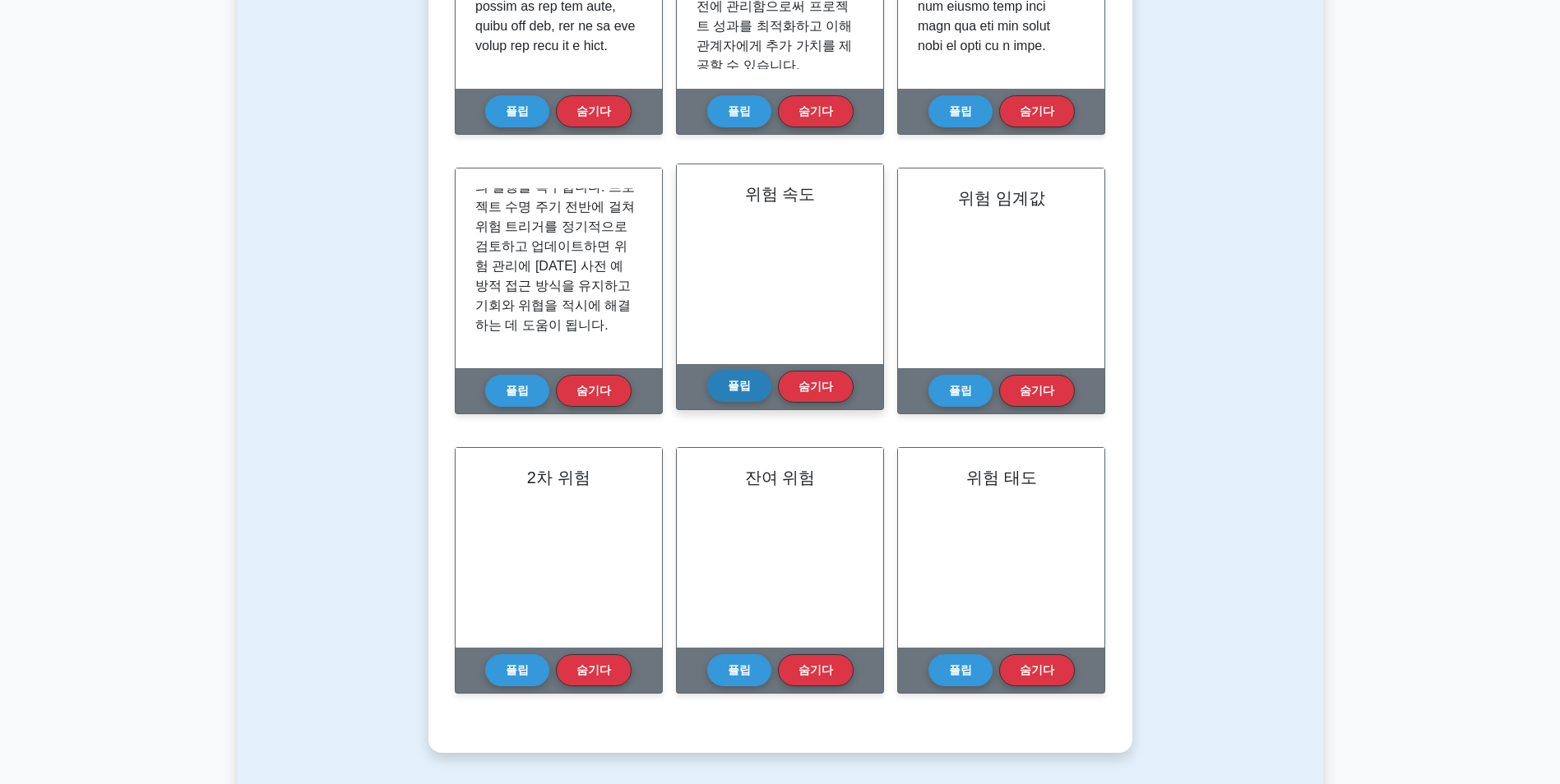
click at [727, 394] on button "플립" at bounding box center [739, 386] width 64 height 32
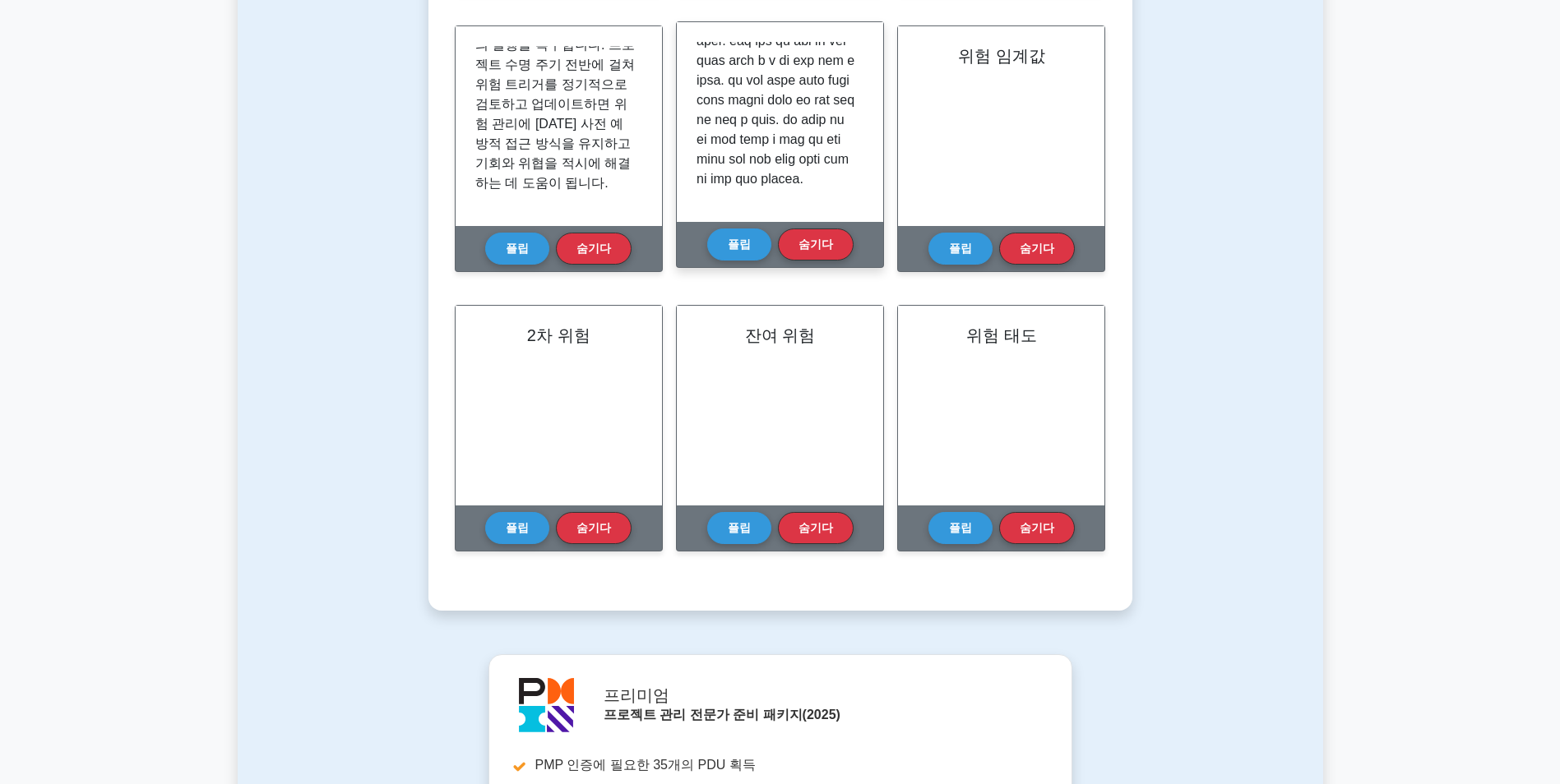
scroll to position [690, 0]
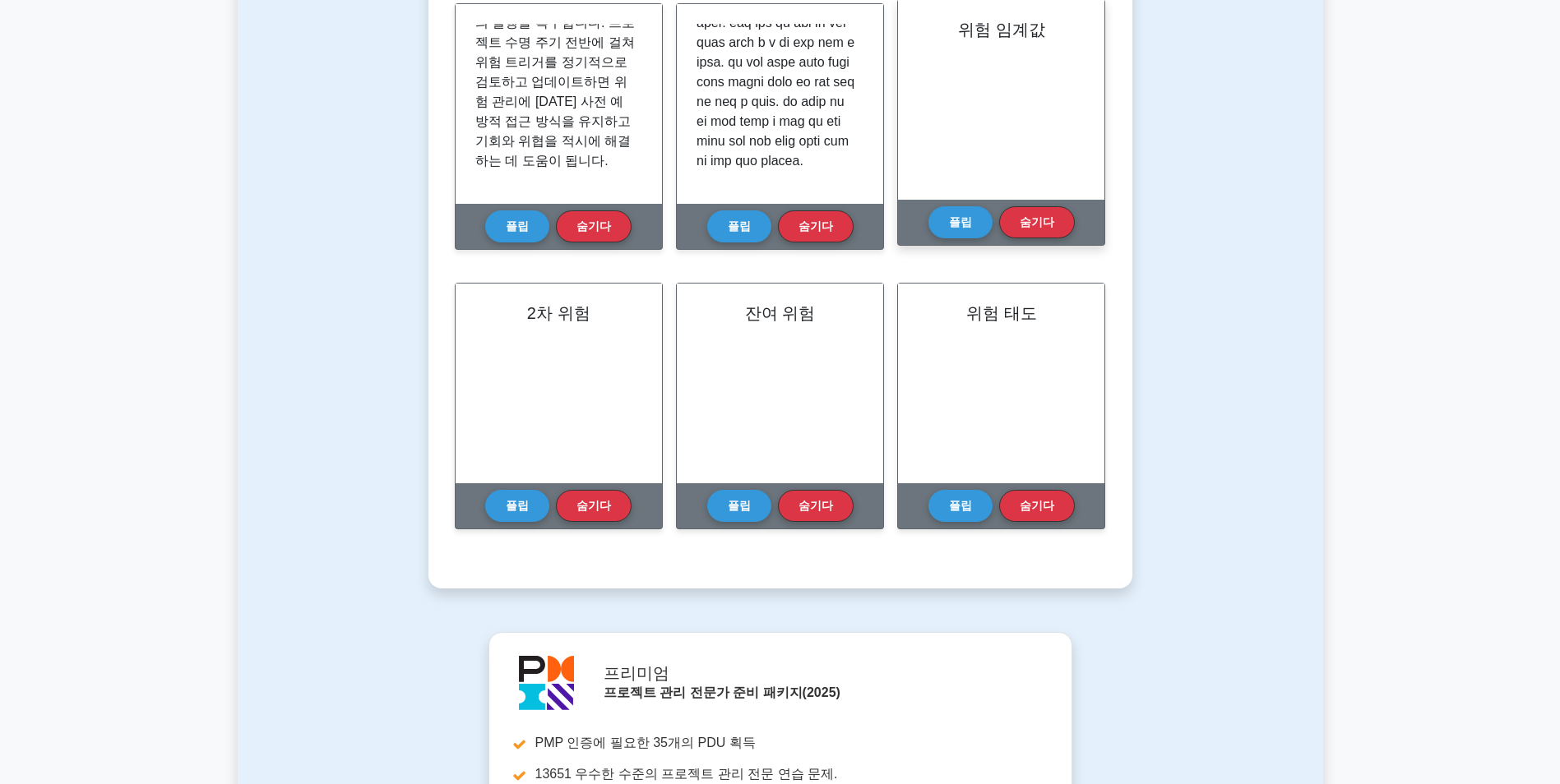
click at [1014, 39] on h2 "위험 임계값" at bounding box center [1001, 29] width 167 height 19
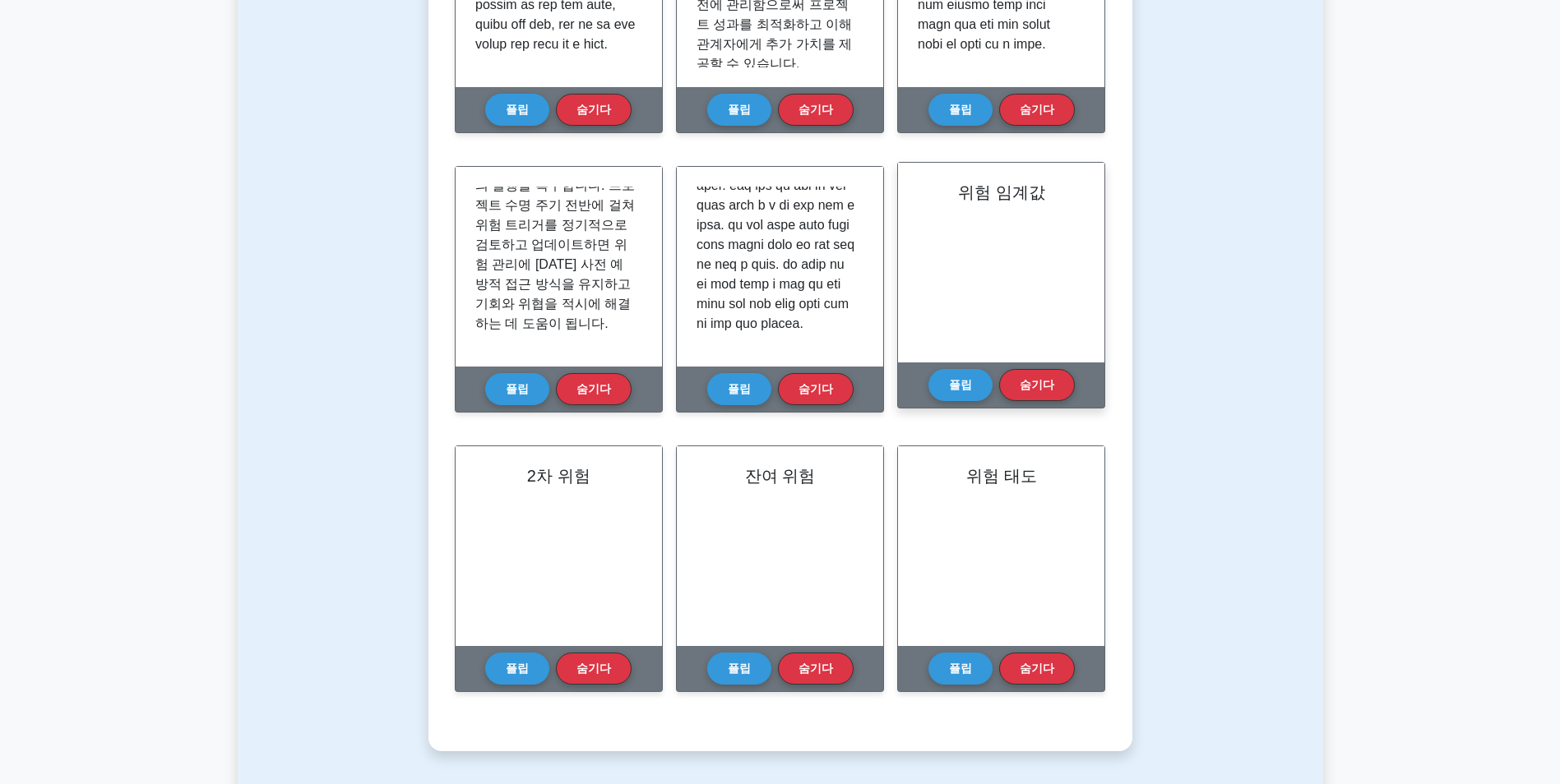
scroll to position [526, 0]
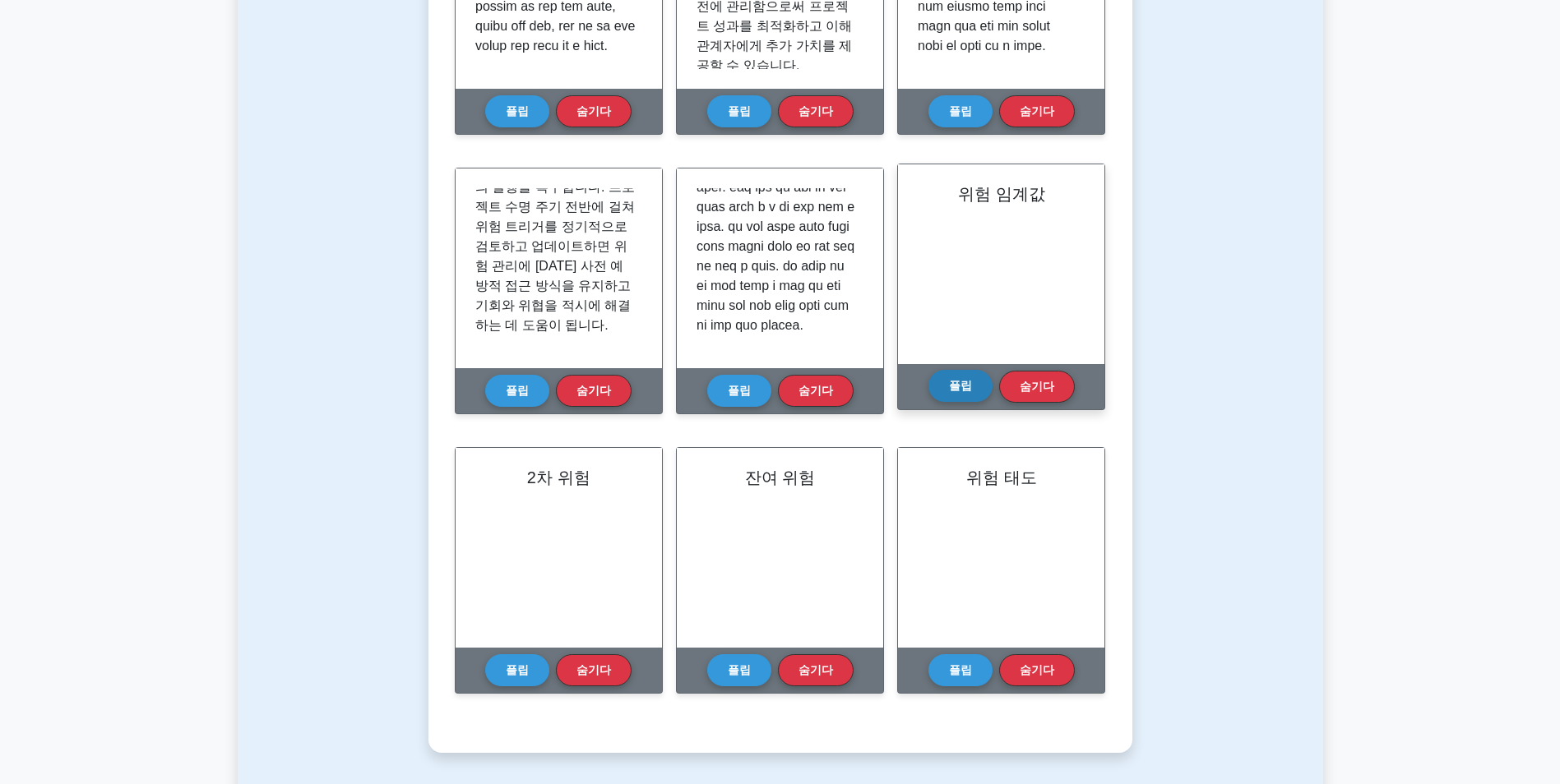
click at [964, 377] on button "플립" at bounding box center [961, 386] width 64 height 32
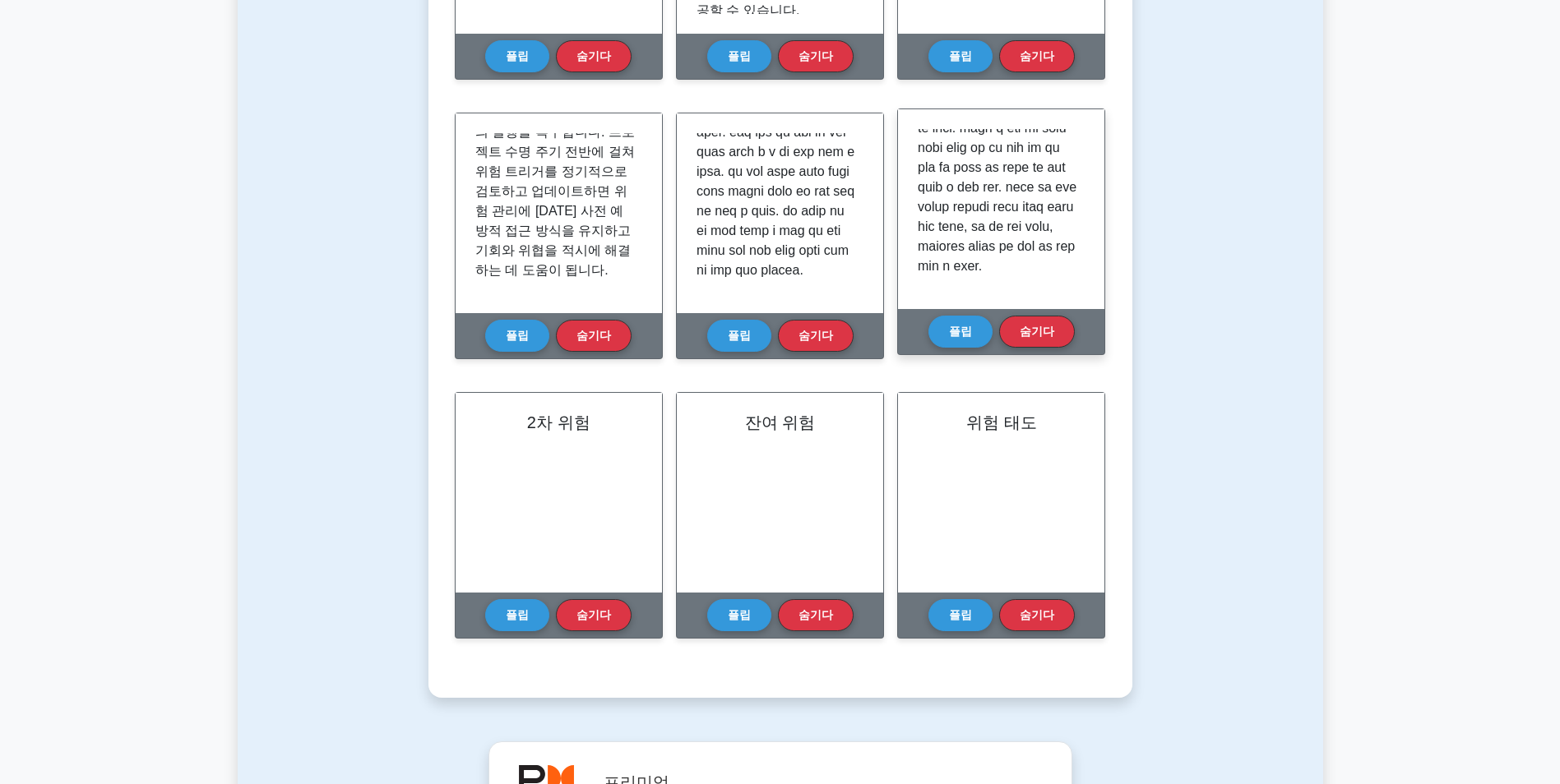
scroll to position [608, 0]
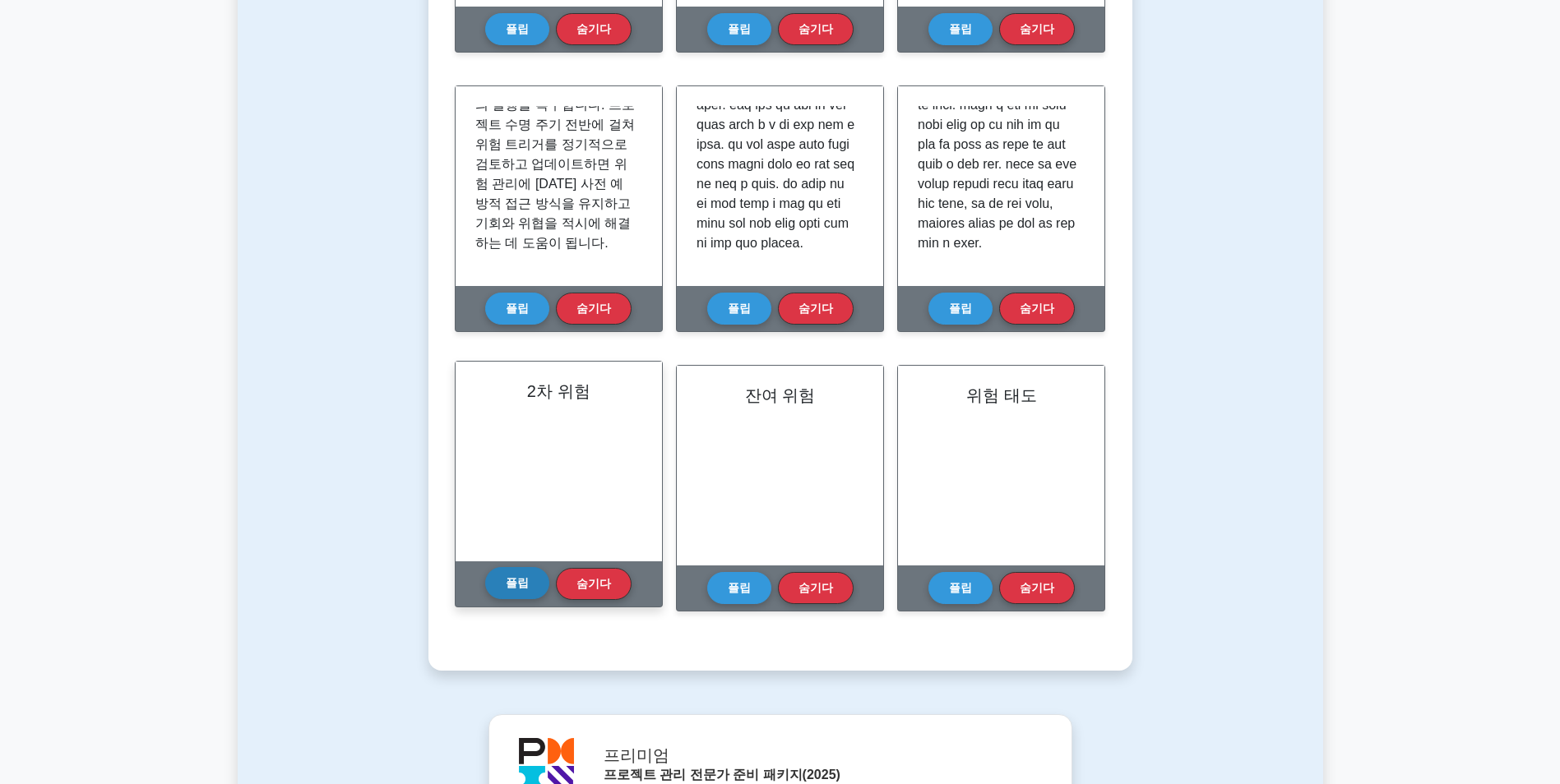
click at [524, 582] on button "플립" at bounding box center [517, 583] width 64 height 32
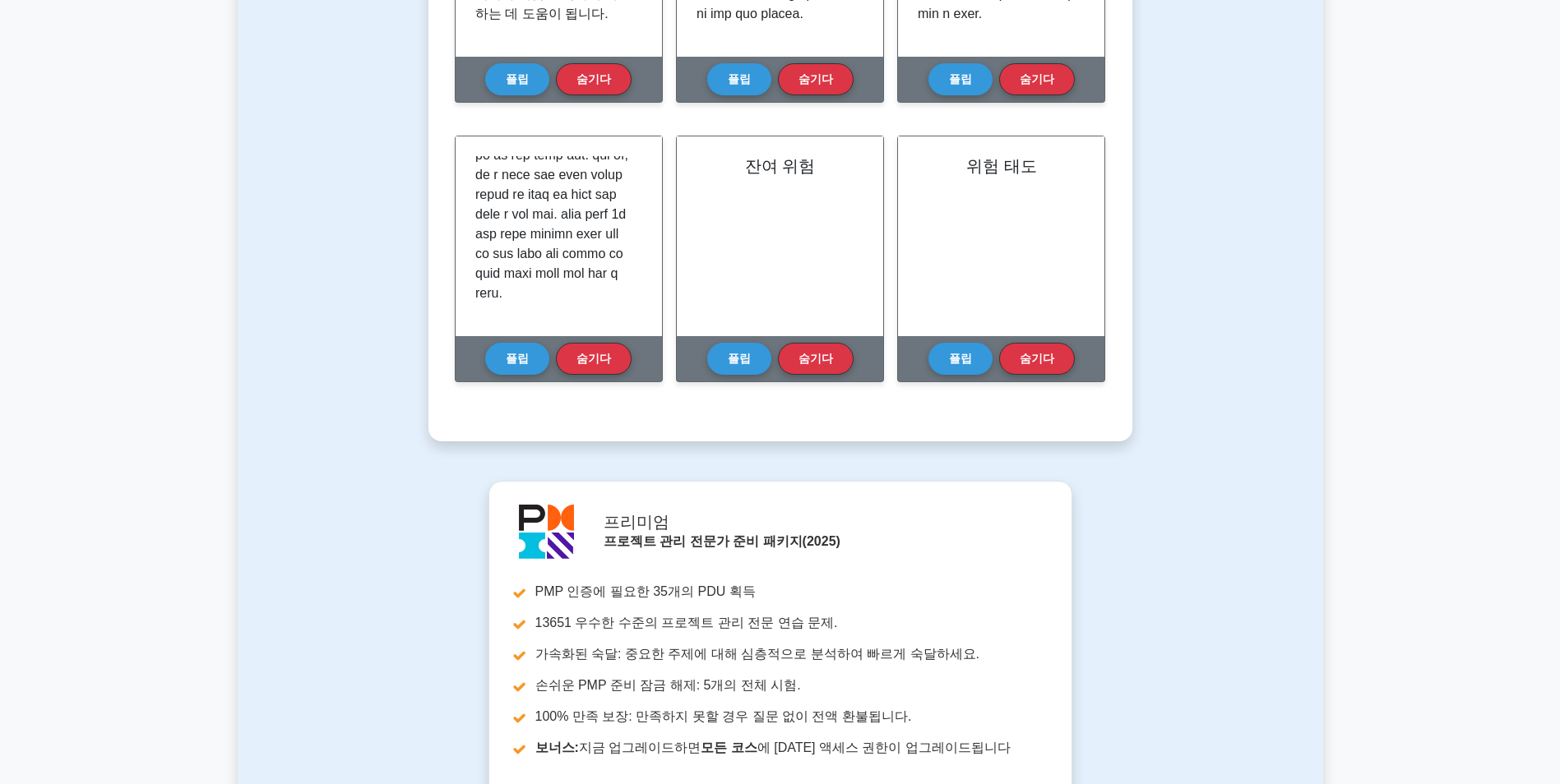
scroll to position [855, 0]
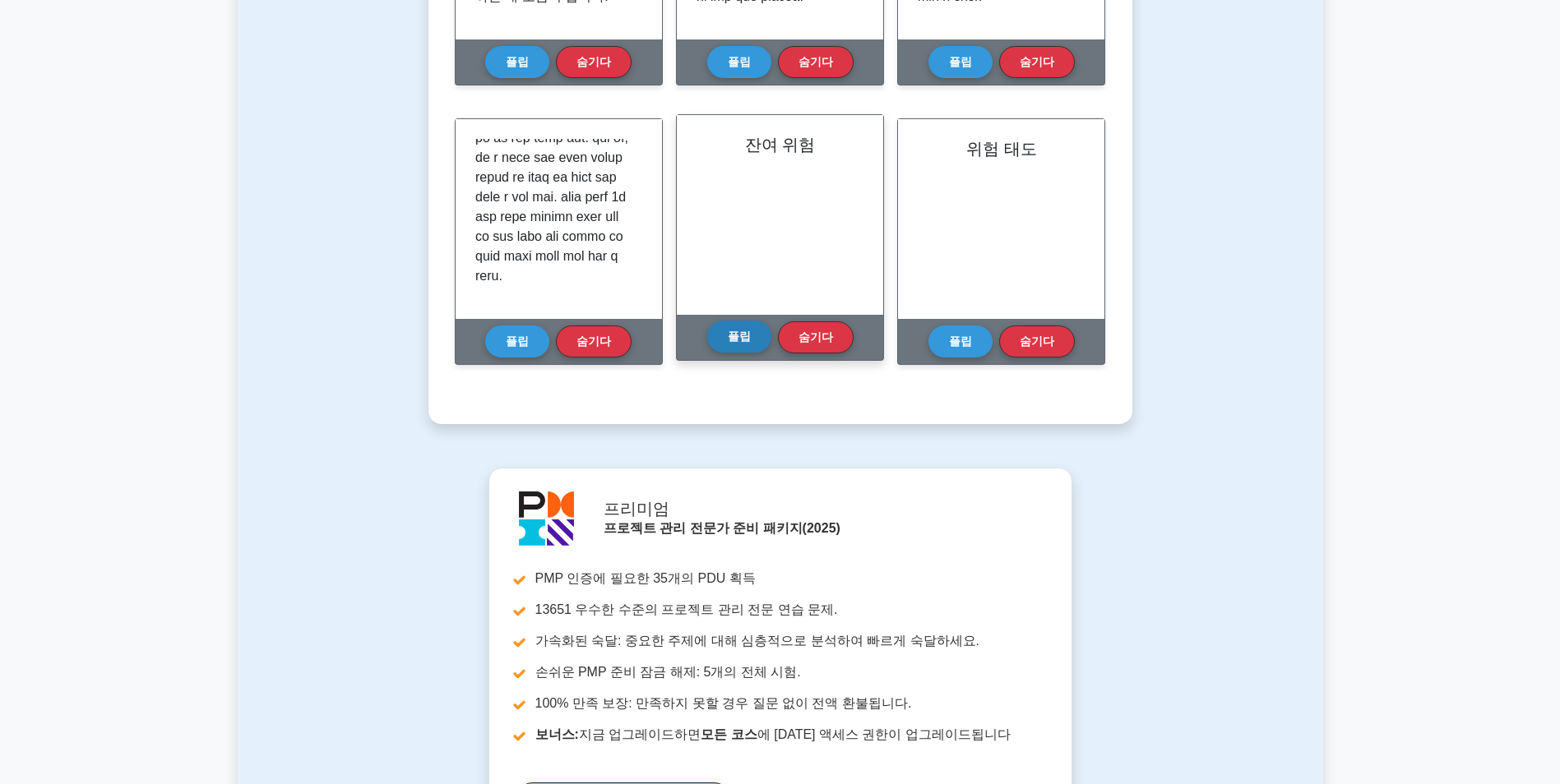
click at [737, 346] on button "플립" at bounding box center [739, 337] width 64 height 32
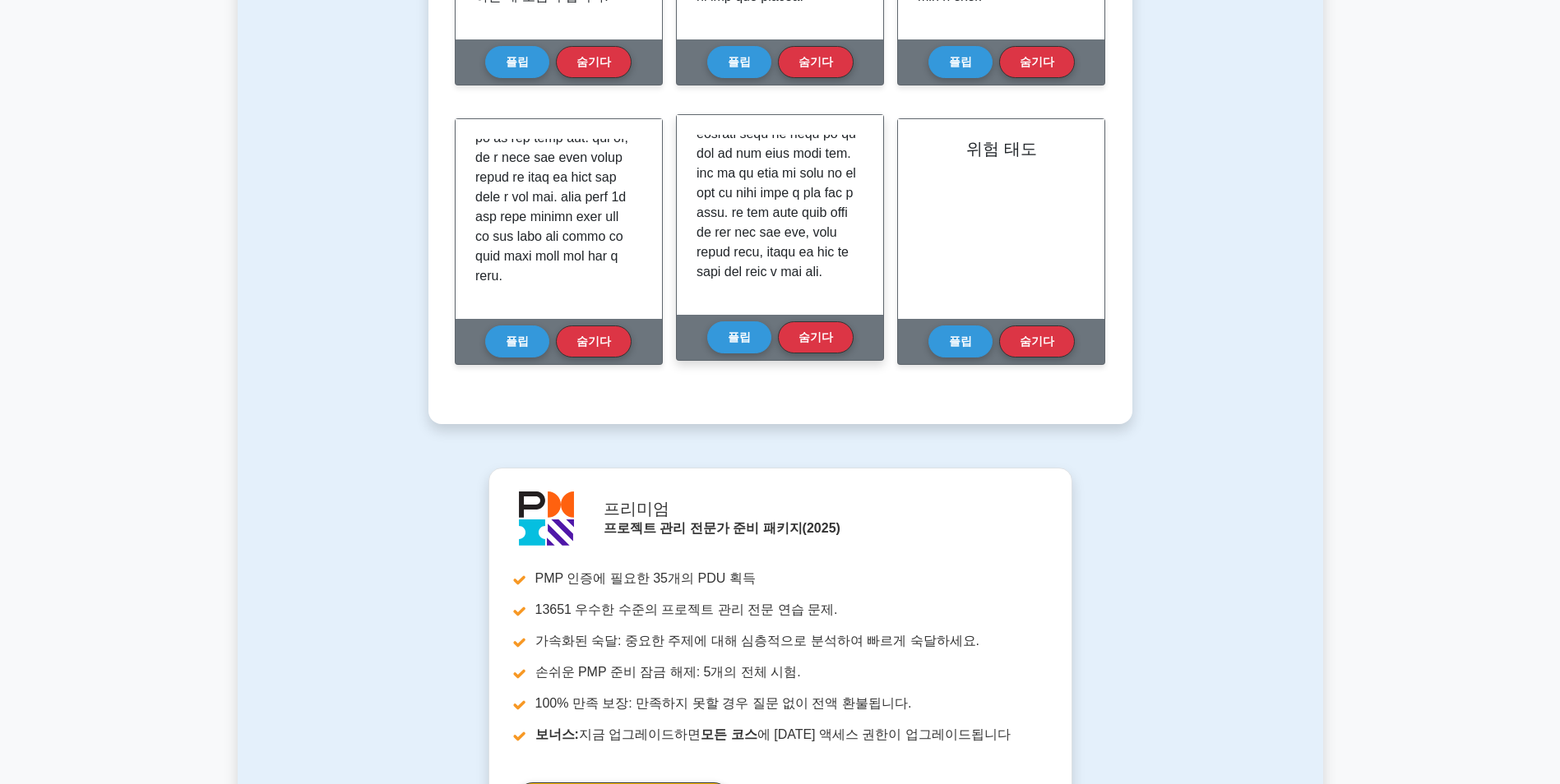
scroll to position [603, 0]
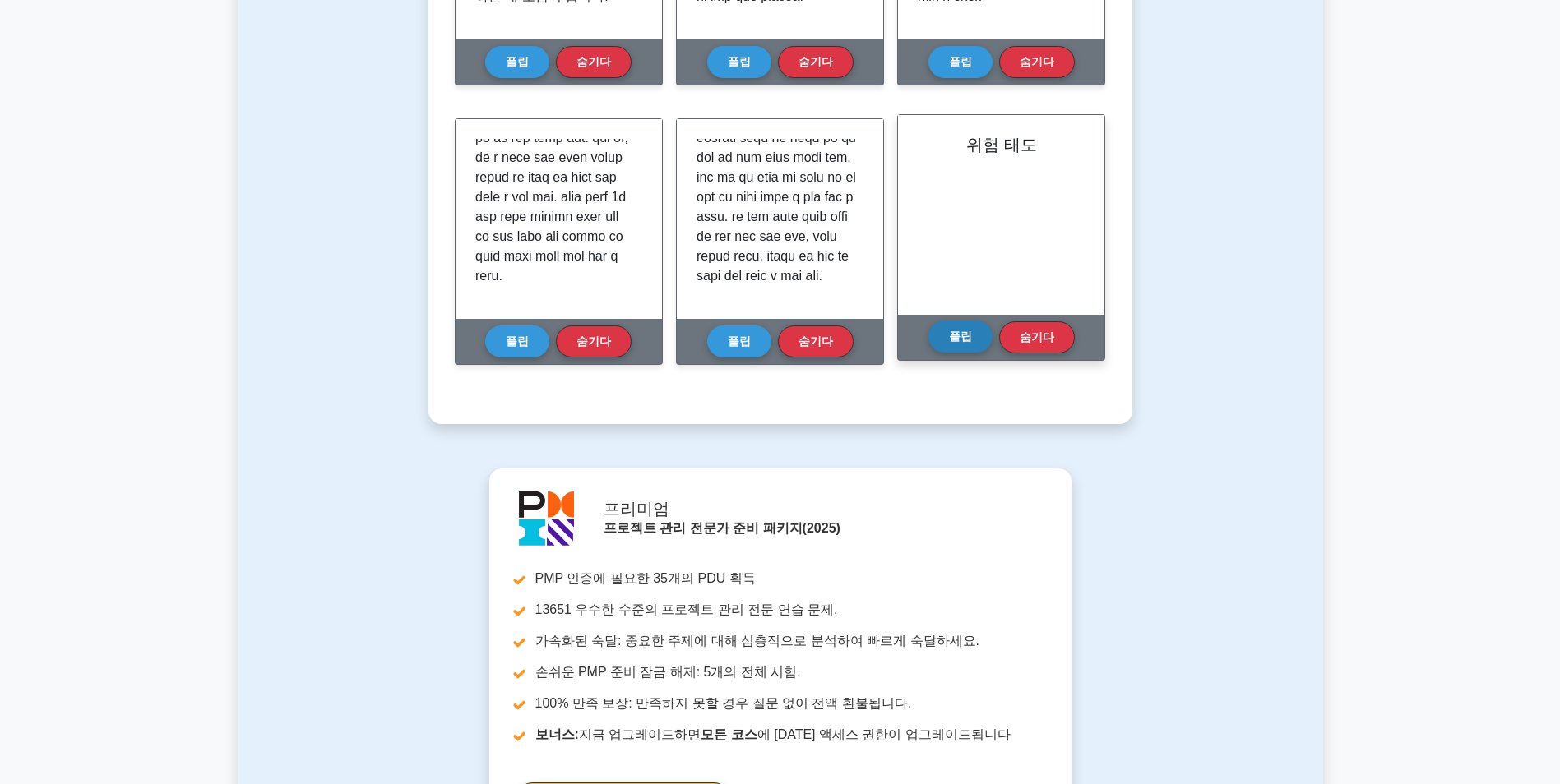
click at [964, 330] on button "플립" at bounding box center [961, 337] width 64 height 32
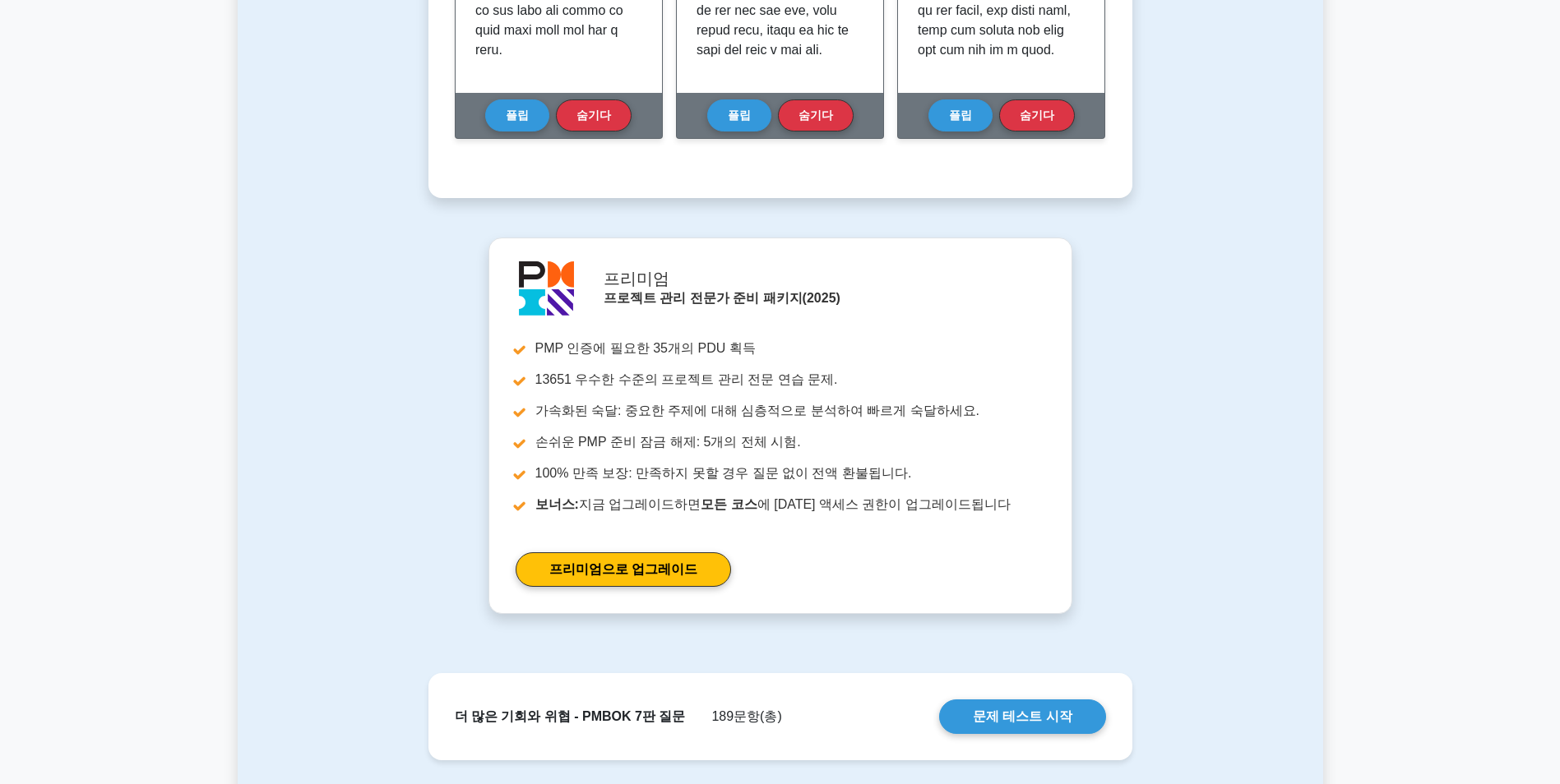
scroll to position [1342, 0]
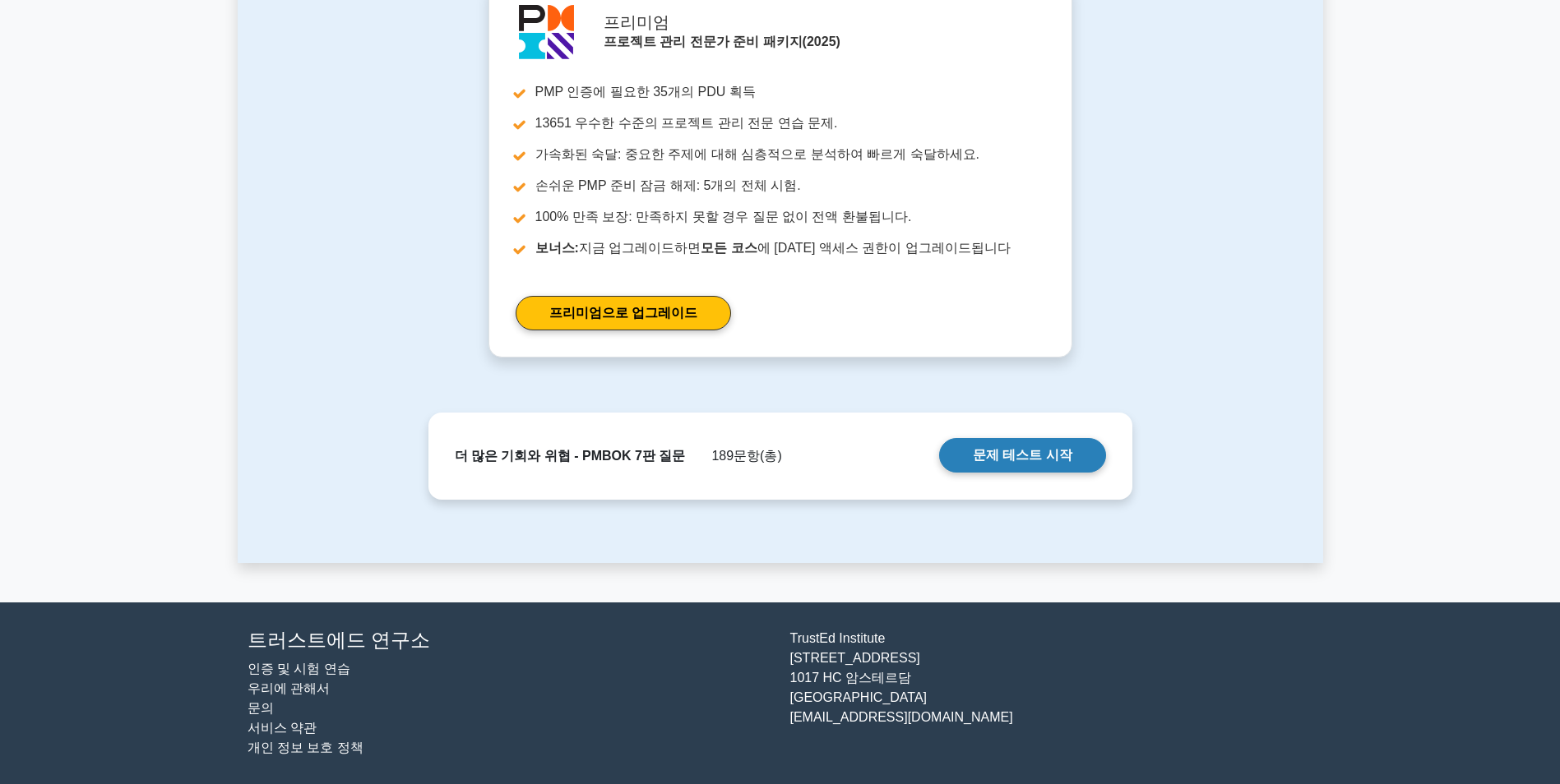
click at [1020, 461] on link "문제 테스트 시작" at bounding box center [1022, 455] width 167 height 35
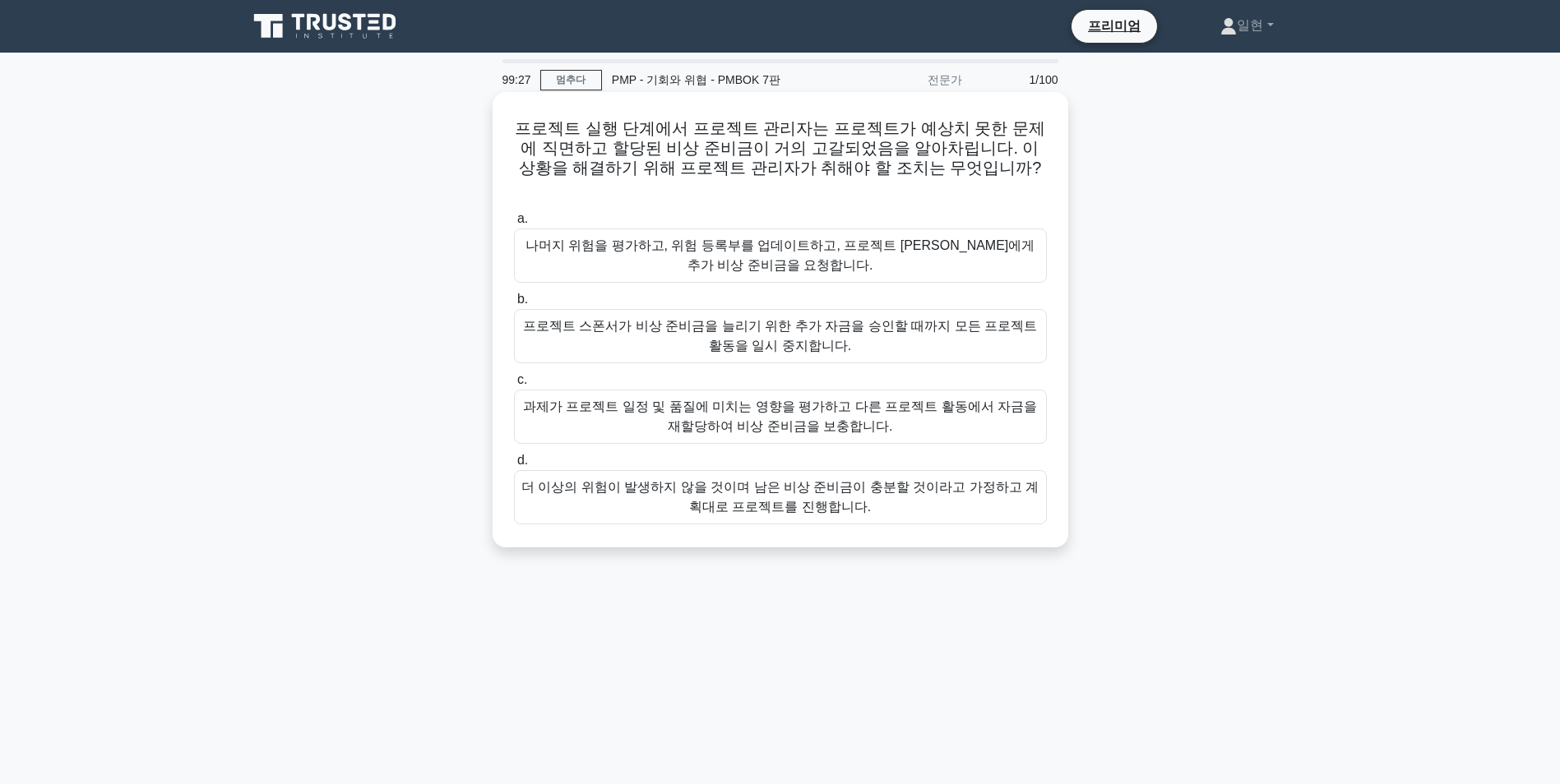
click at [991, 244] on div "나머지 위험을 평가하고, 위험 등록부를 업데이트하고, 프로젝트 [PERSON_NAME]에게 추가 비상 준비금을 요청합니다." at bounding box center [780, 256] width 533 height 54
click at [514, 224] on input "a. 나머지 위험을 평가하고, 위험 등록부를 업데이트하고, 프로젝트 [PERSON_NAME]에게 추가 비상 준비금을 요청합니다." at bounding box center [514, 219] width 0 height 11
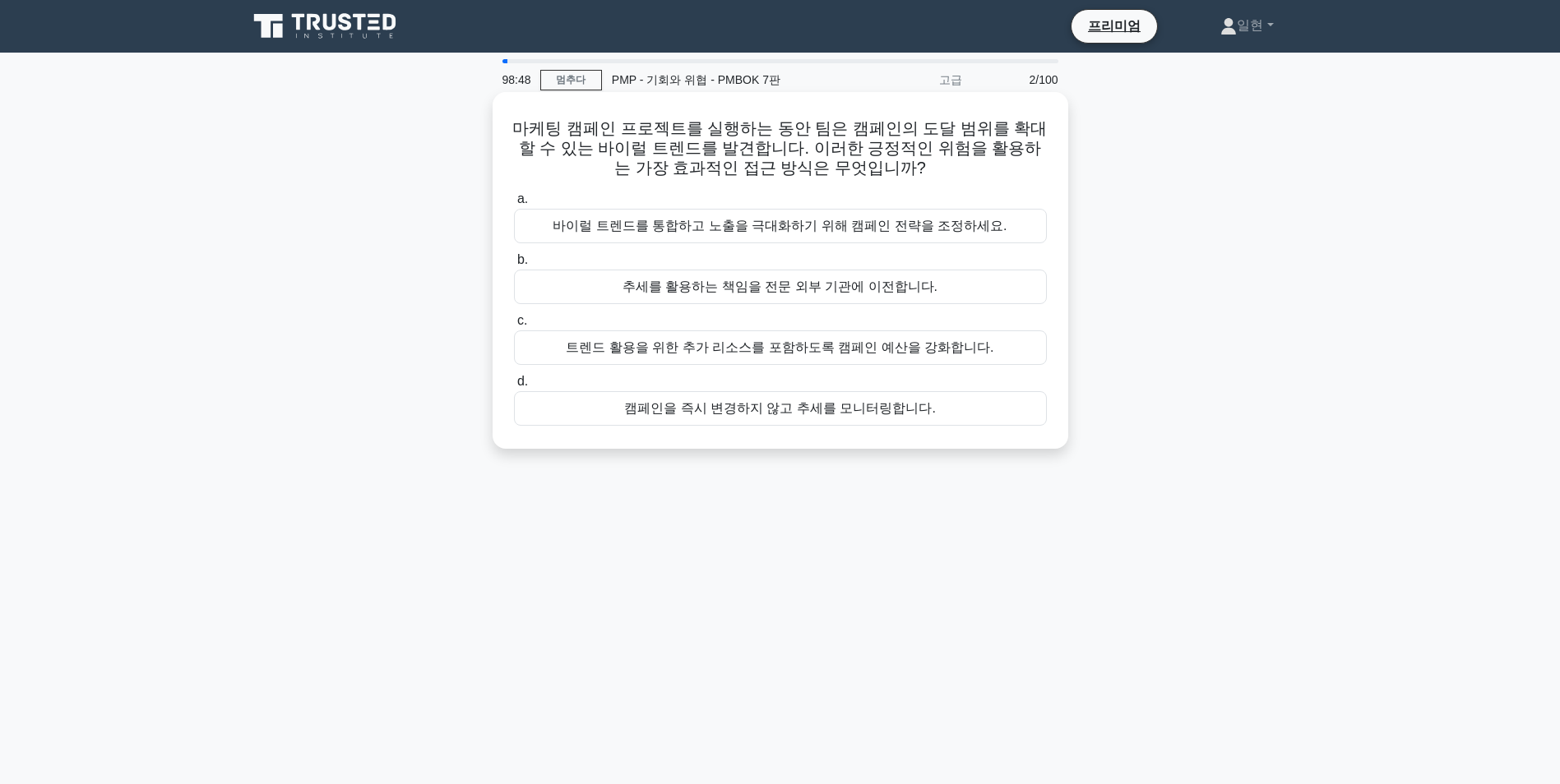
click at [739, 219] on div "바이럴 트렌드를 통합하고 노출을 극대화하기 위해 캠페인 전략을 조정하세요." at bounding box center [780, 225] width 533 height 35
click at [514, 205] on input "a. 바이럴 트렌드를 통합하고 노출을 극대화하기 위해 캠페인 전략을 조정하세요." at bounding box center [514, 199] width 0 height 11
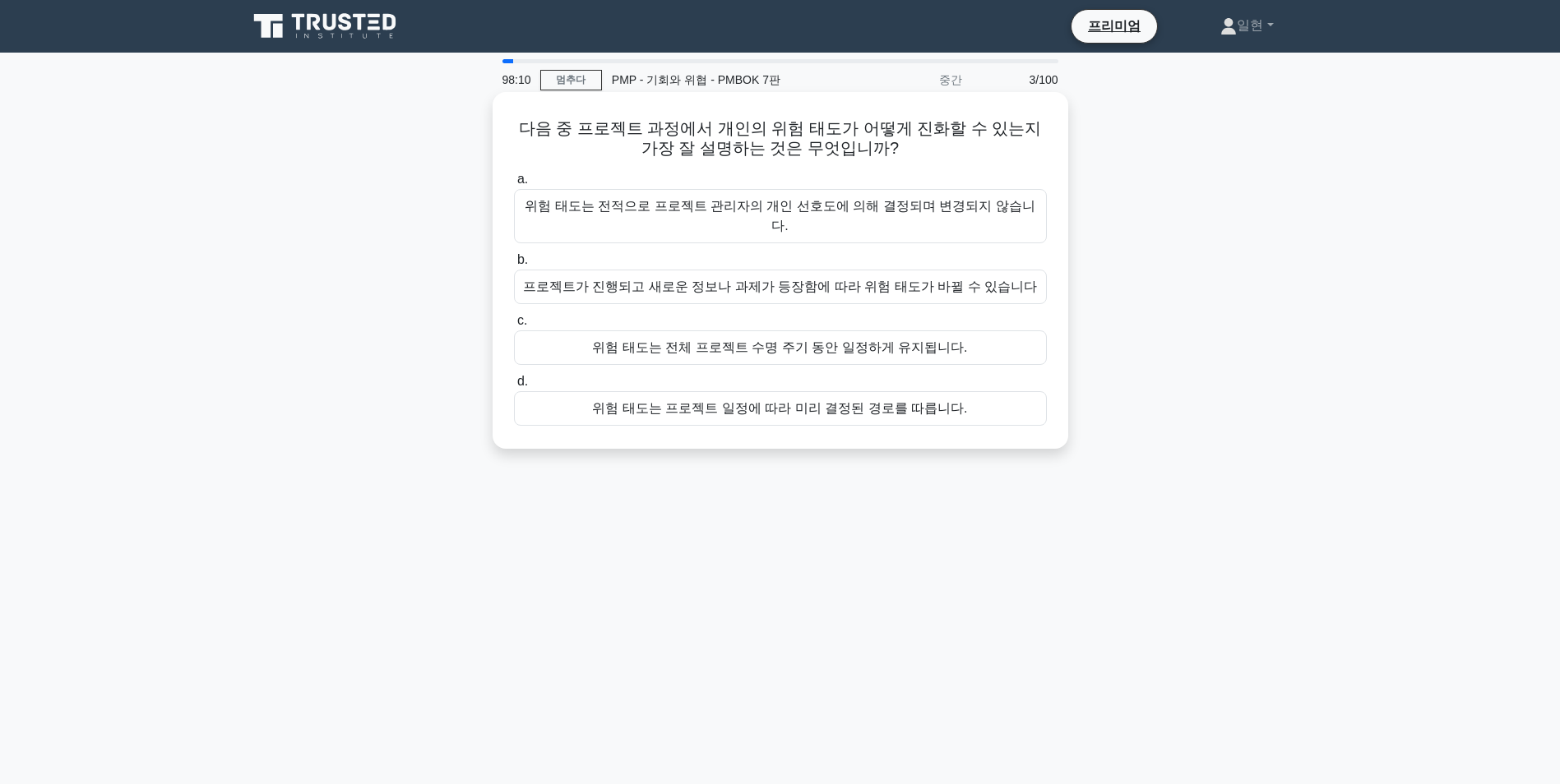
click at [967, 270] on div "프로젝트가 진행되고 새로운 정보나 과제가 등장함에 따라 위험 태도가 바뀔 수 있습니다" at bounding box center [780, 287] width 533 height 35
click at [514, 266] on input "b. 프로젝트가 진행되고 새로운 정보나 과제가 등장함에 따라 위험 태도가 바뀔 수 있습니다" at bounding box center [514, 260] width 0 height 11
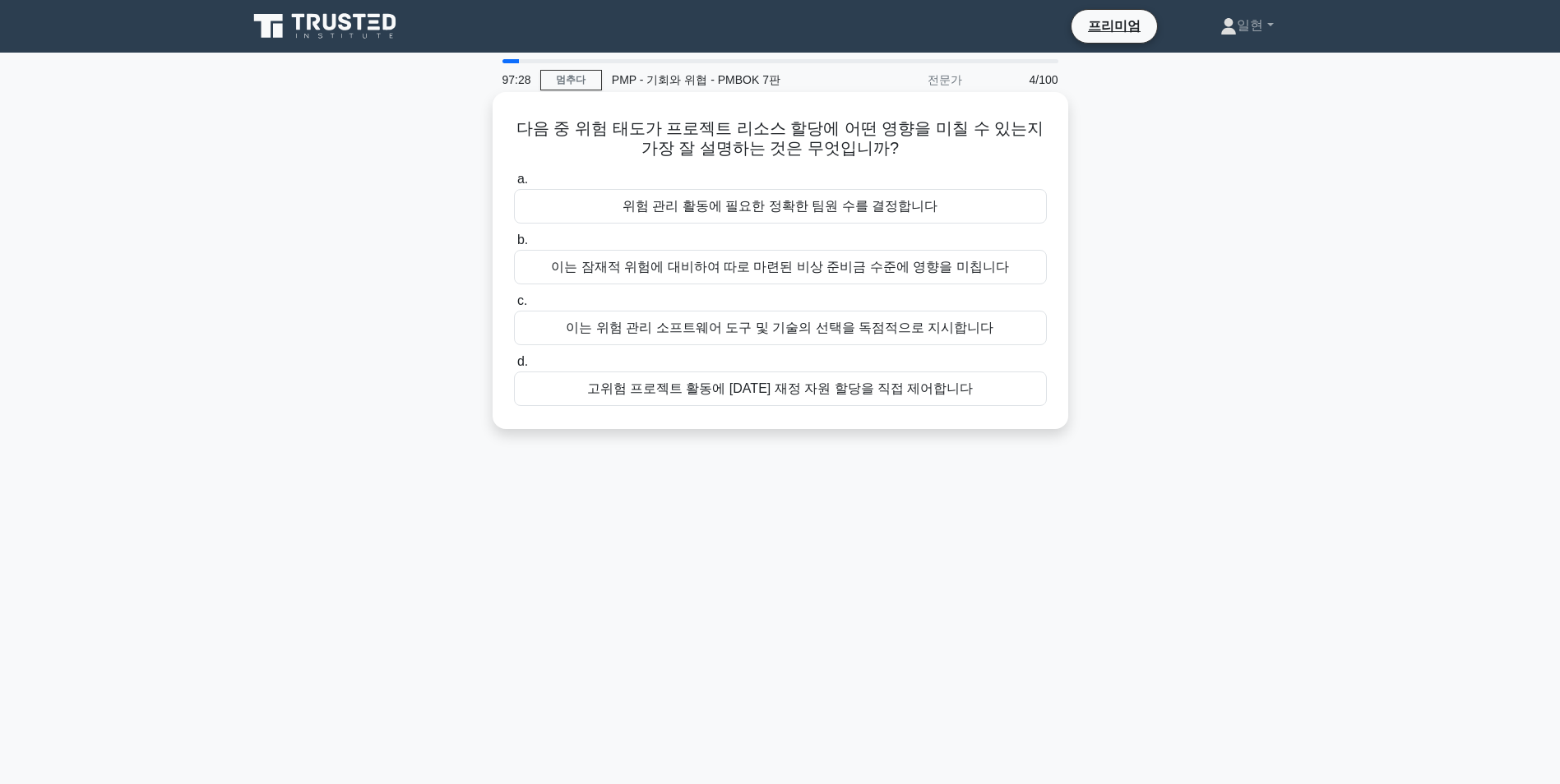
click at [968, 270] on div "이는 잠재적 위험에 대비하여 따로 마련된 비상 준비금 수준에 영향을 미칩니다" at bounding box center [780, 267] width 533 height 35
click at [514, 246] on input "b. 이는 잠재적 위험에 대비하여 따로 마련된 비상 준비금 수준에 영향을 미칩니다" at bounding box center [514, 241] width 0 height 11
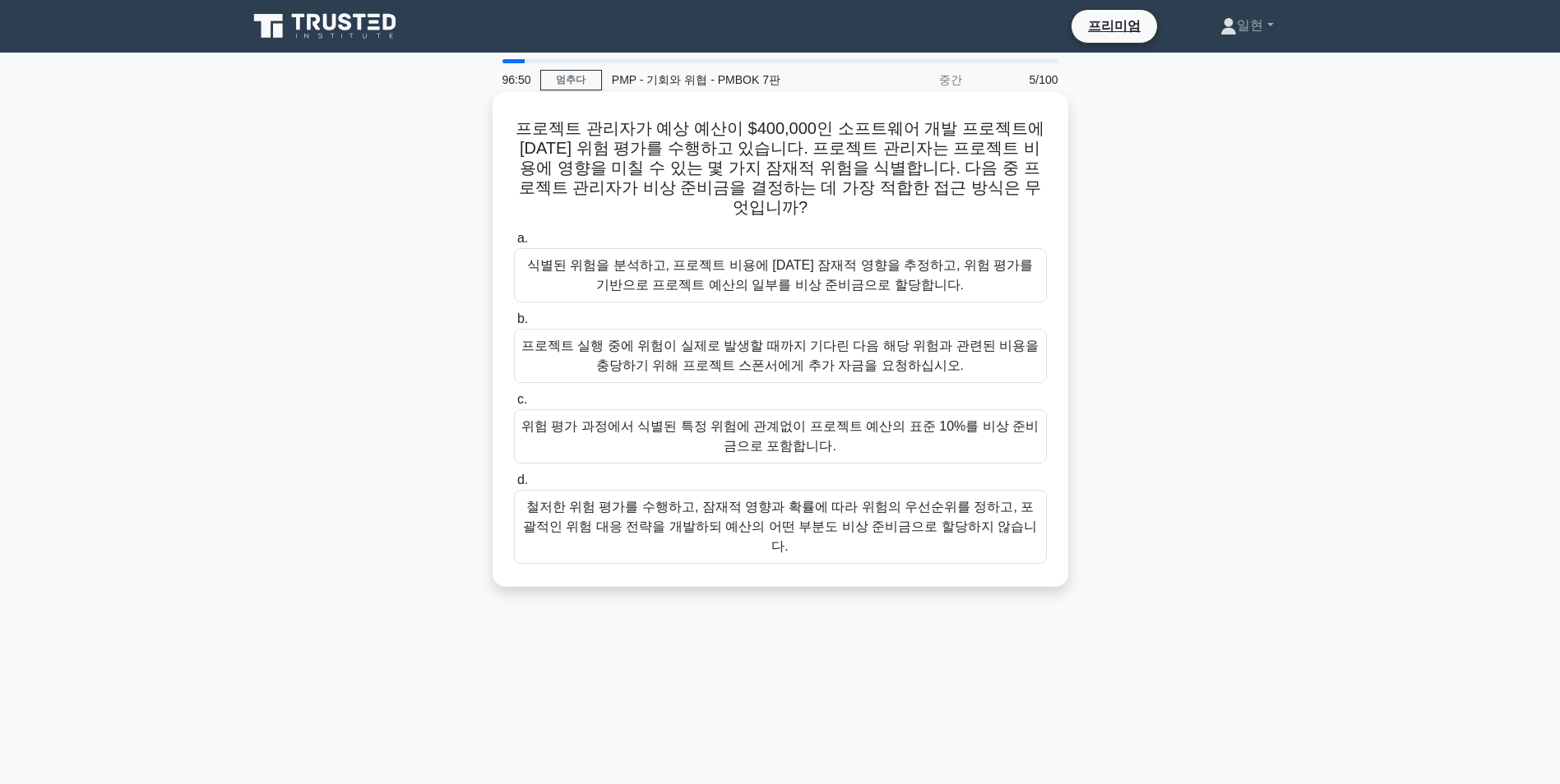
click at [873, 250] on div "식별된 위험을 분석하고, 프로젝트 비용에 대한 잠재적 영향을 추정하고, 위험 평가를 기반으로 프로젝트 예산의 일부를 비상 준비금으로 할당합니다." at bounding box center [780, 275] width 533 height 54
click at [514, 244] on input "a. 식별된 위험을 분석하고, 프로젝트 비용에 대한 잠재적 영향을 추정하고, 위험 평가를 기반으로 프로젝트 예산의 일부를 비상 준비금으로 할당…" at bounding box center [514, 239] width 0 height 11
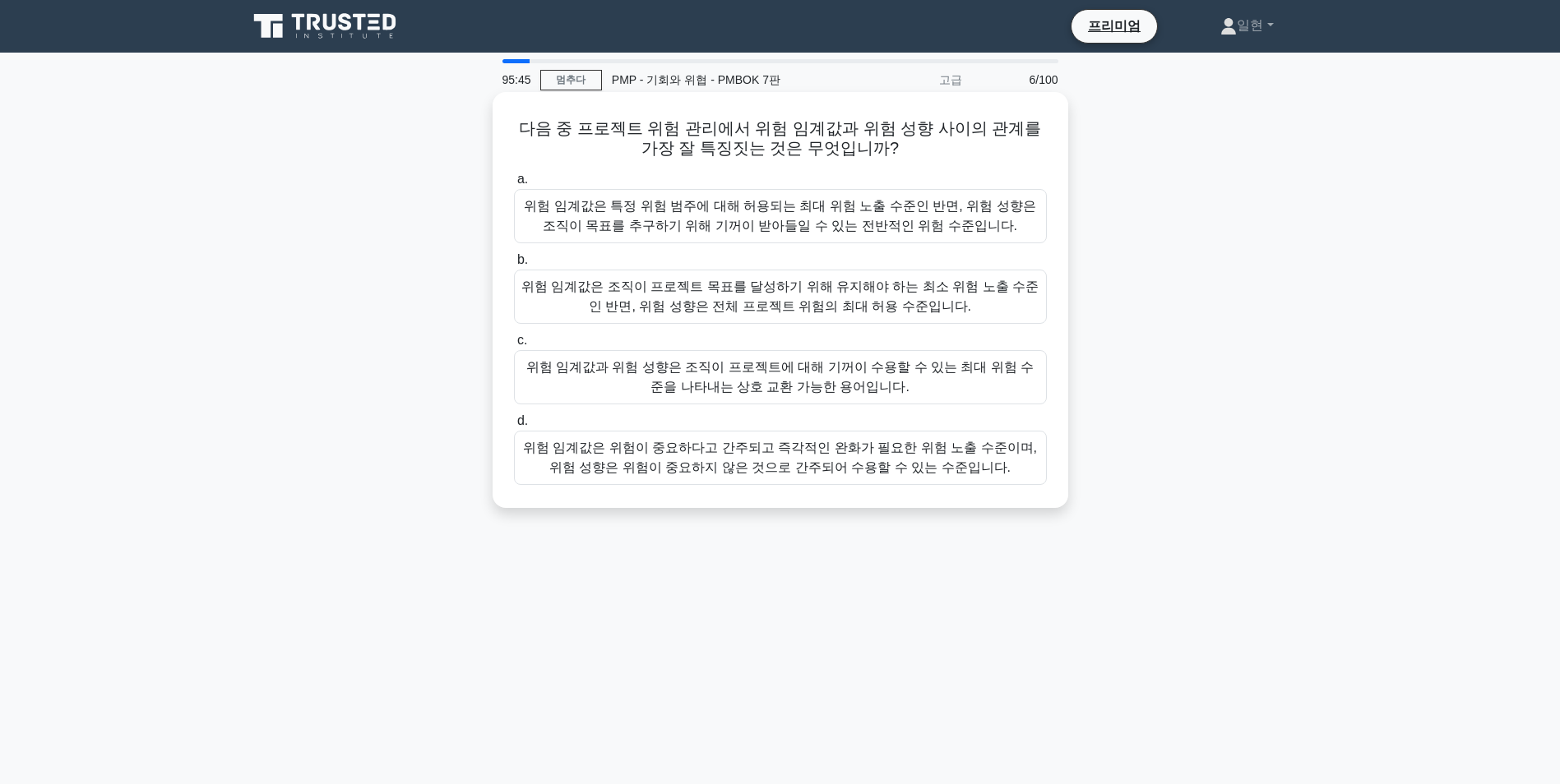
click at [843, 220] on div "위험 임계값은 특정 위험 범주에 대해 허용되는 최대 위험 노출 수준인 반면, 위험 성향은 조직이 목표를 추구하기 위해 기꺼이 받아들일 수 있는…" at bounding box center [780, 216] width 533 height 54
click at [514, 185] on input "a. 위험 임계값은 특정 위험 범주에 대해 허용되는 최대 위험 노출 수준인 반면, 위험 성향은 조직이 목표를 추구하기 위해 기꺼이 받아들일 수…" at bounding box center [514, 180] width 0 height 11
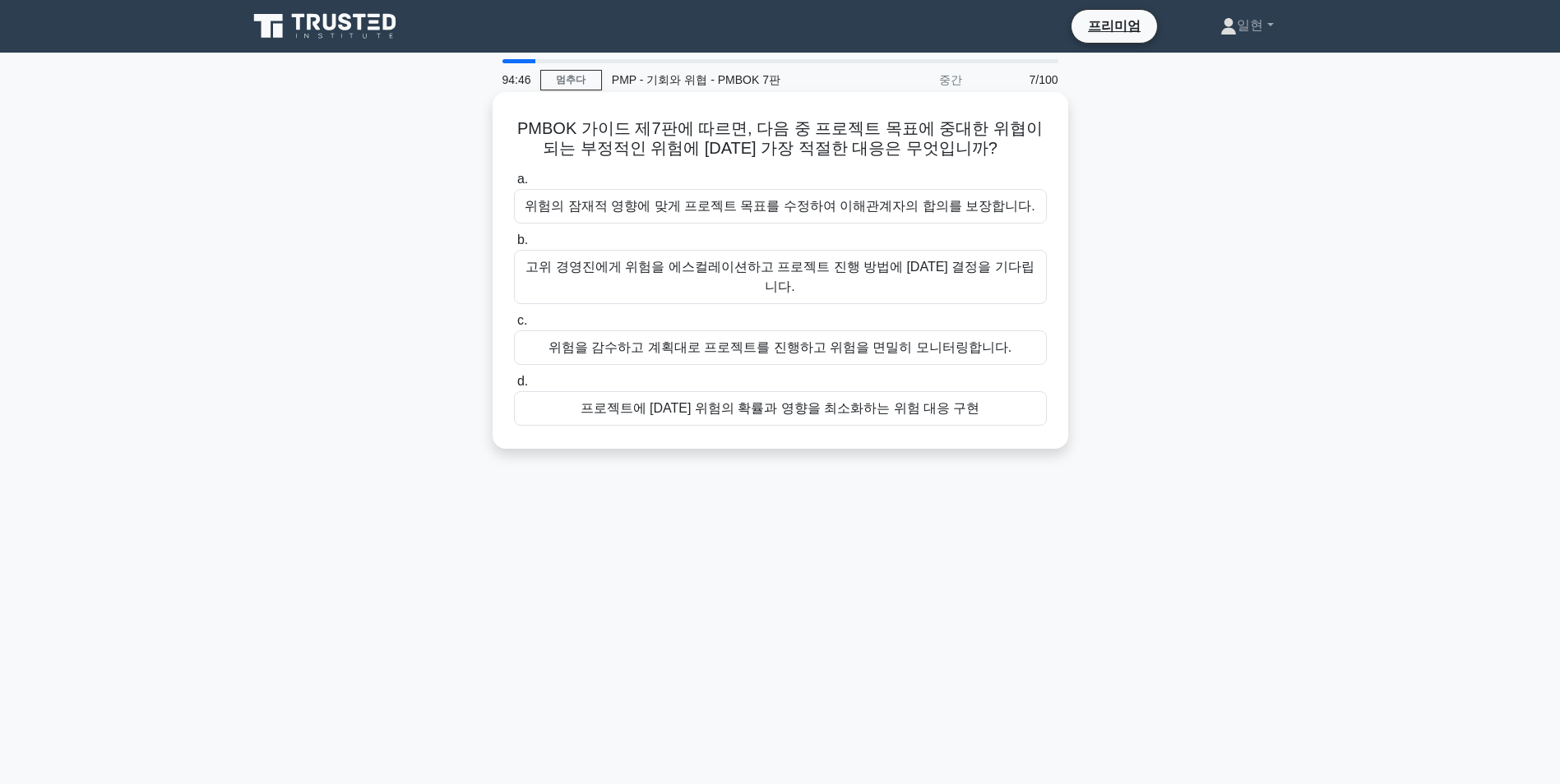
click at [913, 392] on div "프로젝트에 대한 위험의 확률과 영향을 최소화하는 위험 대응 구현" at bounding box center [780, 408] width 533 height 35
click at [514, 387] on input "d. 프로젝트에 대한 위험의 확률과 영향을 최소화하는 위험 대응 구현" at bounding box center [514, 381] width 0 height 11
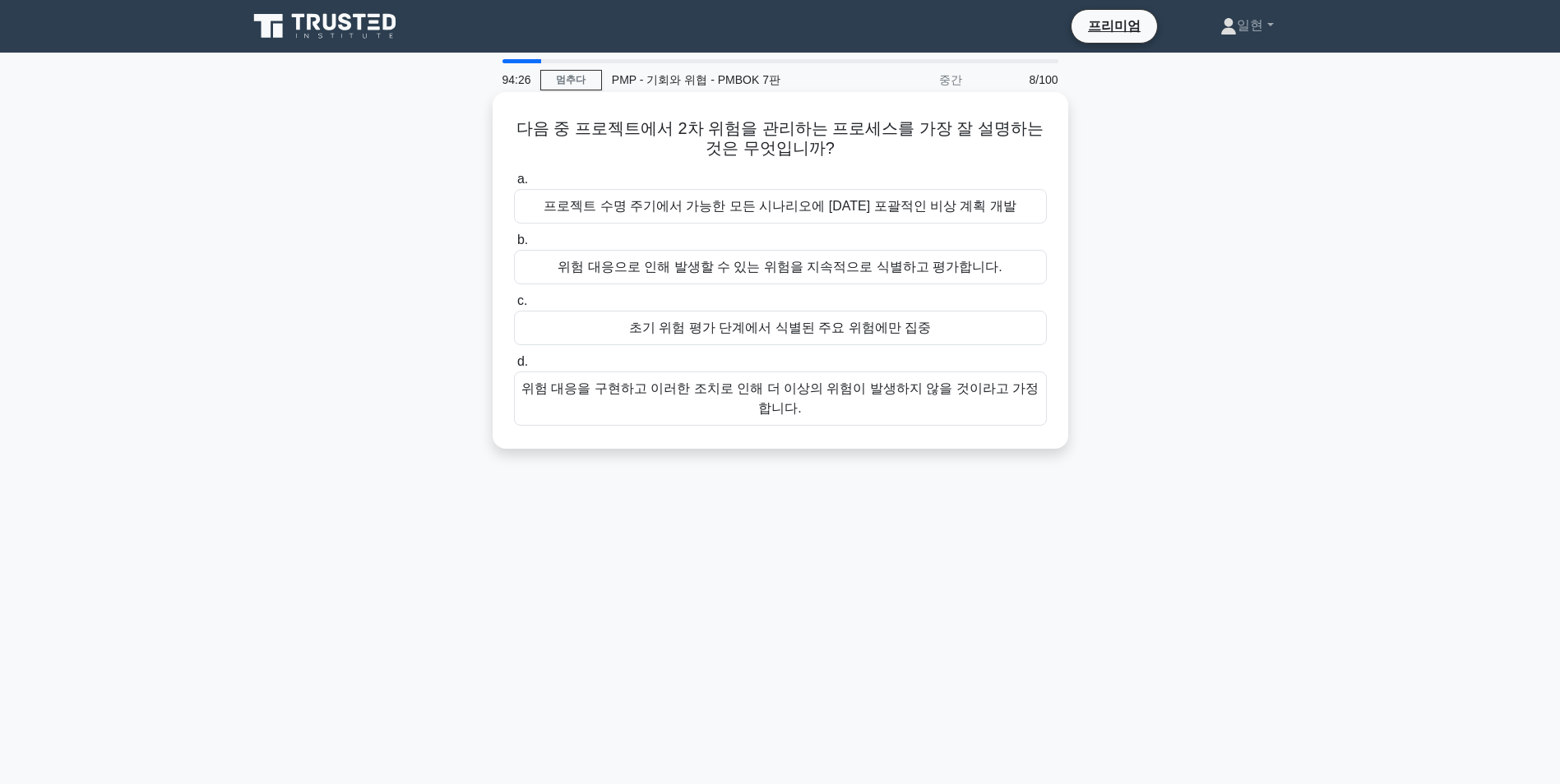
click at [1022, 264] on div "위험 대응으로 인해 발생할 수 있는 위험을 지속적으로 식별하고 평가합니다." at bounding box center [780, 267] width 533 height 35
click at [514, 246] on input "b. 위험 대응으로 인해 발생할 수 있는 위험을 지속적으로 식별하고 평가합니다." at bounding box center [514, 241] width 0 height 11
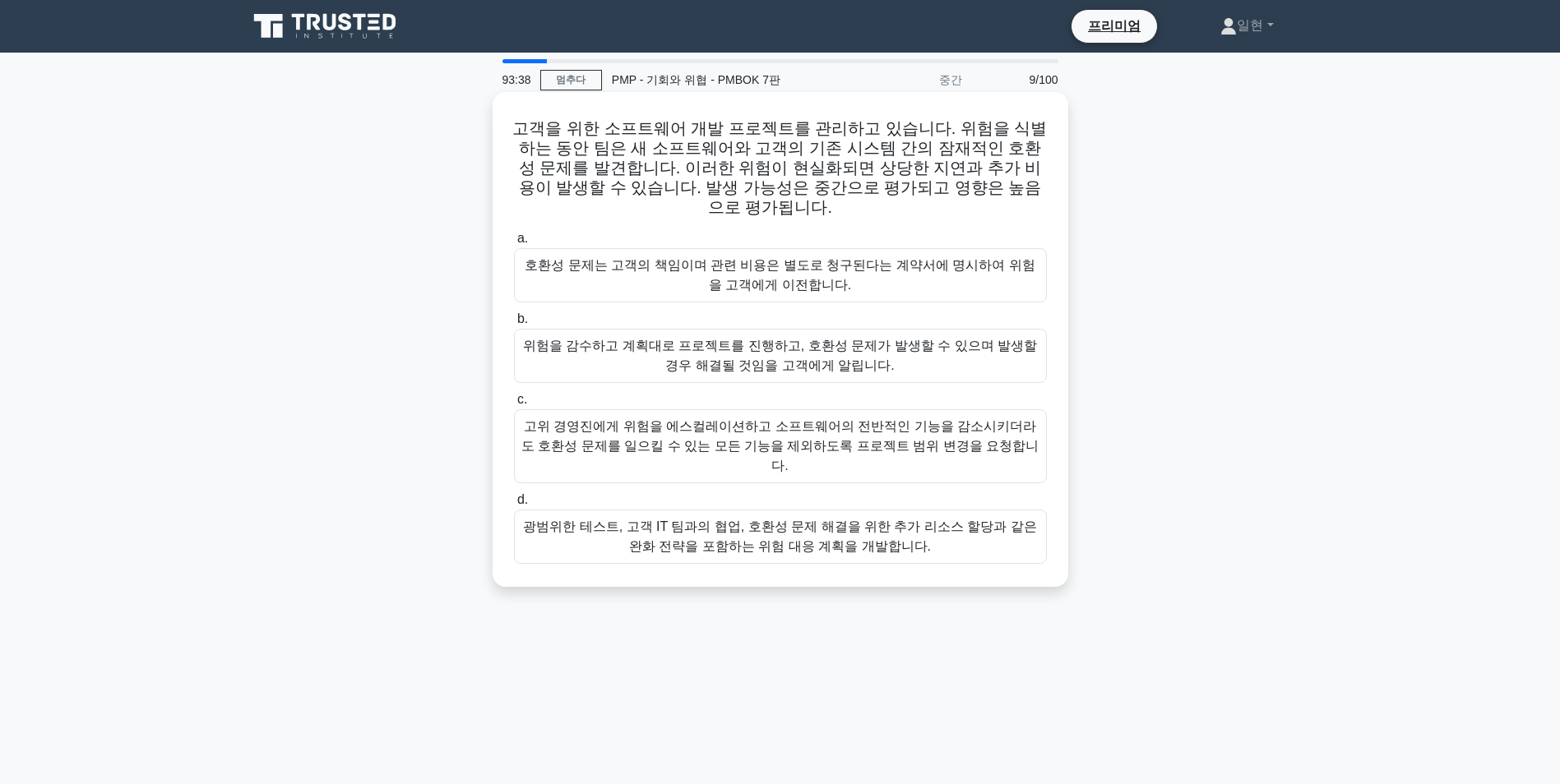
click at [839, 510] on div "광범위한 테스트, 고객 IT 팀과의 협업, 호환성 문제 해결을 위한 추가 리소스 할당과 같은 완화 전략을 포함하는 위험 대응 계획을 개발합니다." at bounding box center [780, 537] width 533 height 54
click at [514, 505] on input "d. 광범위한 테스트, 고객 IT 팀과의 협업, 호환성 문제 해결을 위한 추가 리소스 할당과 같은 완화 전략을 포함하는 위험 대응 계획을 개발…" at bounding box center [514, 500] width 0 height 11
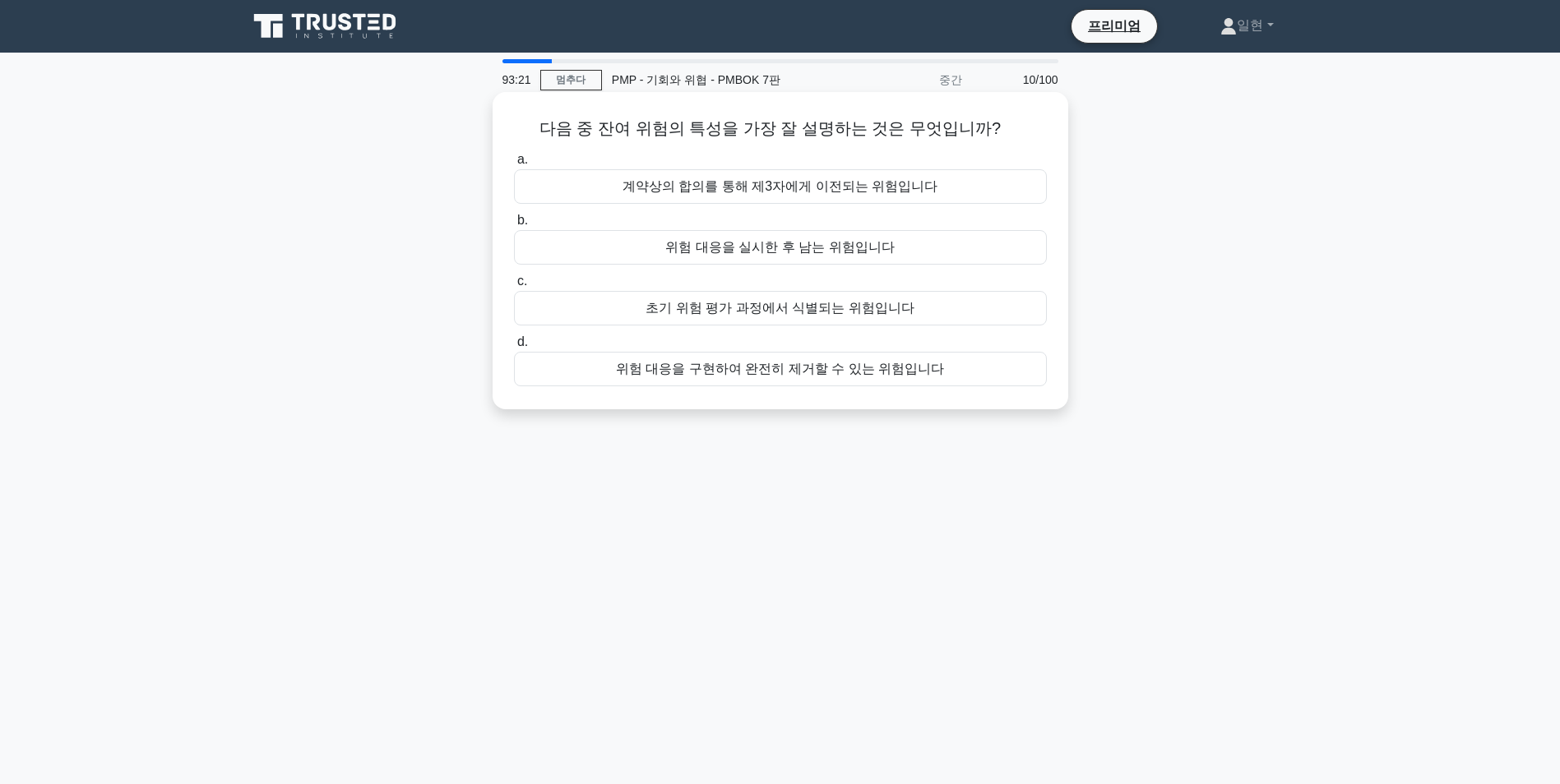
click at [859, 256] on div "위험 대응을 실시한 후 남는 위험입니다" at bounding box center [780, 247] width 533 height 35
click at [514, 226] on input "b. 위험 대응을 실시한 후 남는 위험입니다" at bounding box center [514, 220] width 0 height 11
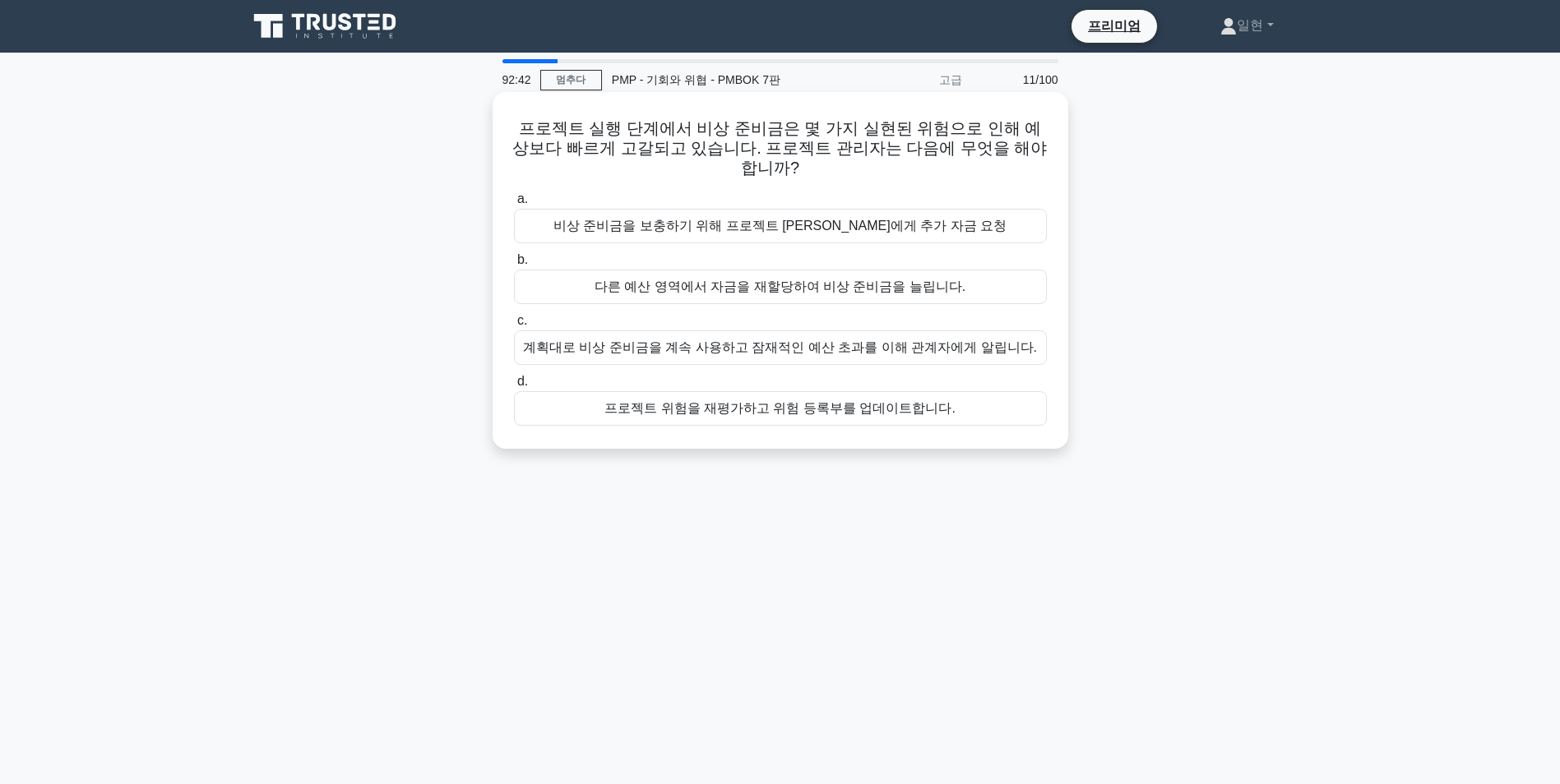
click at [996, 334] on div "계획대로 비상 준비금을 계속 사용하고 잠재적인 예산 초과를 이해 관계자에게 알립니다." at bounding box center [780, 348] width 533 height 35
click at [514, 327] on input "c. 계획대로 비상 준비금을 계속 사용하고 잠재적인 예산 초과를 이해 관계자에게 알립니다." at bounding box center [514, 321] width 0 height 11
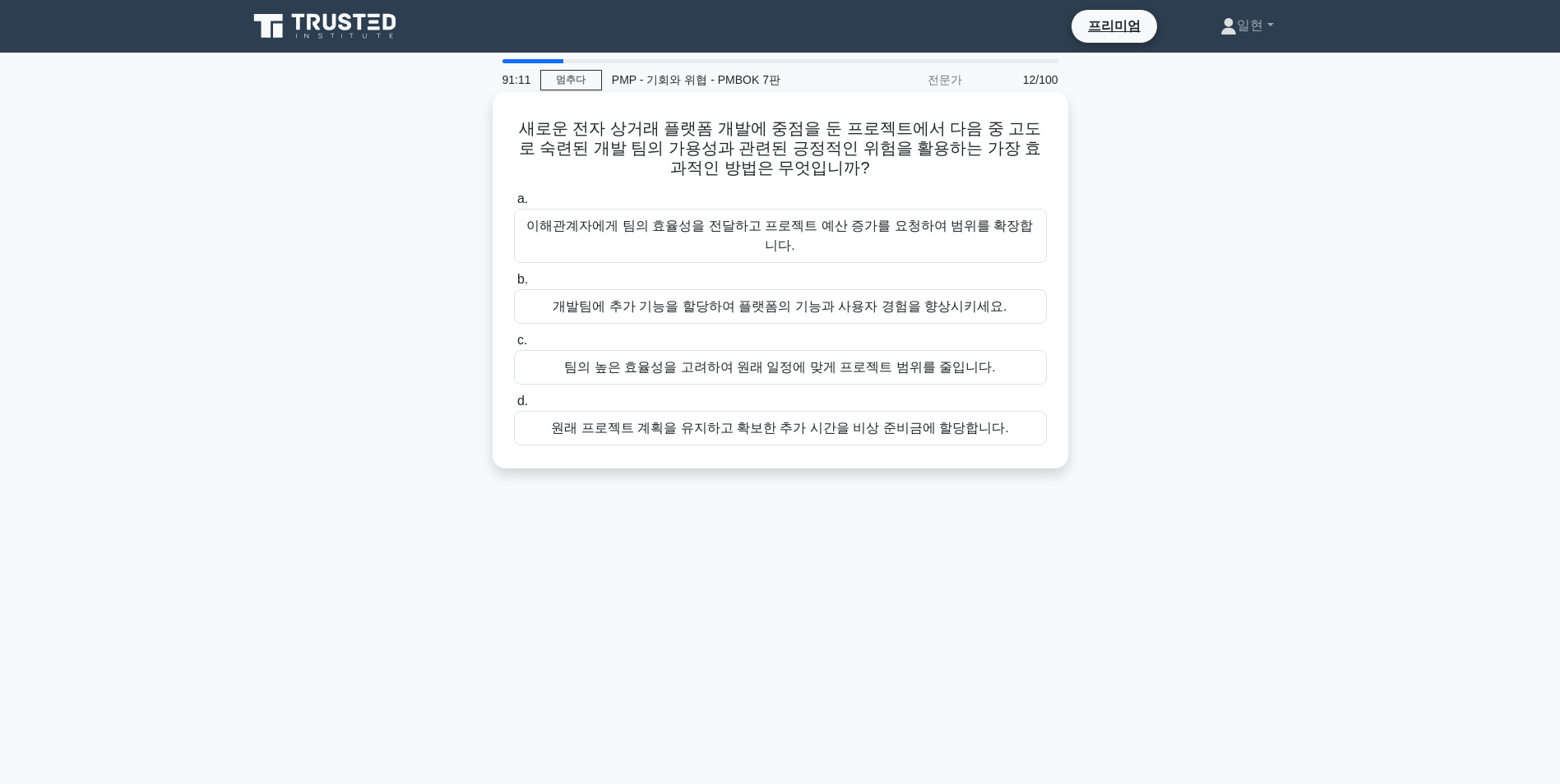
click at [843, 289] on div "개발팀에 추가 기능을 할당하여 플랫폼의 기능과 사용자 경험을 향상시키세요." at bounding box center [780, 306] width 533 height 35
click at [514, 280] on input "b. 개발팀에 추가 기능을 할당하여 플랫폼의 기능과 사용자 경험을 향상시키세요." at bounding box center [514, 279] width 0 height 11
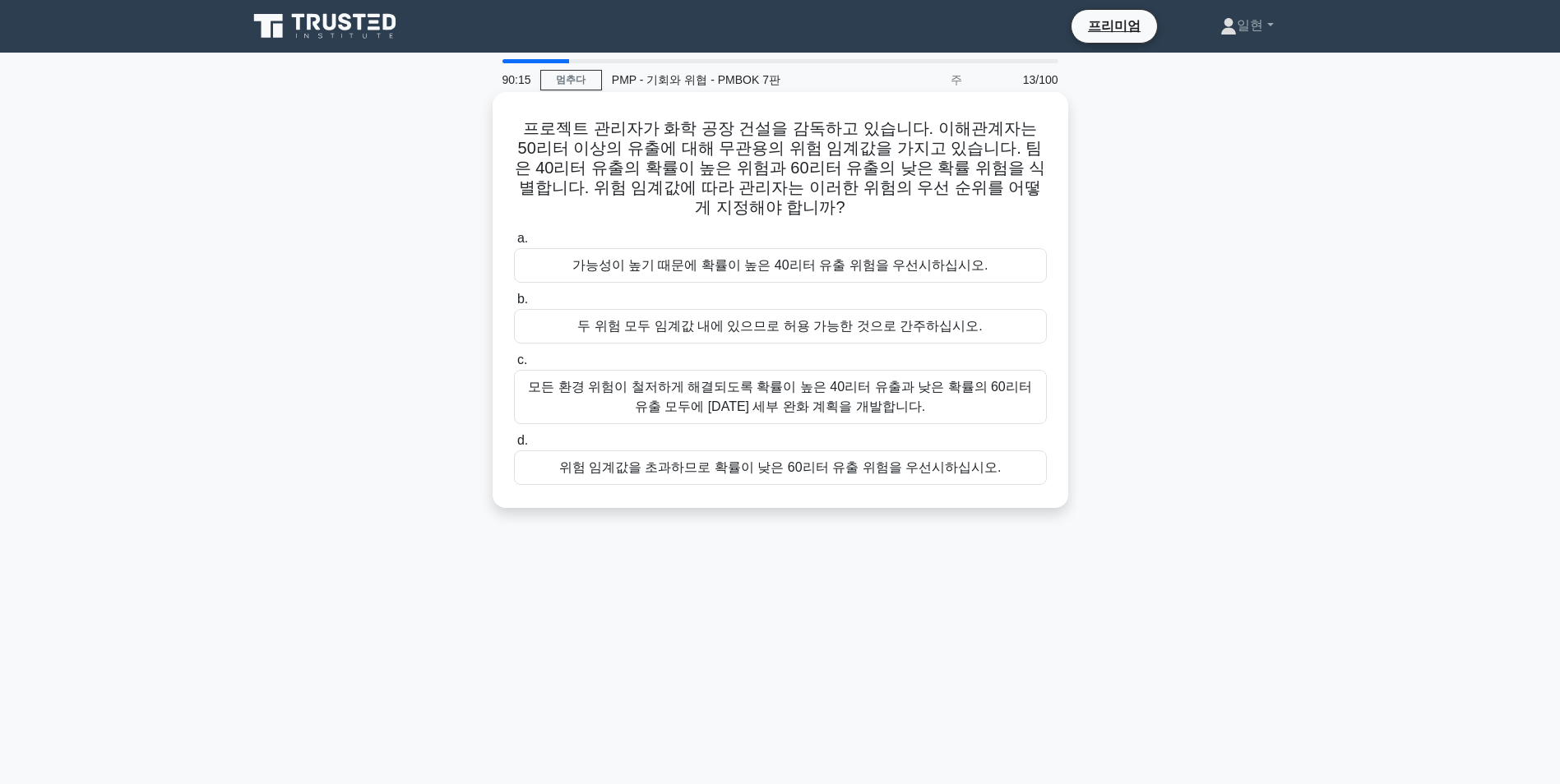
click at [931, 248] on div "가능성이 높기 때문에 확률이 높은 40리터 유출 위험을 우선시하십시오." at bounding box center [780, 265] width 533 height 35
click at [514, 244] on input "a. 가능성이 높기 때문에 확률이 높은 40리터 유출 위험을 우선시하십시오." at bounding box center [514, 239] width 0 height 11
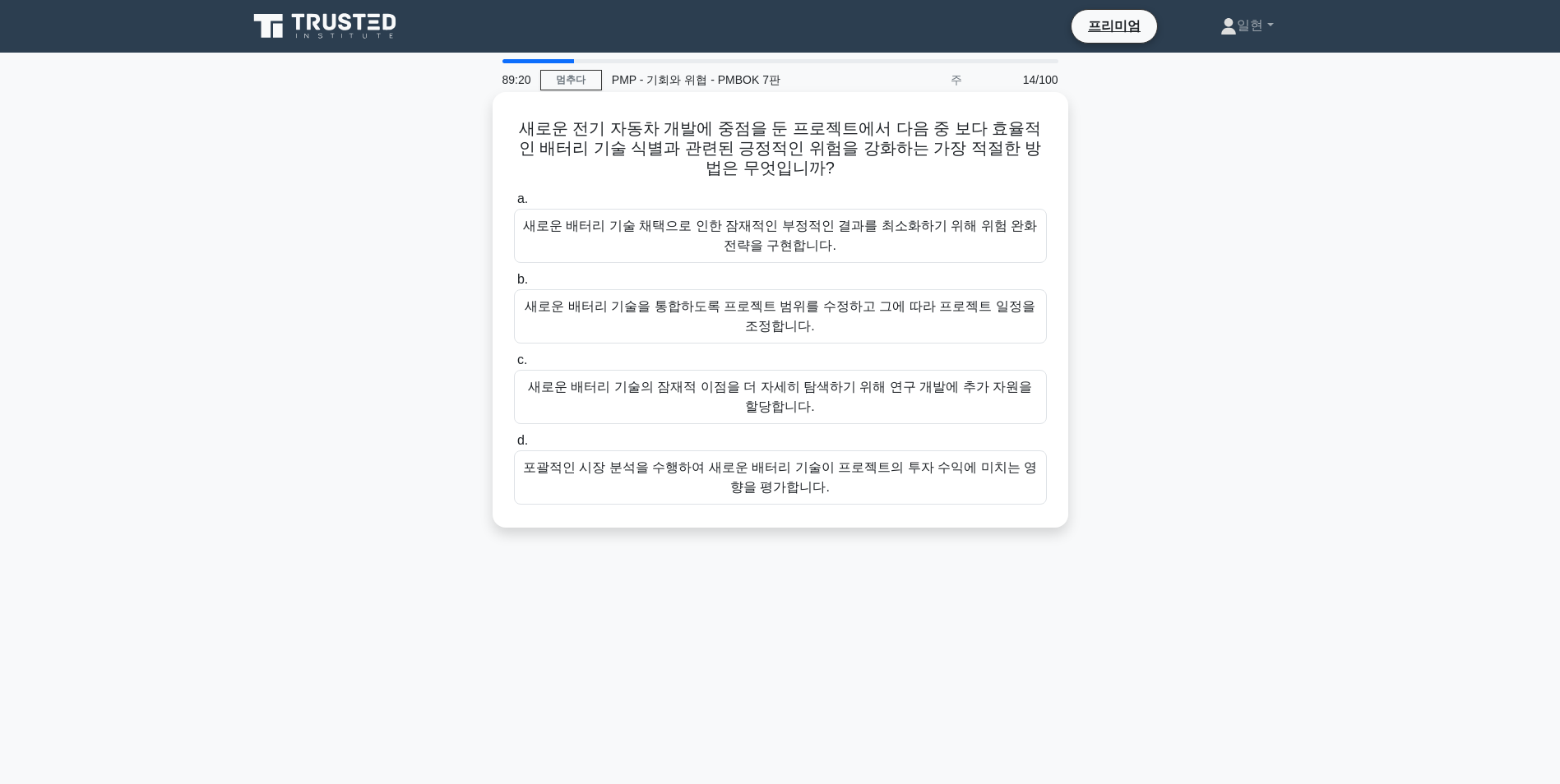
click at [907, 461] on div "포괄적인 시장 분석을 수행하여 새로운 배터리 기술이 프로젝트의 투자 수익에 미치는 영향을 평가합니다." at bounding box center [780, 478] width 533 height 54
click at [514, 446] on input "d. 포괄적인 시장 분석을 수행하여 새로운 배터리 기술이 프로젝트의 투자 수익에 미치는 영향을 평가합니다." at bounding box center [514, 441] width 0 height 11
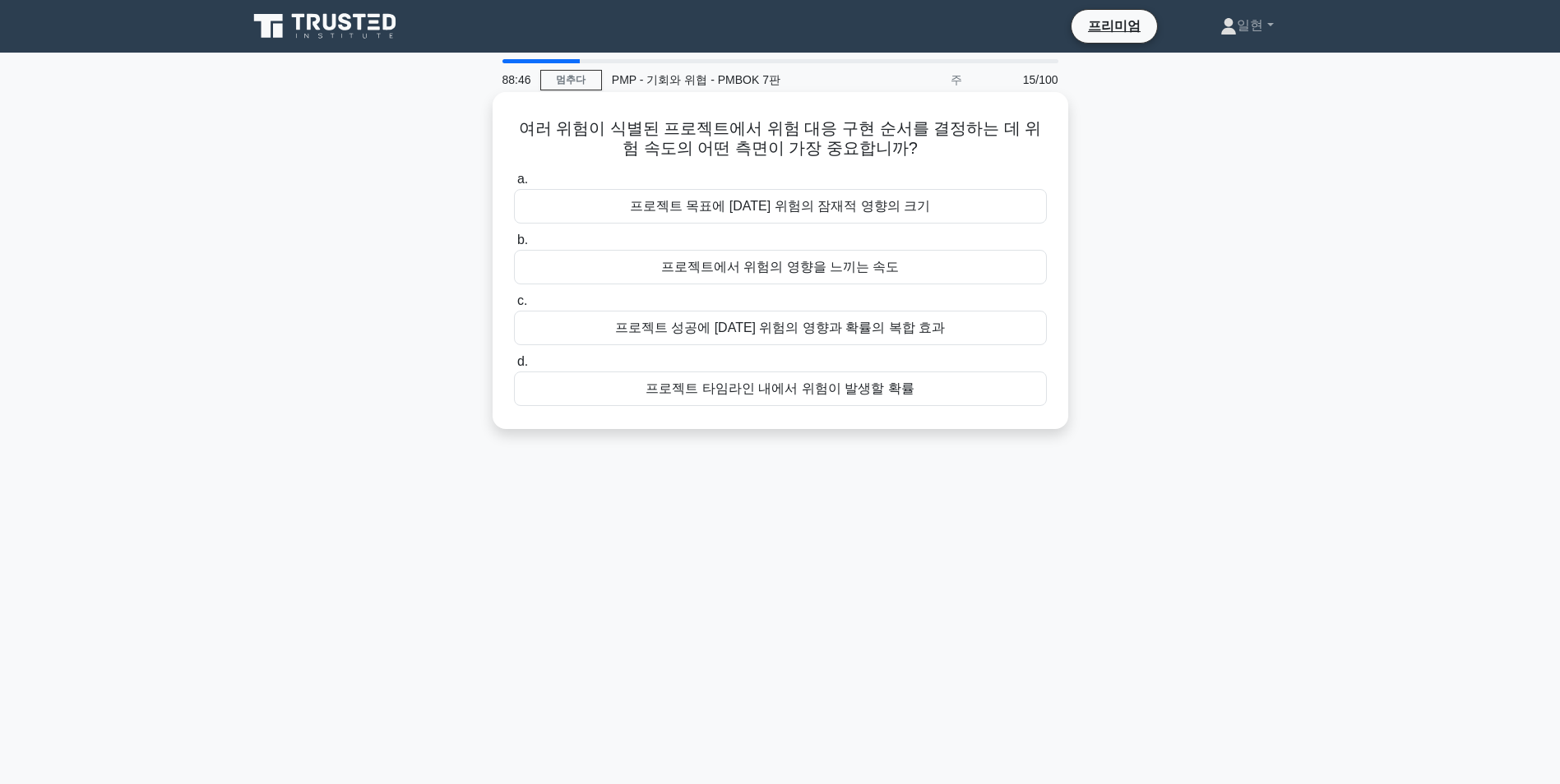
click at [818, 333] on div "프로젝트 성공에 대한 위험의 영향과 확률의 복합 효과" at bounding box center [780, 327] width 533 height 35
click at [514, 306] on input "c. 프로젝트 성공에 대한 위험의 영향과 확률의 복합 효과" at bounding box center [514, 301] width 0 height 11
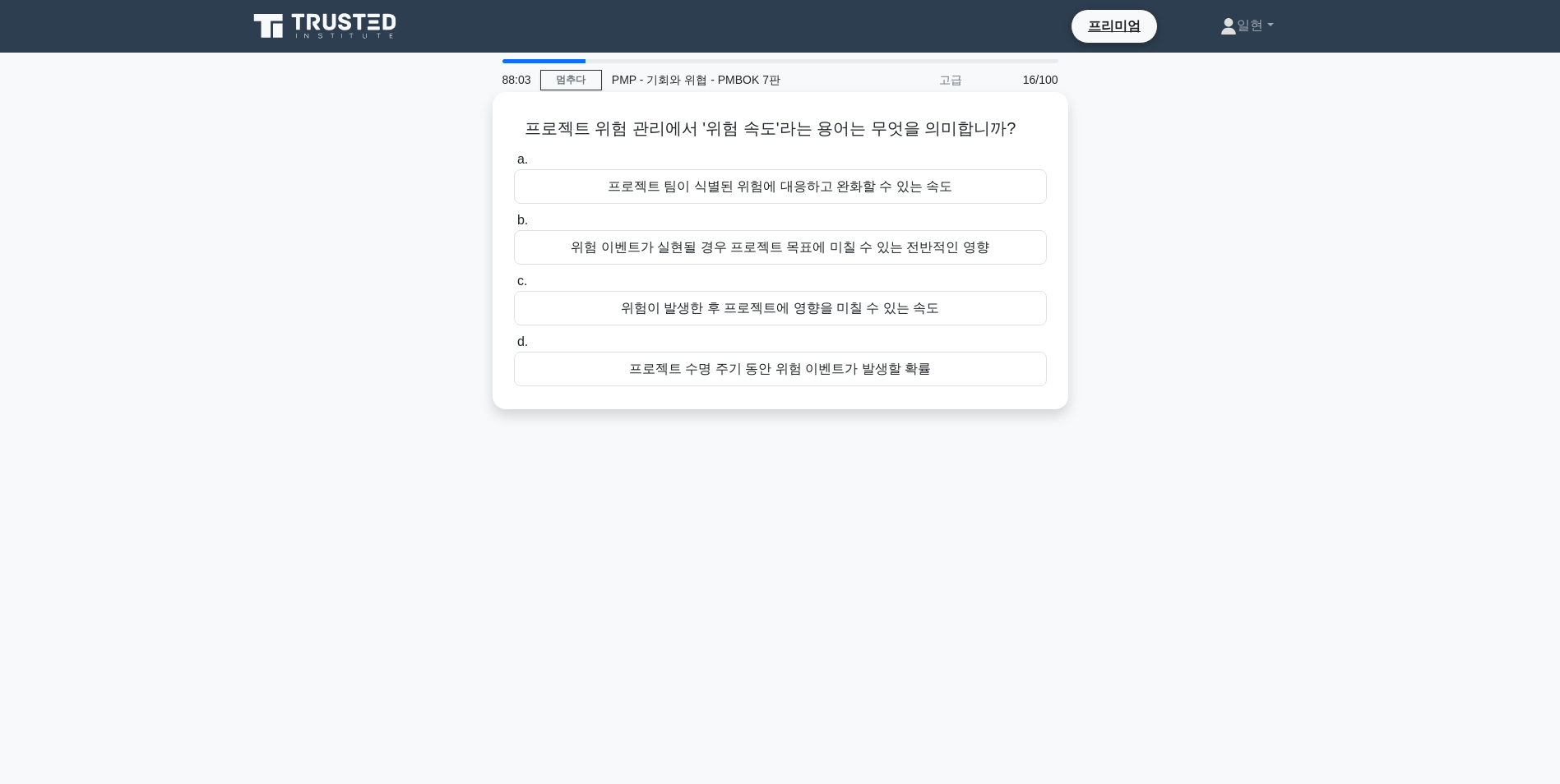
click at [870, 186] on div "프로젝트 팀이 식별된 위험에 대응하고 완화할 수 있는 속도" at bounding box center [780, 187] width 533 height 35
click at [514, 165] on input "a. 프로젝트 팀이 식별된 위험에 대응하고 완화할 수 있는 속도" at bounding box center [514, 160] width 0 height 11
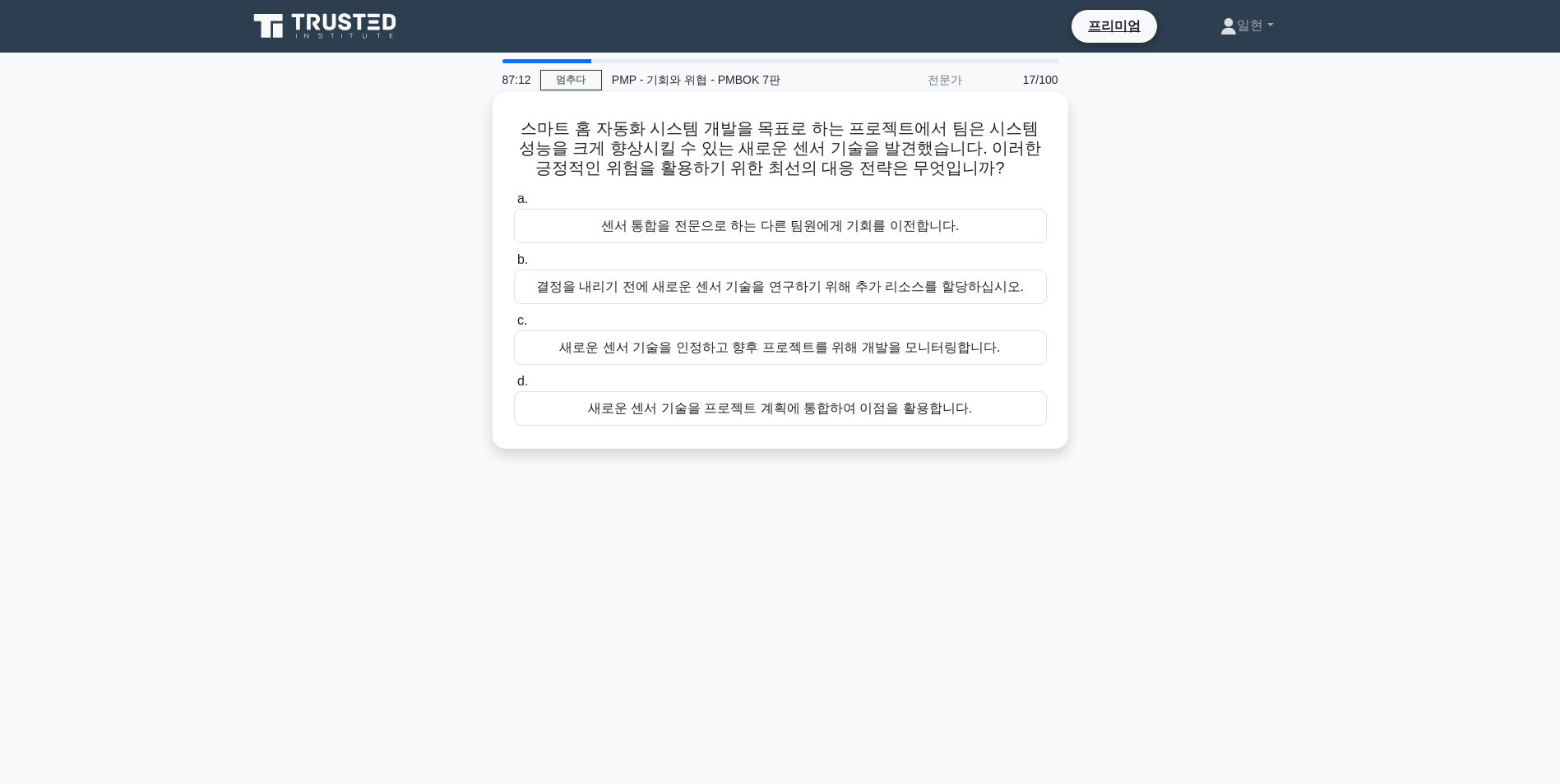
click at [827, 362] on div "새로운 센서 기술을 인정하고 향후 프로젝트를 위해 개발을 모니터링합니다." at bounding box center [780, 348] width 533 height 35
click at [514, 327] on input "c. 새로운 센서 기술을 인정하고 향후 프로젝트를 위해 개발을 모니터링합니다." at bounding box center [514, 321] width 0 height 11
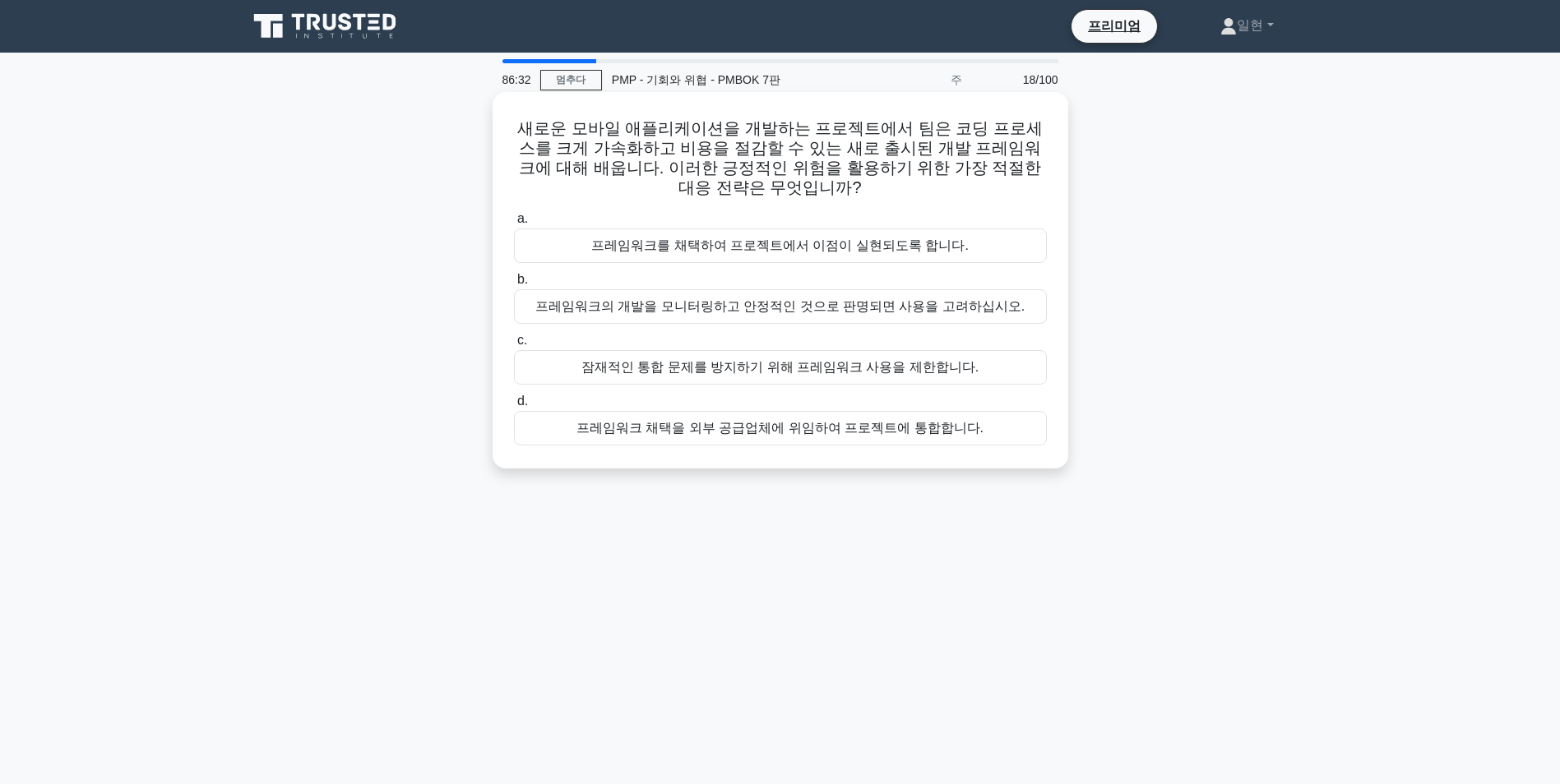
click at [817, 248] on div "프레임워크를 채택하여 프로젝트에서 이점이 실현되도록 합니다." at bounding box center [780, 246] width 533 height 35
click at [514, 224] on input "a. 프레임워크를 채택하여 프로젝트에서 이점이 실현되도록 합니다." at bounding box center [514, 219] width 0 height 11
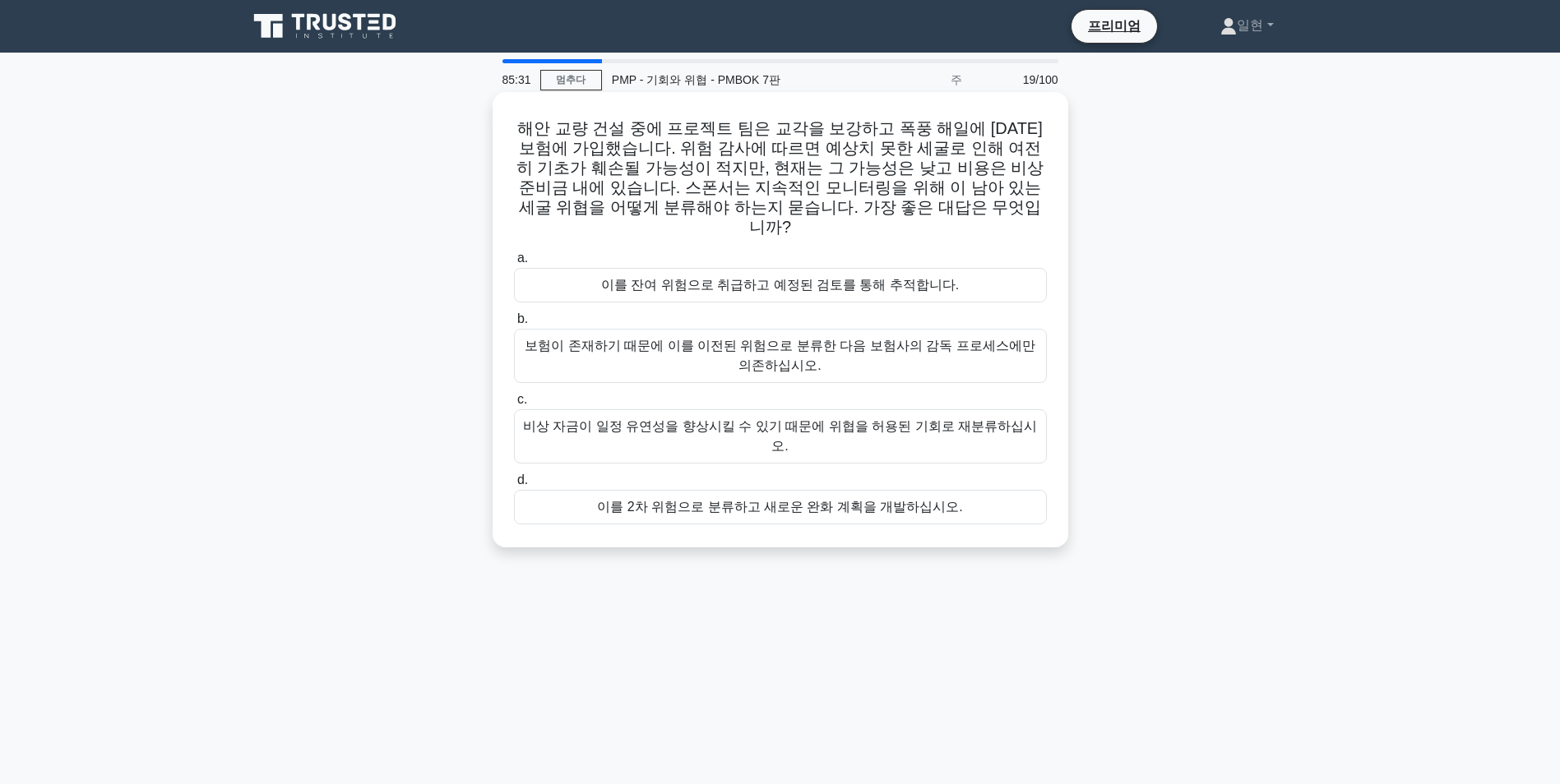
click at [802, 268] on div "이를 잔여 위험으로 취급하고 예정된 검토를 통해 추적합니다." at bounding box center [780, 285] width 533 height 35
click at [514, 264] on input "a. 이를 잔여 위험으로 취급하고 예정된 검토를 통해 추적합니다." at bounding box center [514, 258] width 0 height 11
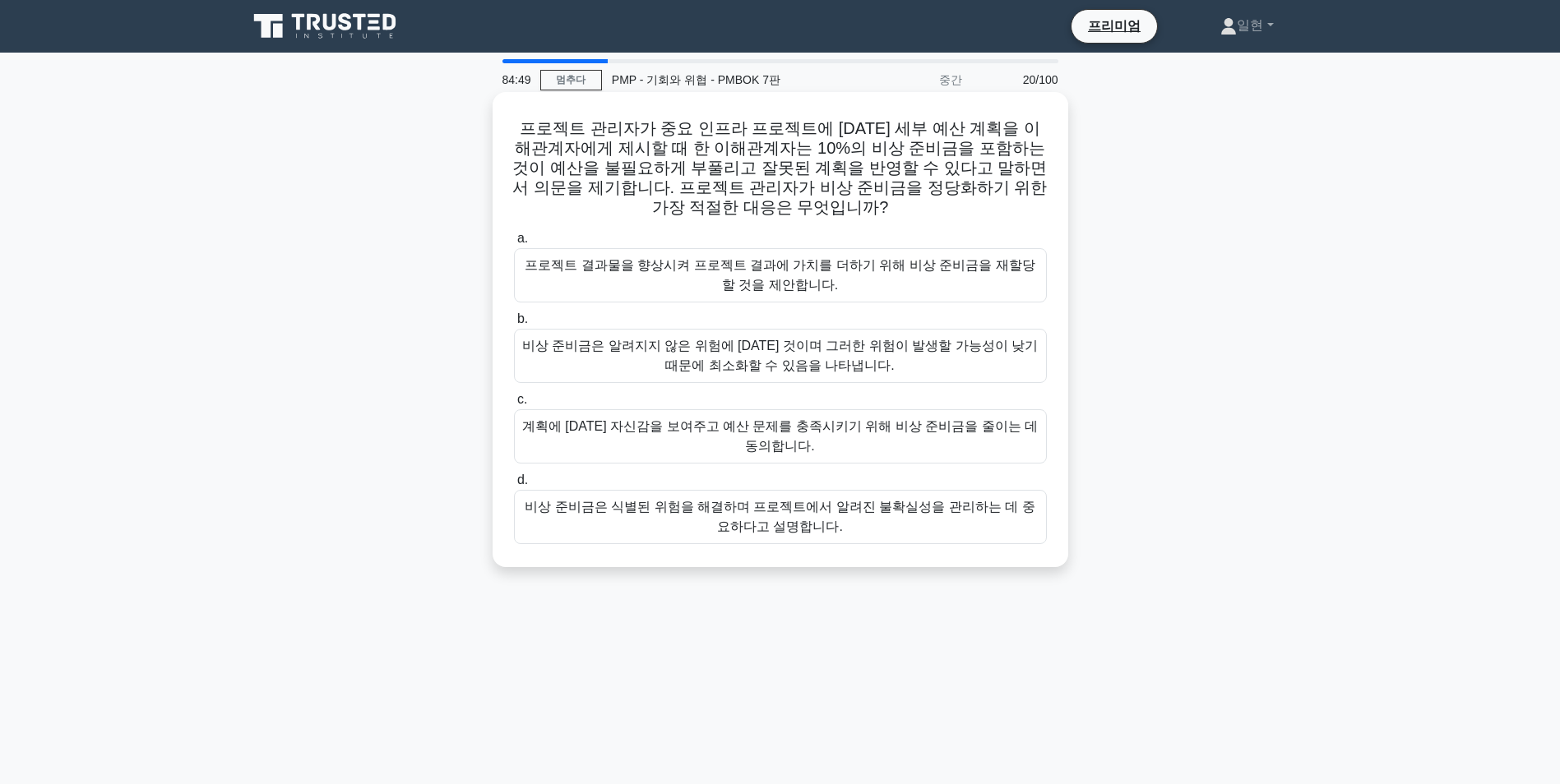
click at [849, 516] on div "비상 준비금은 식별된 위험을 해결하며 프로젝트에서 알려진 불확실성을 관리하는 데 중요하다고 설명합니다." at bounding box center [780, 517] width 533 height 54
click at [514, 486] on input "d. 비상 준비금은 식별된 위험을 해결하며 프로젝트에서 알려진 불확실성을 관리하는 데 중요하다고 설명합니다." at bounding box center [514, 480] width 0 height 11
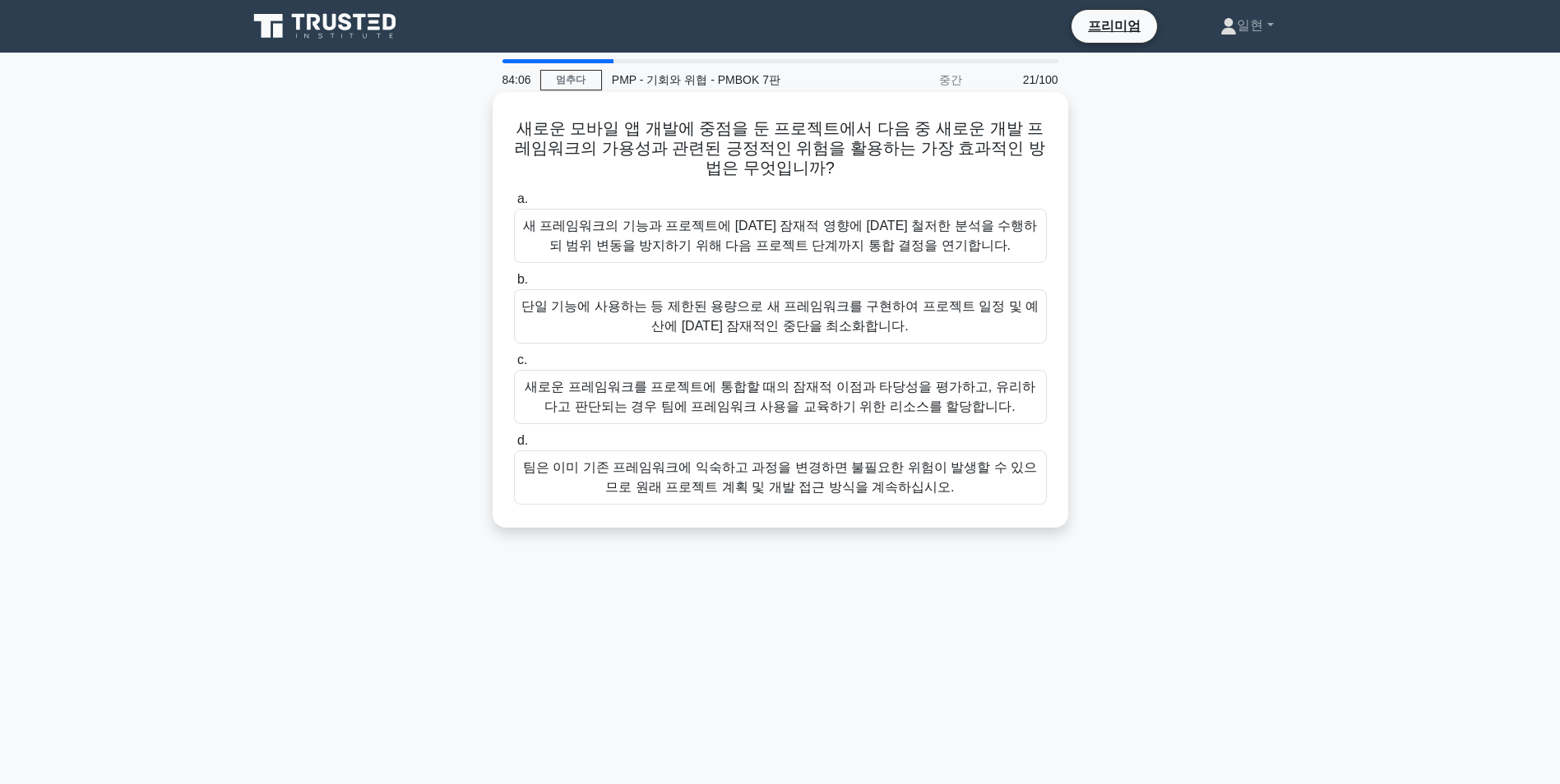
click at [908, 394] on div "새로운 프레임워크를 프로젝트에 통합할 때의 잠재적 이점과 타당성을 평가하고, 유리하다고 판단되는 경우 팀에 프레임워크 사용을 교육하기 위한 리…" at bounding box center [780, 397] width 533 height 54
click at [514, 365] on input "c. 새로운 프레임워크를 프로젝트에 통합할 때의 잠재적 이점과 타당성을 평가하고, 유리하다고 판단되는 경우 팀에 프레임워크 사용을 교육하기 위…" at bounding box center [514, 360] width 0 height 11
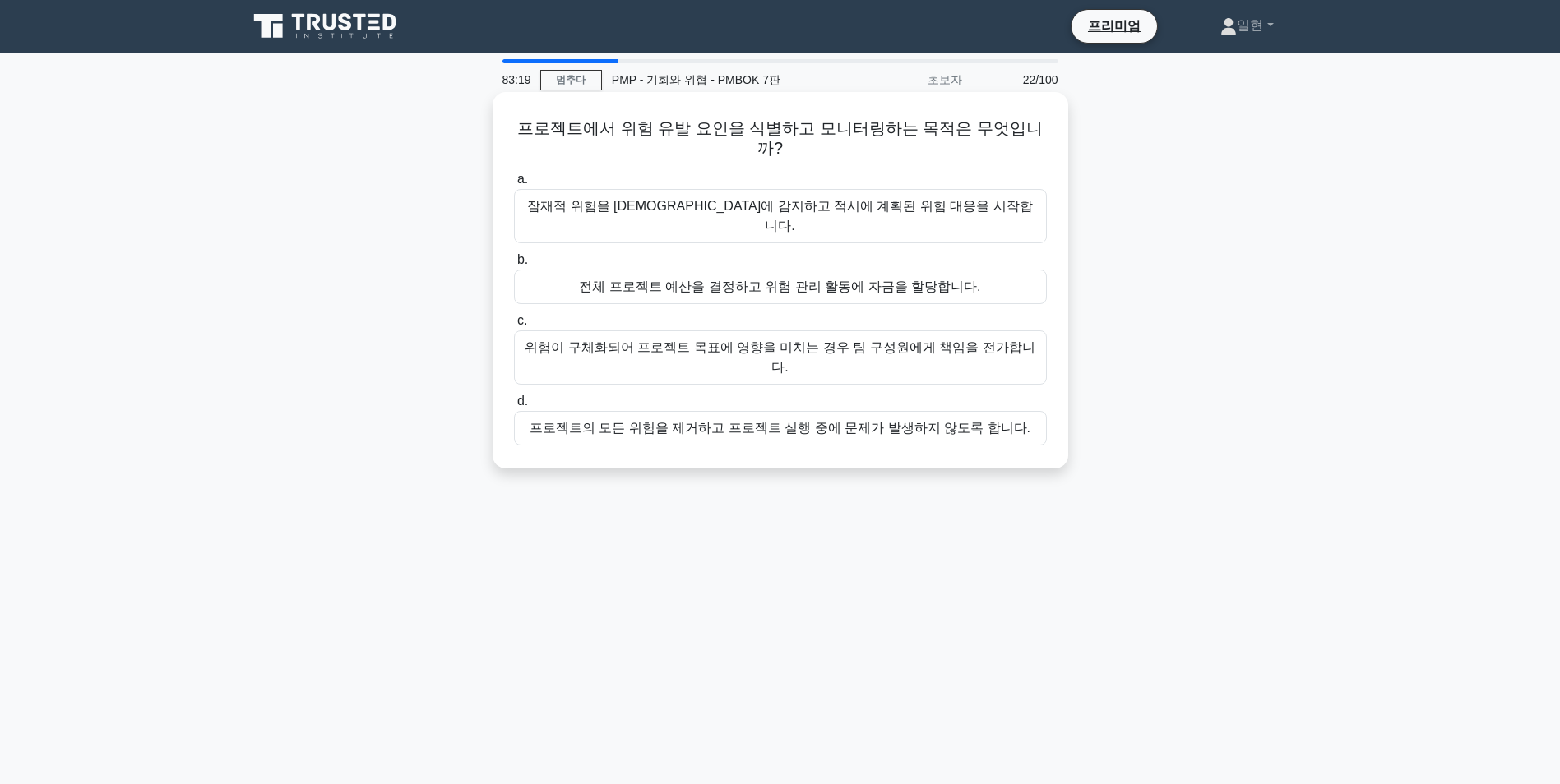
click at [882, 189] on div "잠재적 위험을 사전에 감지하고 적시에 계획된 위험 대응을 시작합니다." at bounding box center [780, 216] width 533 height 54
click at [514, 184] on input "a. 잠재적 위험을 사전에 감지하고 적시에 계획된 위험 대응을 시작합니다." at bounding box center [514, 180] width 0 height 11
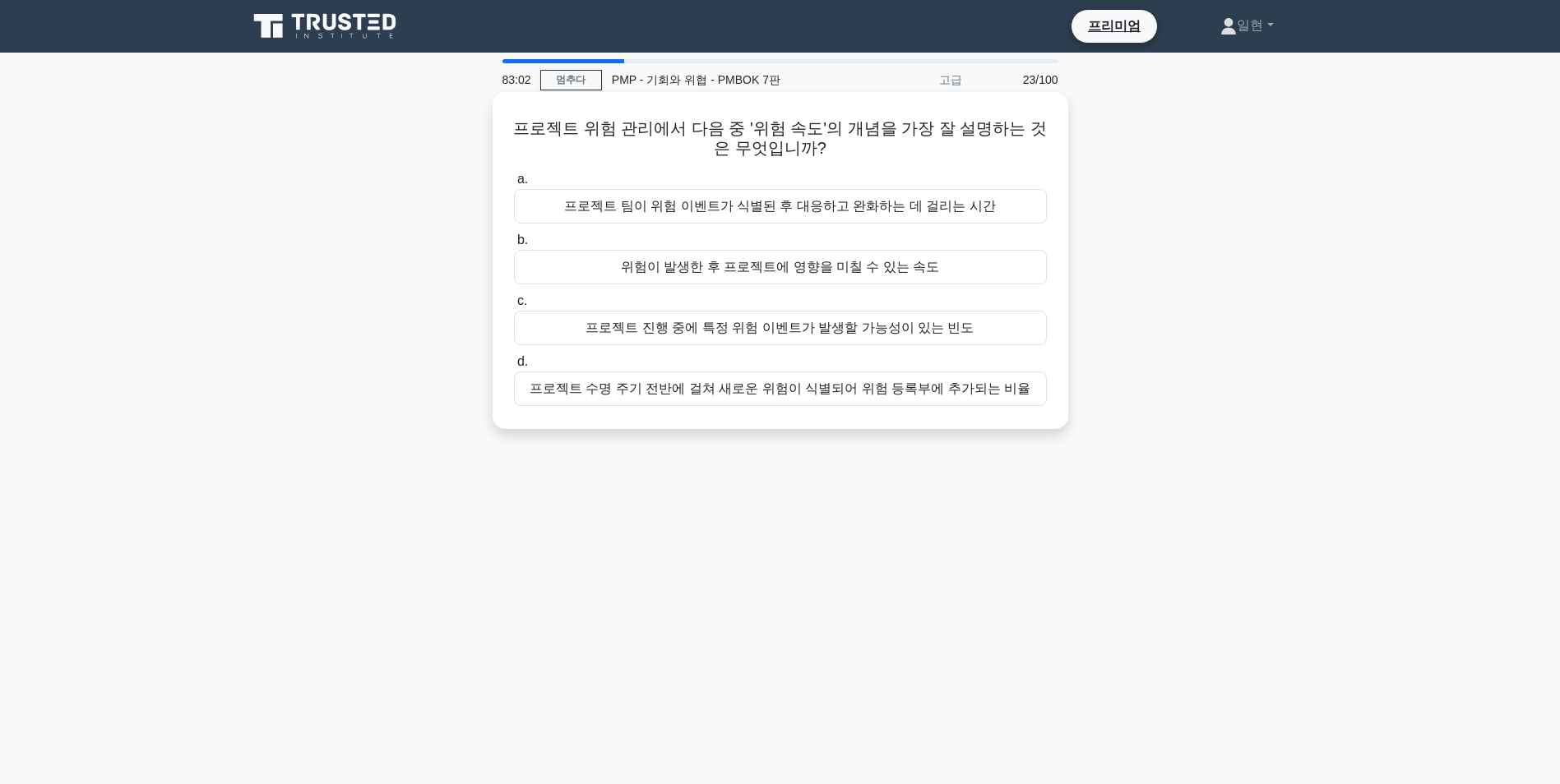
click at [924, 208] on div "프로젝트 팀이 위험 이벤트가 식별된 후 대응하고 완화하는 데 걸리는 시간" at bounding box center [780, 206] width 533 height 35
click at [514, 185] on input "a. 프로젝트 팀이 위험 이벤트가 식별된 후 대응하고 완화하는 데 걸리는 시간" at bounding box center [514, 180] width 0 height 11
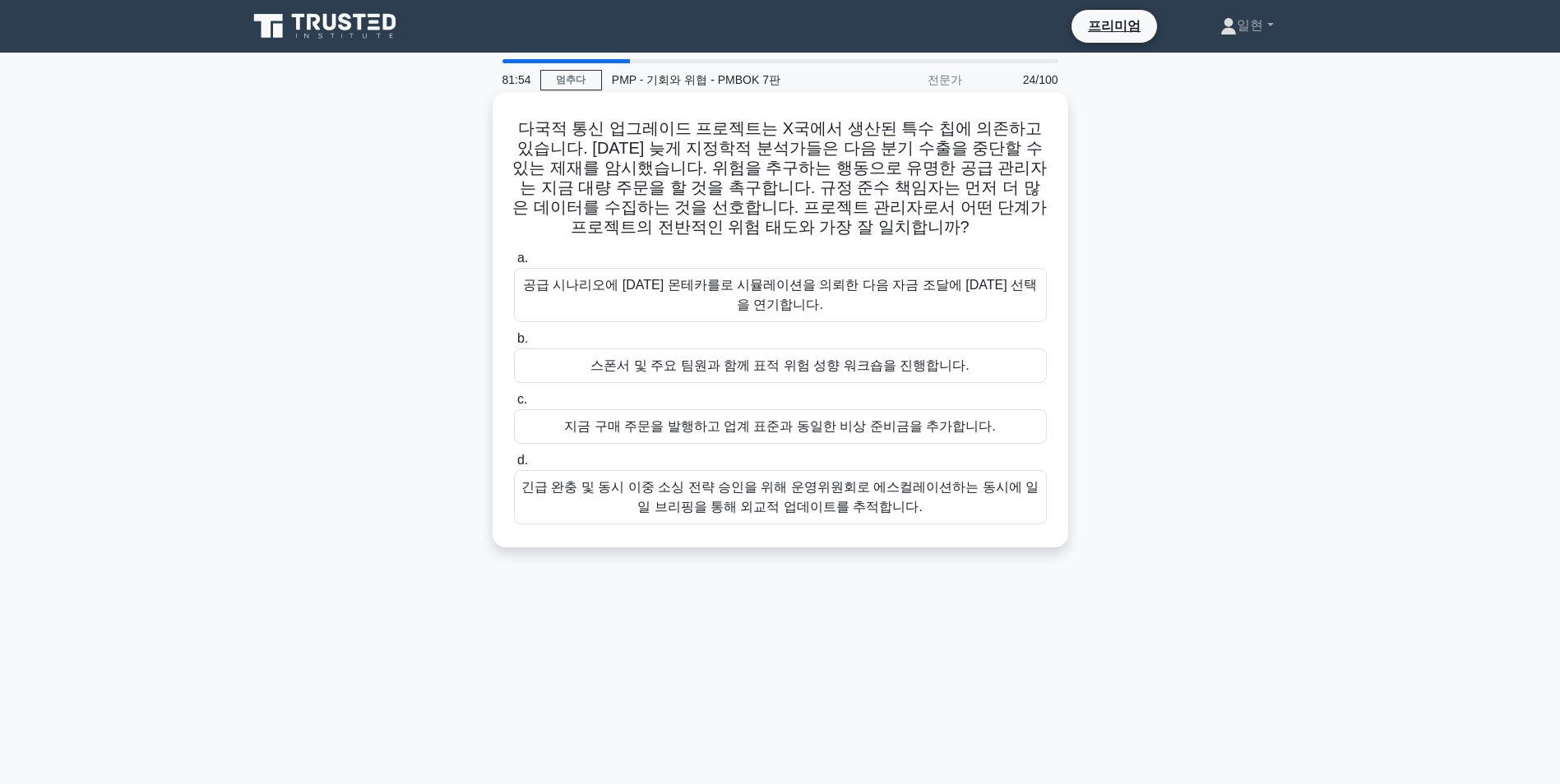
click at [922, 370] on div "스폰서 및 주요 팀원과 함께 표적 위험 성향 워크숍을 진행합니다." at bounding box center [780, 365] width 533 height 35
click at [514, 344] on input "b. 스폰서 및 주요 팀원과 함께 표적 위험 성향 워크숍을 진행합니다." at bounding box center [514, 338] width 0 height 11
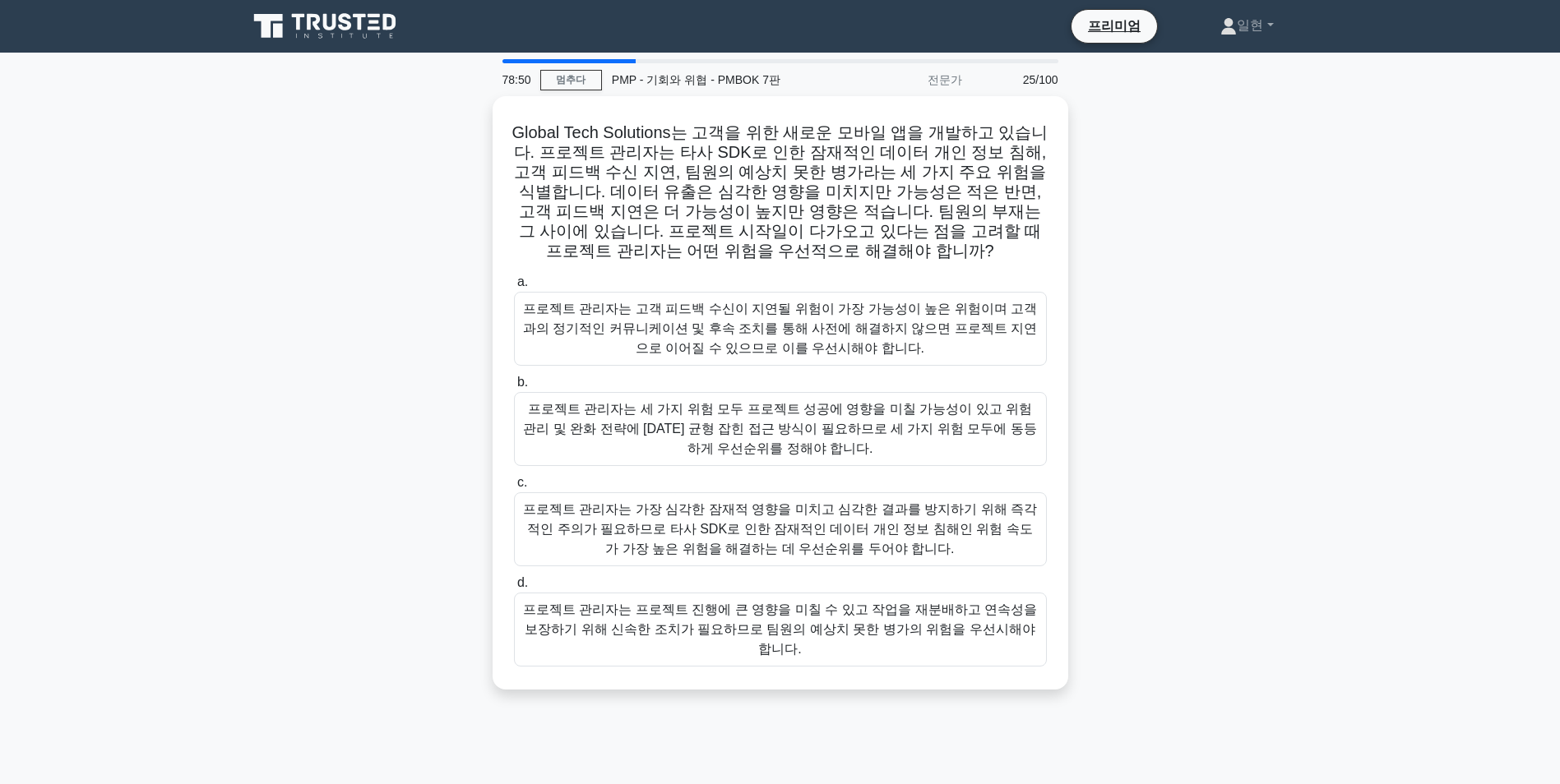
click at [412, 714] on div "78:50 멈추다 PMP - 기회와 위협 - PMBOK 7판 전문가 25/100 Global Tech Solutions는 고객을 위한 새로운 …" at bounding box center [781, 470] width 1086 height 822
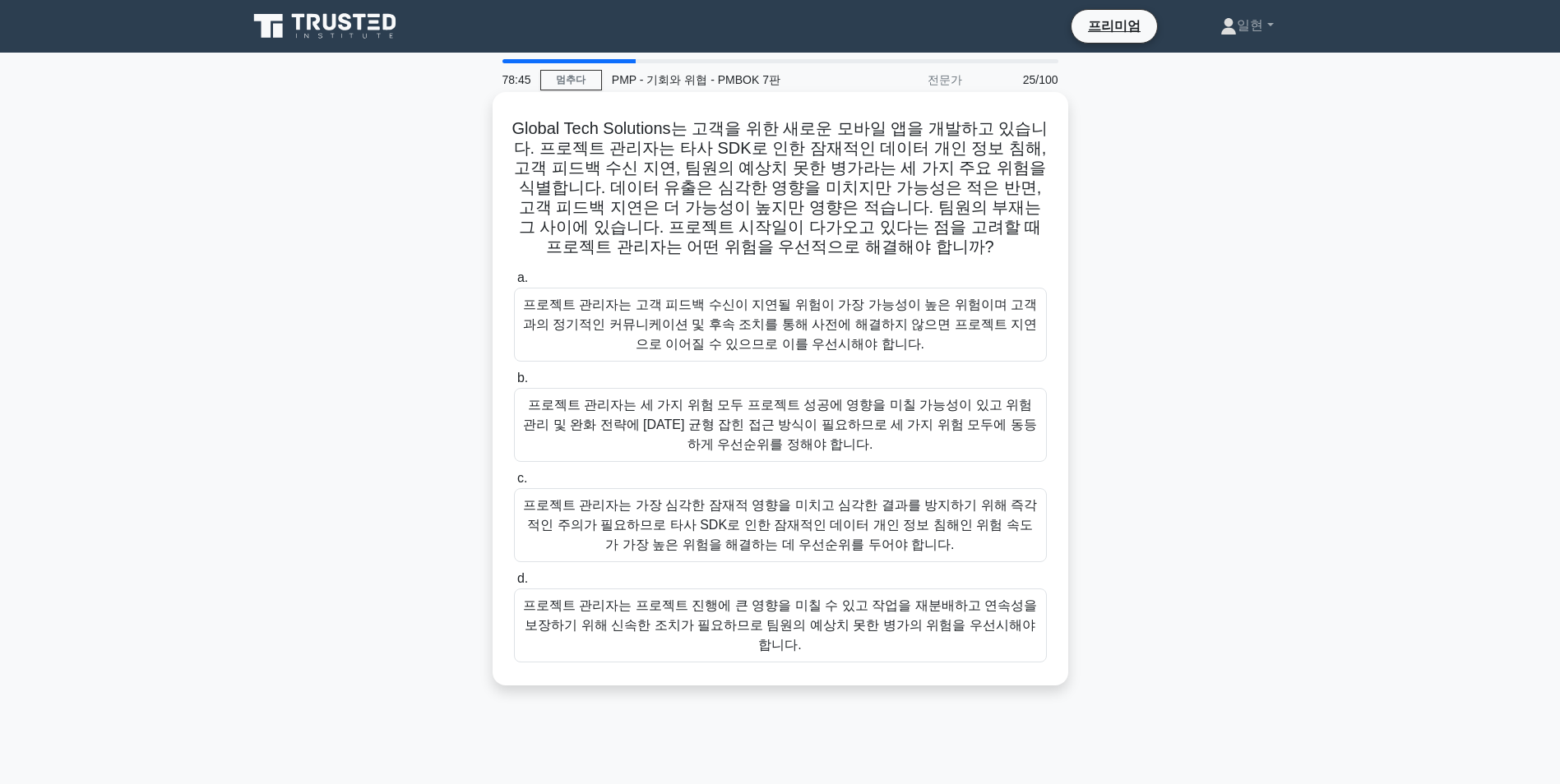
click at [983, 523] on div "프로젝트 관리자는 가장 심각한 잠재적 영향을 미치고 심각한 결과를 방지하기 위해 즉각적인 주의가 필요하므로 타사 SDK로 인한 잠재적인 데이터…" at bounding box center [780, 526] width 533 height 74
click at [514, 484] on input "c. 프로젝트 관리자는 가장 심각한 잠재적 영향을 미치고 심각한 결과를 방지하기 위해 즉각적인 주의가 필요하므로 타사 SDK로 인한 잠재적인 …" at bounding box center [514, 479] width 0 height 11
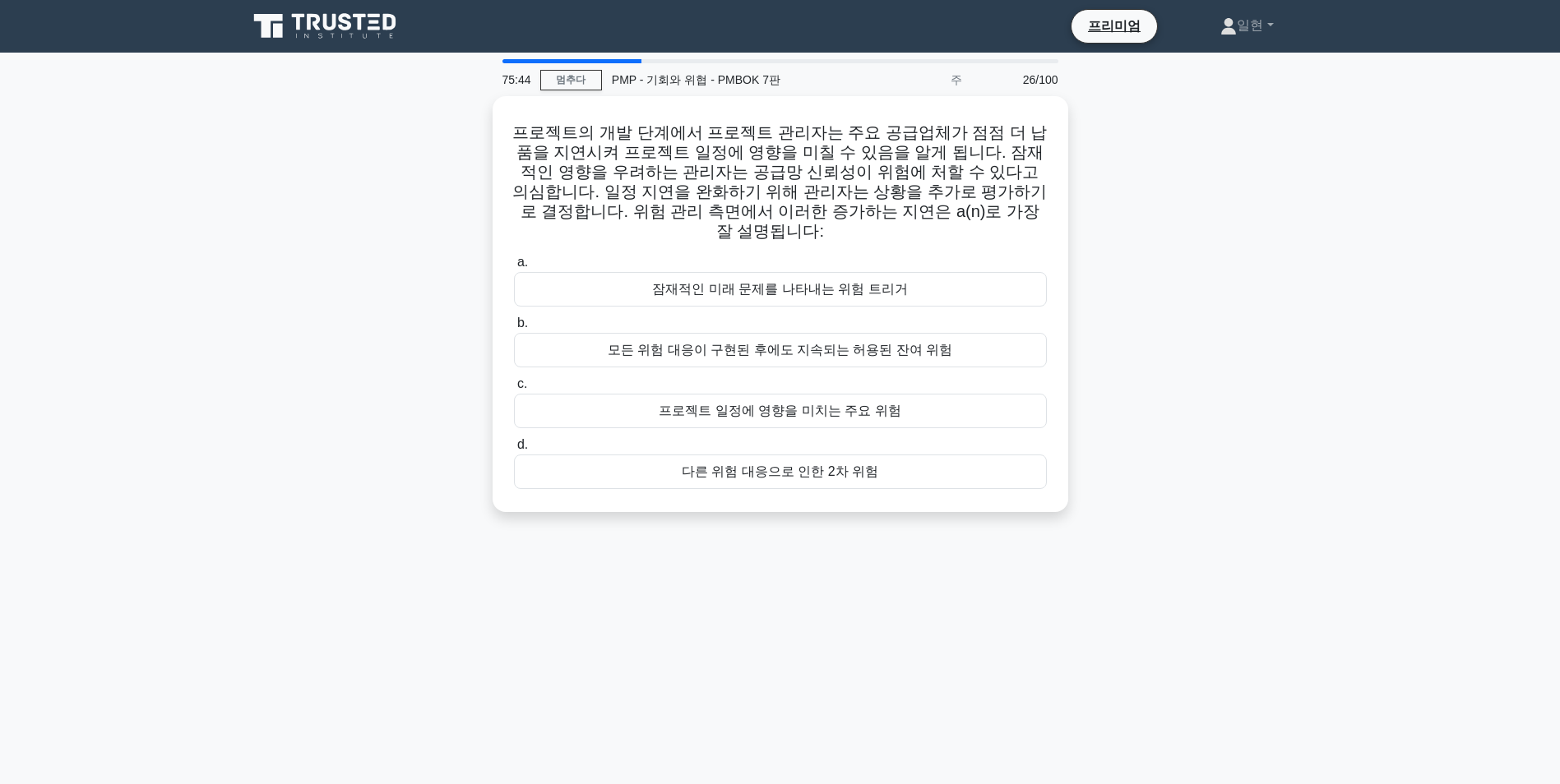
click at [1231, 475] on div "프로젝트의 개발 단계에서 프로젝트 관리자는 주요 공급업체가 점점 더 납품을 지연시켜 프로젝트 일정에 영향을 미칠 수 있음을 알게 됩니다. 잠재…" at bounding box center [781, 314] width 1086 height 435
click at [967, 329] on div "모든 위험 대응이 구현된 후에도 지속되는 허용된 잔여 위험" at bounding box center [780, 346] width 533 height 35
click at [514, 319] on input "b. 모든 위험 대응이 구현된 후에도 지속되는 허용된 잔여 위험" at bounding box center [514, 319] width 0 height 11
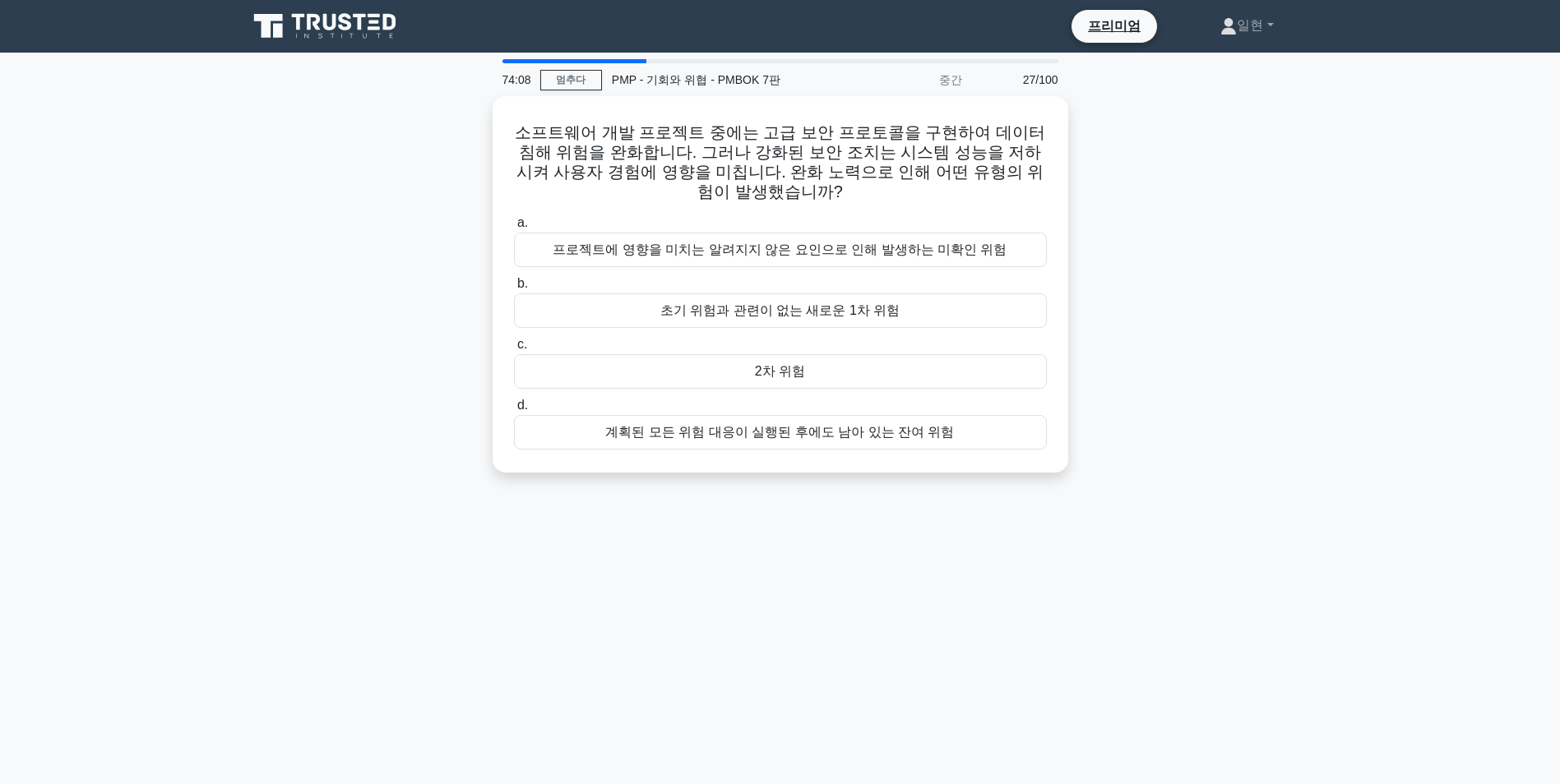
click at [1223, 360] on div "소프트웨어 개발 프로젝트 중에는 고급 보안 프로토콜을 구현하여 데이터 침해 위험을 완화합니다. 그러나 강화된 보안 조치는 시스템 성능을 저하시…" at bounding box center [781, 295] width 1086 height 397
click at [1258, 494] on div "73:34 멈추다 PMP - 기회와 위협 - PMBOK 7판 중간 27/100 소프트웨어 개발 프로젝트 중에는 고급 보안 프로토콜을 구현하여 …" at bounding box center [781, 470] width 1086 height 822
click at [809, 430] on div "계획된 모든 위험 대응이 실행된 후에도 남아 있는 잔여 위험" at bounding box center [780, 428] width 533 height 35
click at [514, 407] on input "d. 계획된 모든 위험 대응이 실행된 후에도 남아 있는 잔여 위험" at bounding box center [514, 402] width 0 height 11
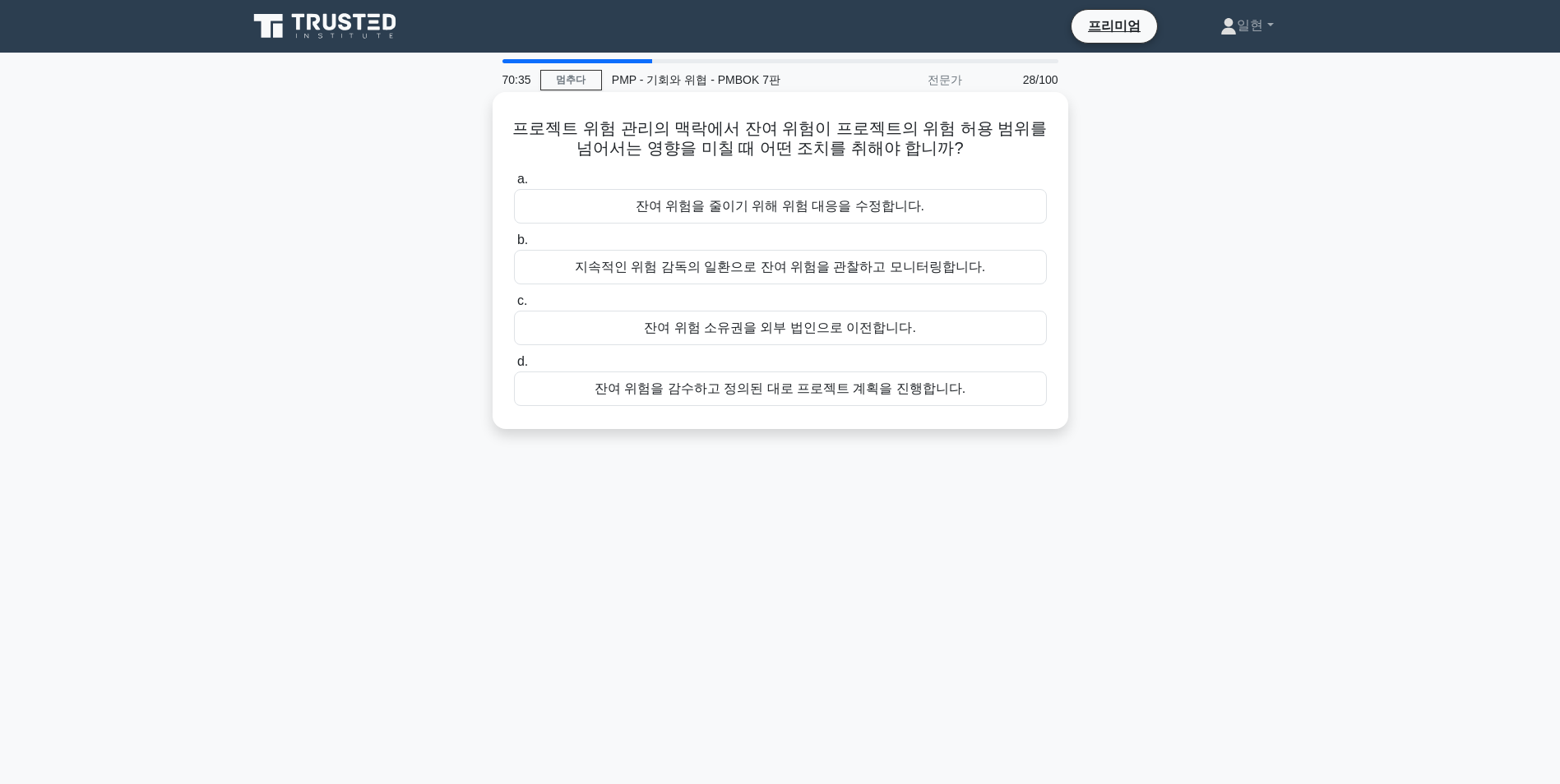
click at [812, 266] on div "지속적인 위험 감독의 일환으로 잔여 위험을 관찰하고 모니터링합니다." at bounding box center [780, 267] width 533 height 35
click at [514, 246] on input "b. 지속적인 위험 감독의 일환으로 잔여 위험을 관찰하고 모니터링합니다." at bounding box center [514, 241] width 0 height 11
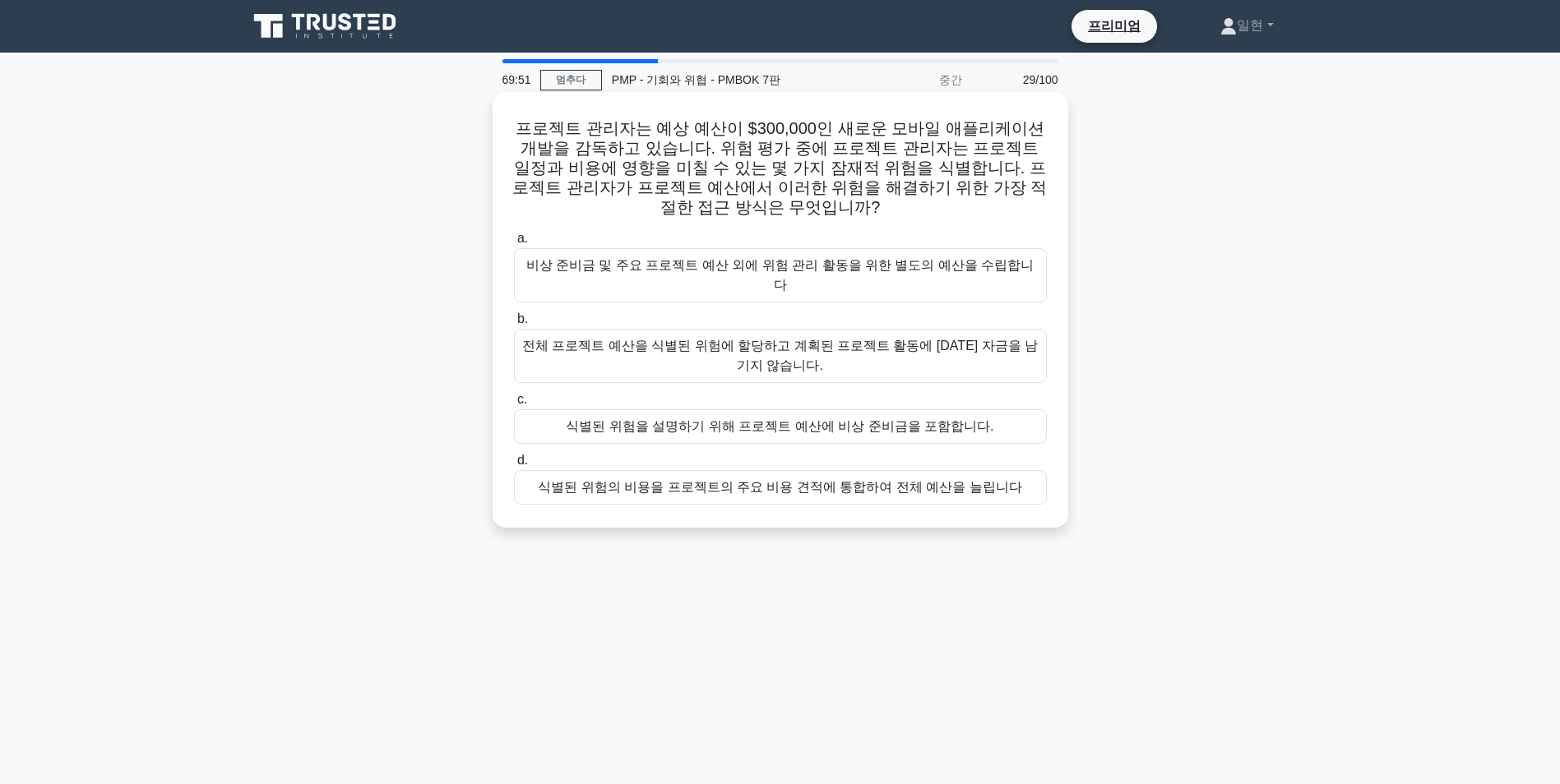
click at [965, 409] on div "식별된 위험을 설명하기 위해 프로젝트 예산에 비상 준비금을 포함합니다." at bounding box center [780, 426] width 533 height 35
click at [514, 397] on input "c. 식별된 위험을 설명하기 위해 프로젝트 예산에 비상 준비금을 포함합니다." at bounding box center [514, 400] width 0 height 11
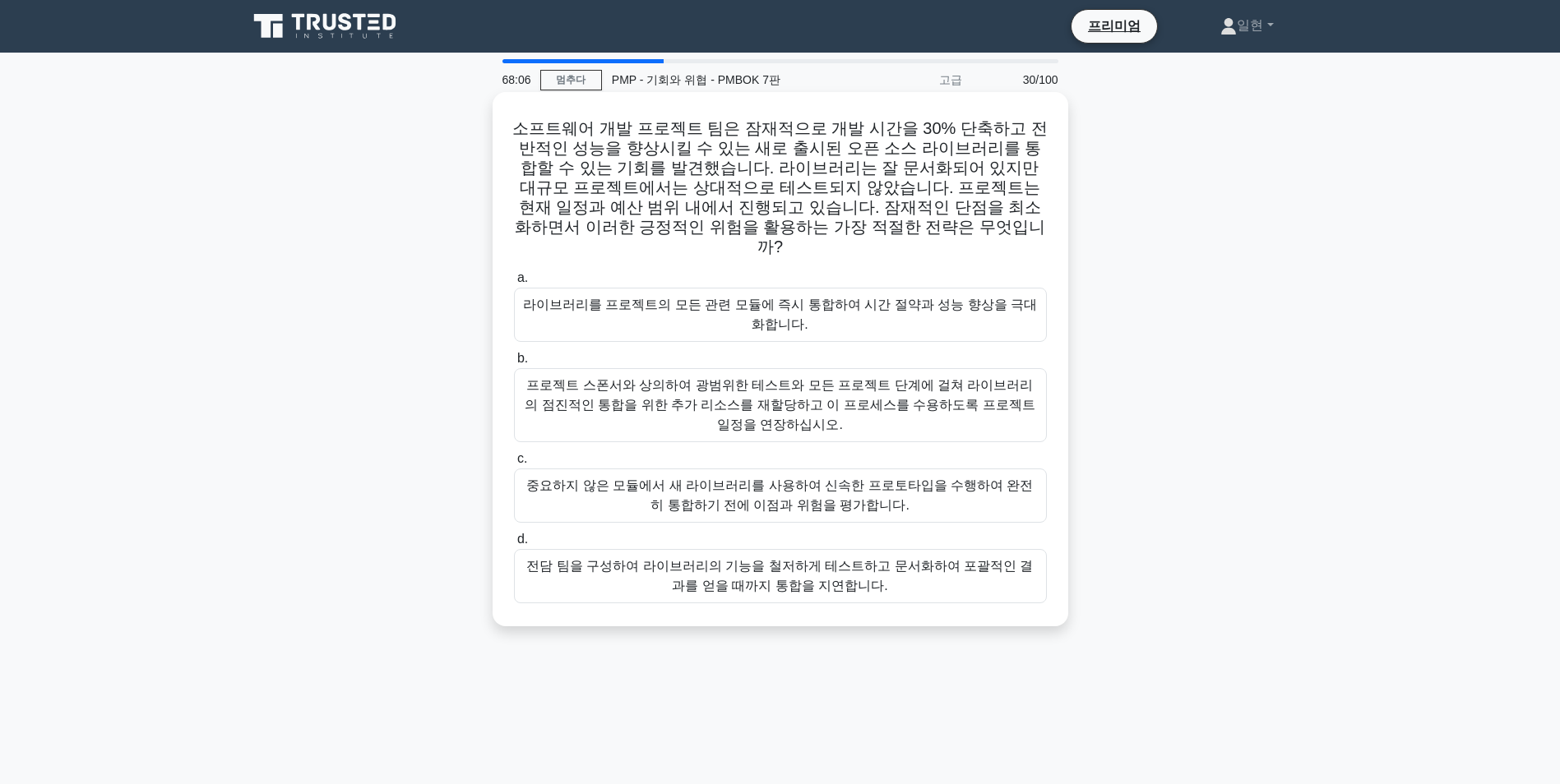
click at [939, 288] on div "라이브러리를 프로젝트의 모든 관련 모듈에 즉시 통합하여 시간 절약과 성능 향상을 극대화합니다." at bounding box center [780, 315] width 533 height 54
click at [514, 284] on input "a. 라이브러리를 프로젝트의 모든 관련 모듈에 즉시 통합하여 시간 절약과 성능 향상을 극대화합니다." at bounding box center [514, 278] width 0 height 11
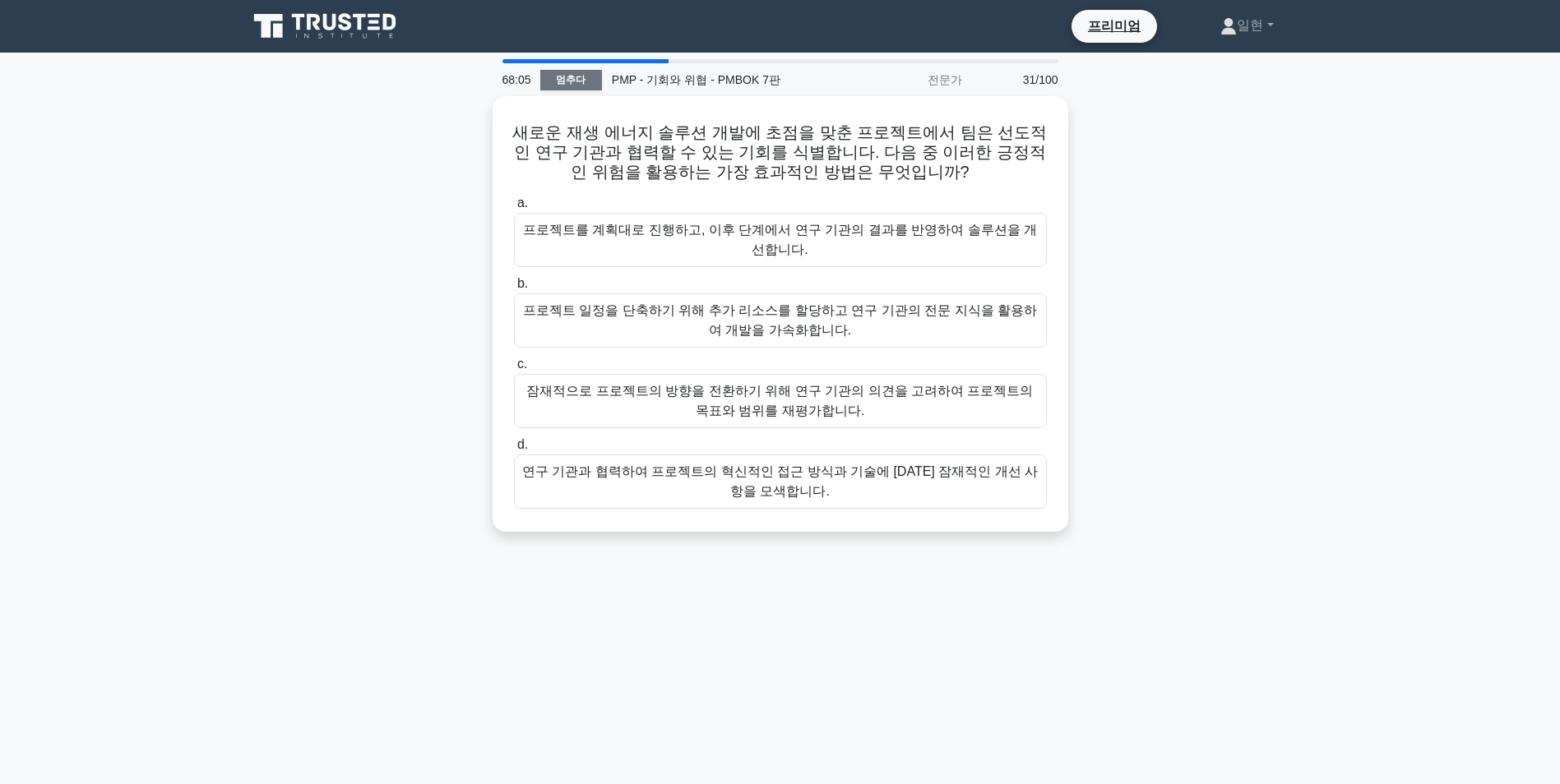
click at [565, 73] on link "멈추다" at bounding box center [571, 80] width 62 height 20
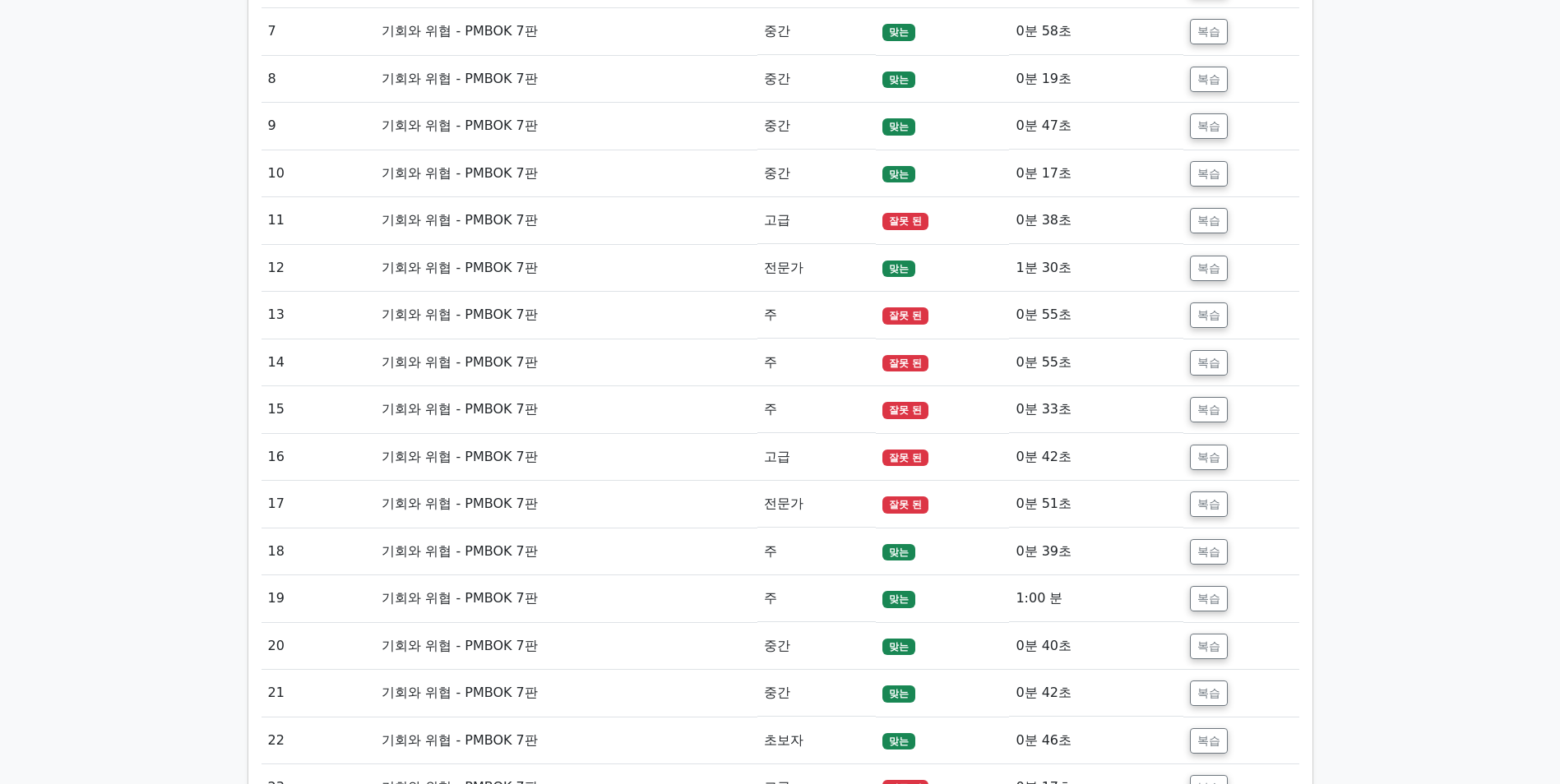
scroll to position [2466, 0]
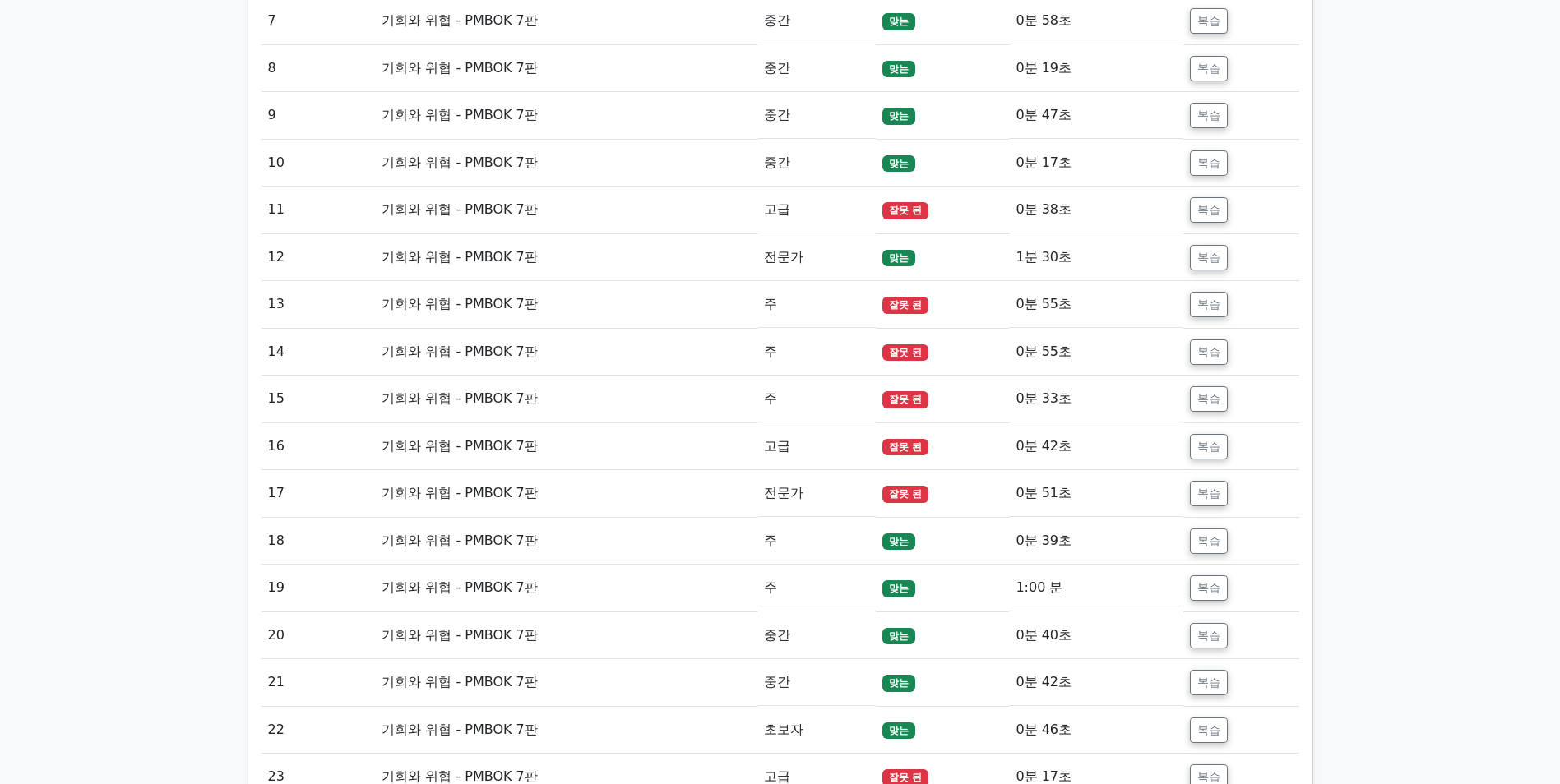
click at [518, 212] on td "기회와 위협 - PMBOK 7판" at bounding box center [566, 210] width 382 height 47
click at [1203, 208] on button "복습" at bounding box center [1209, 210] width 38 height 25
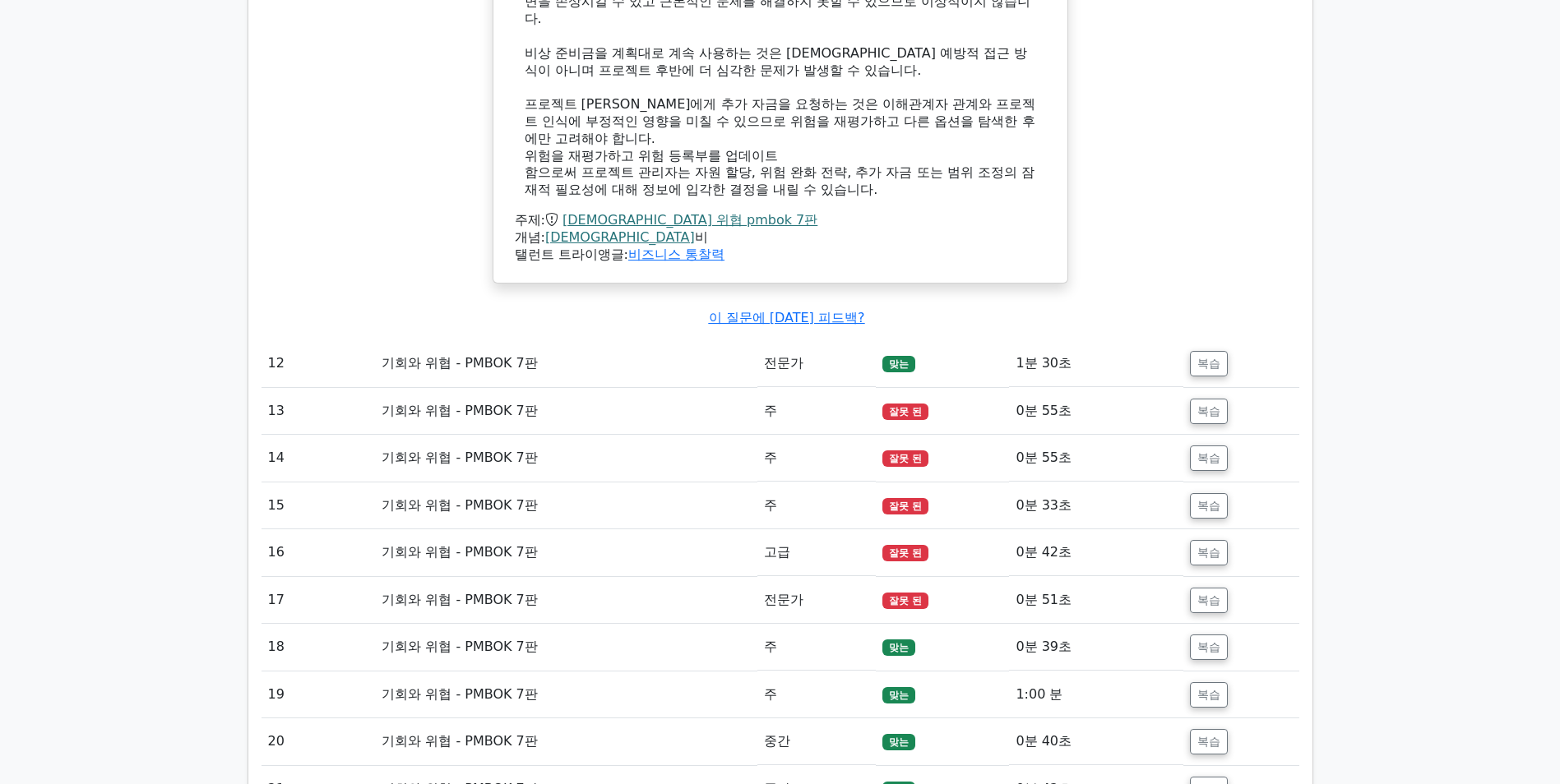
scroll to position [3371, 0]
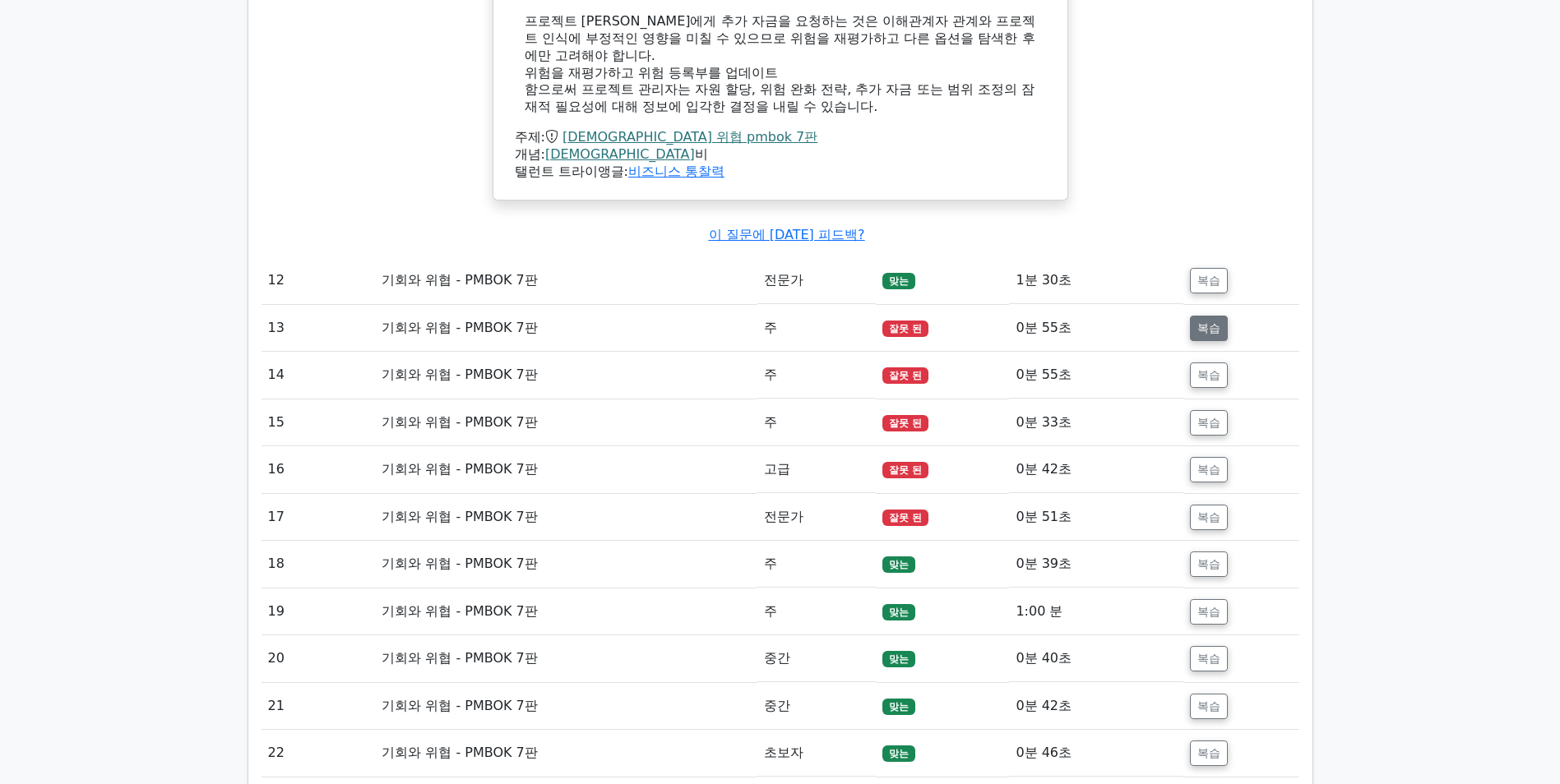
click at [1211, 330] on button "복습" at bounding box center [1209, 328] width 38 height 25
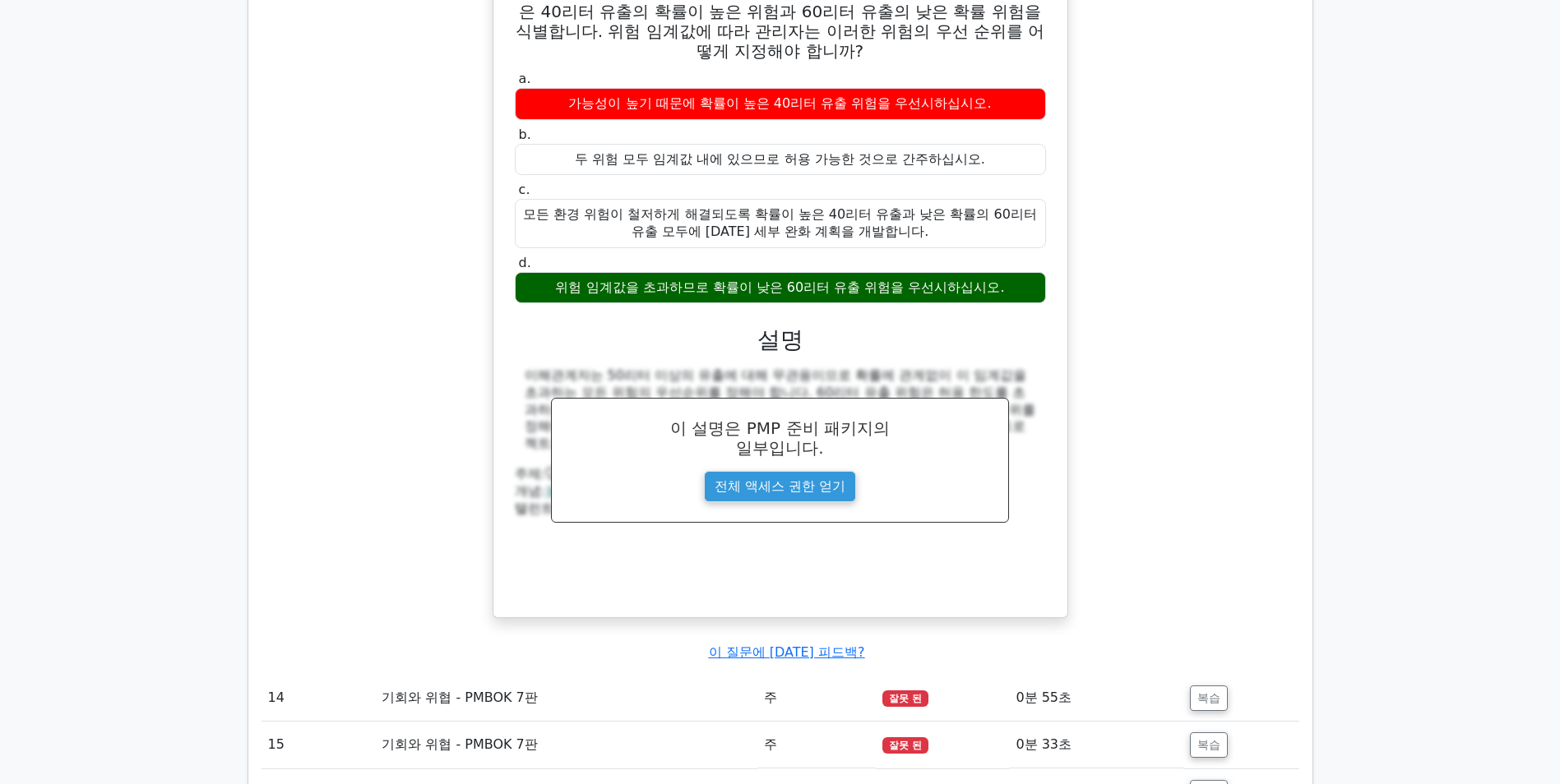
scroll to position [4193, 0]
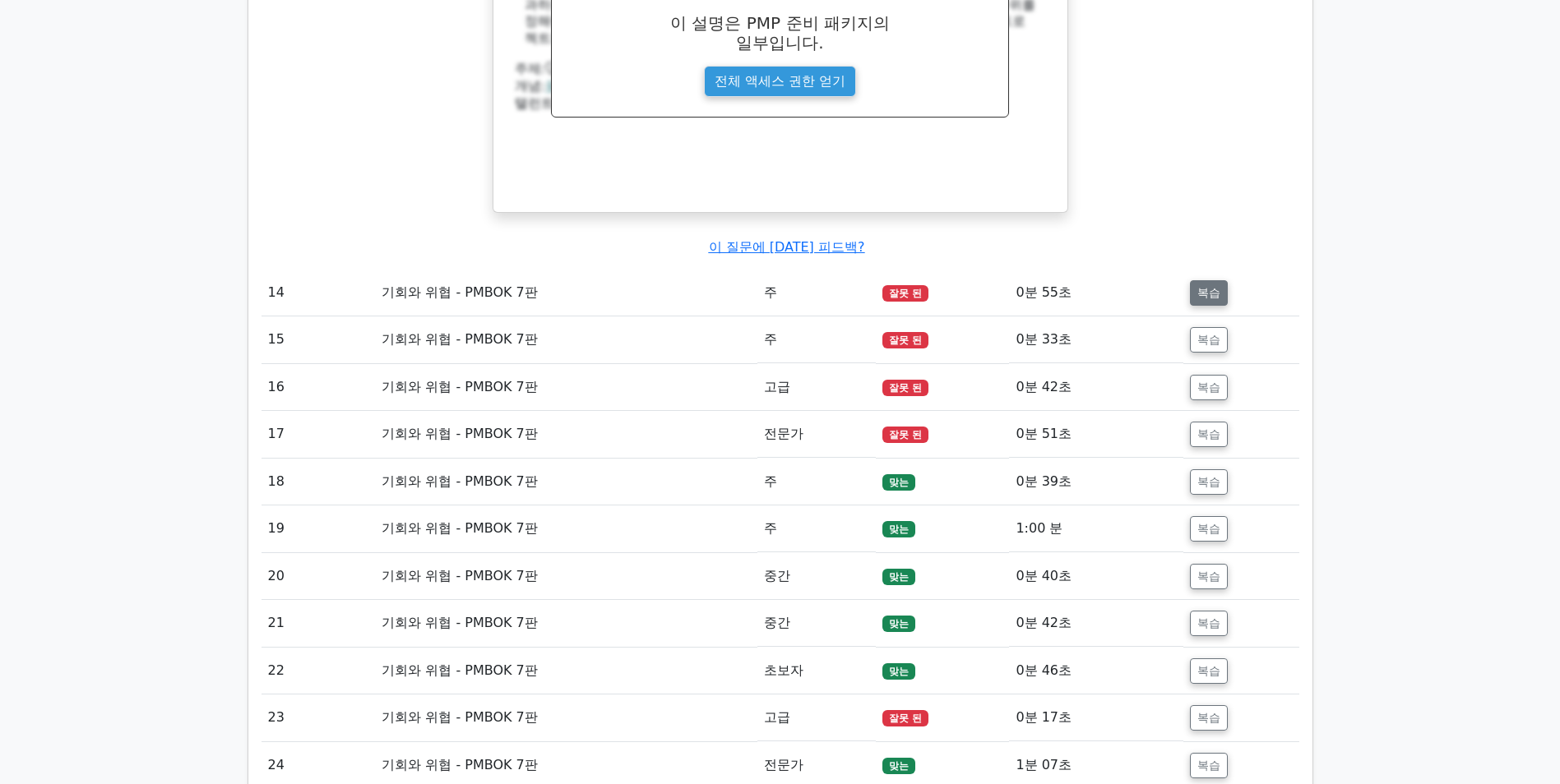
click at [1212, 287] on button "복습" at bounding box center [1209, 293] width 38 height 25
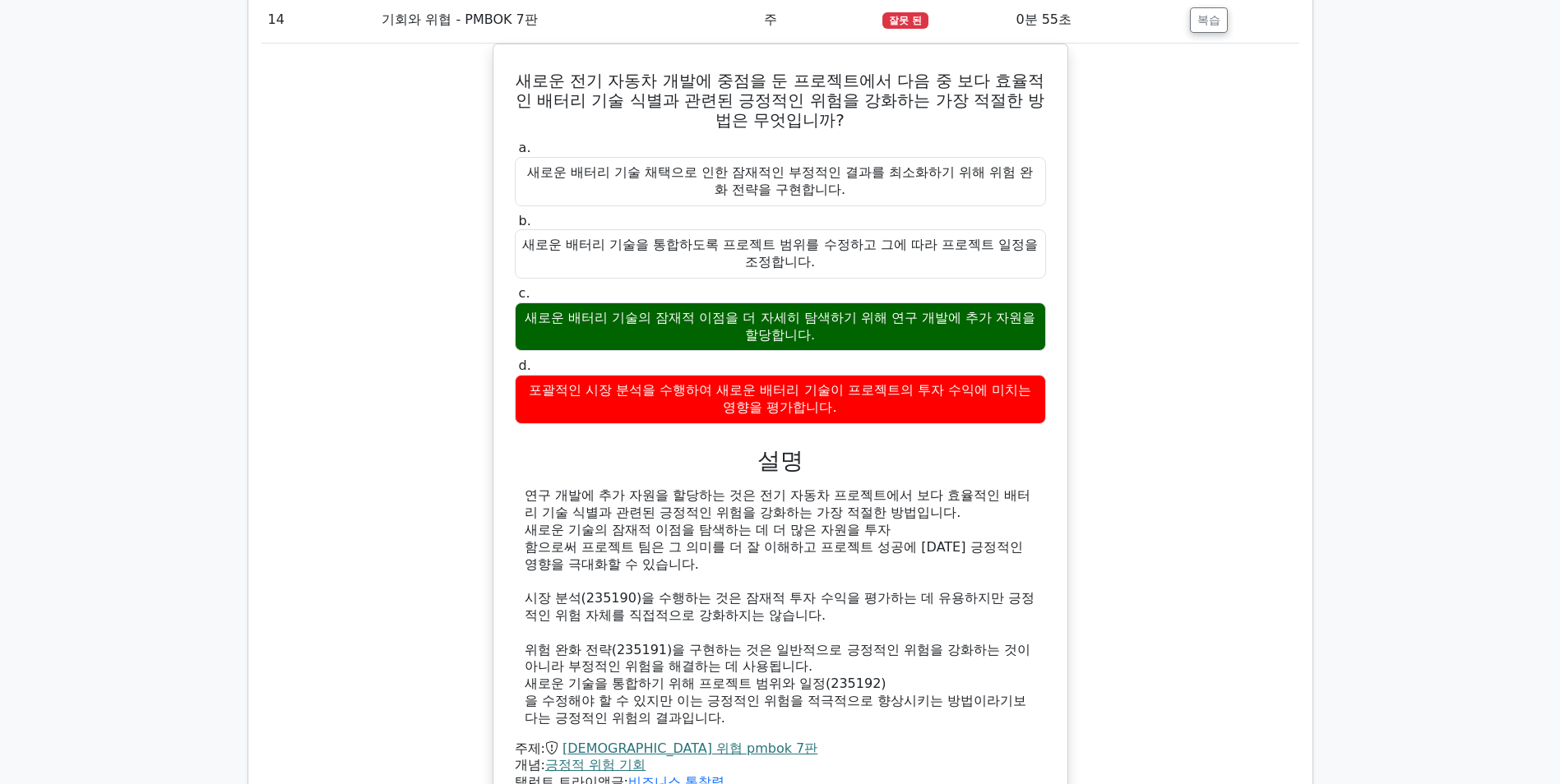
scroll to position [4522, 0]
